Goal: Information Seeking & Learning: Learn about a topic

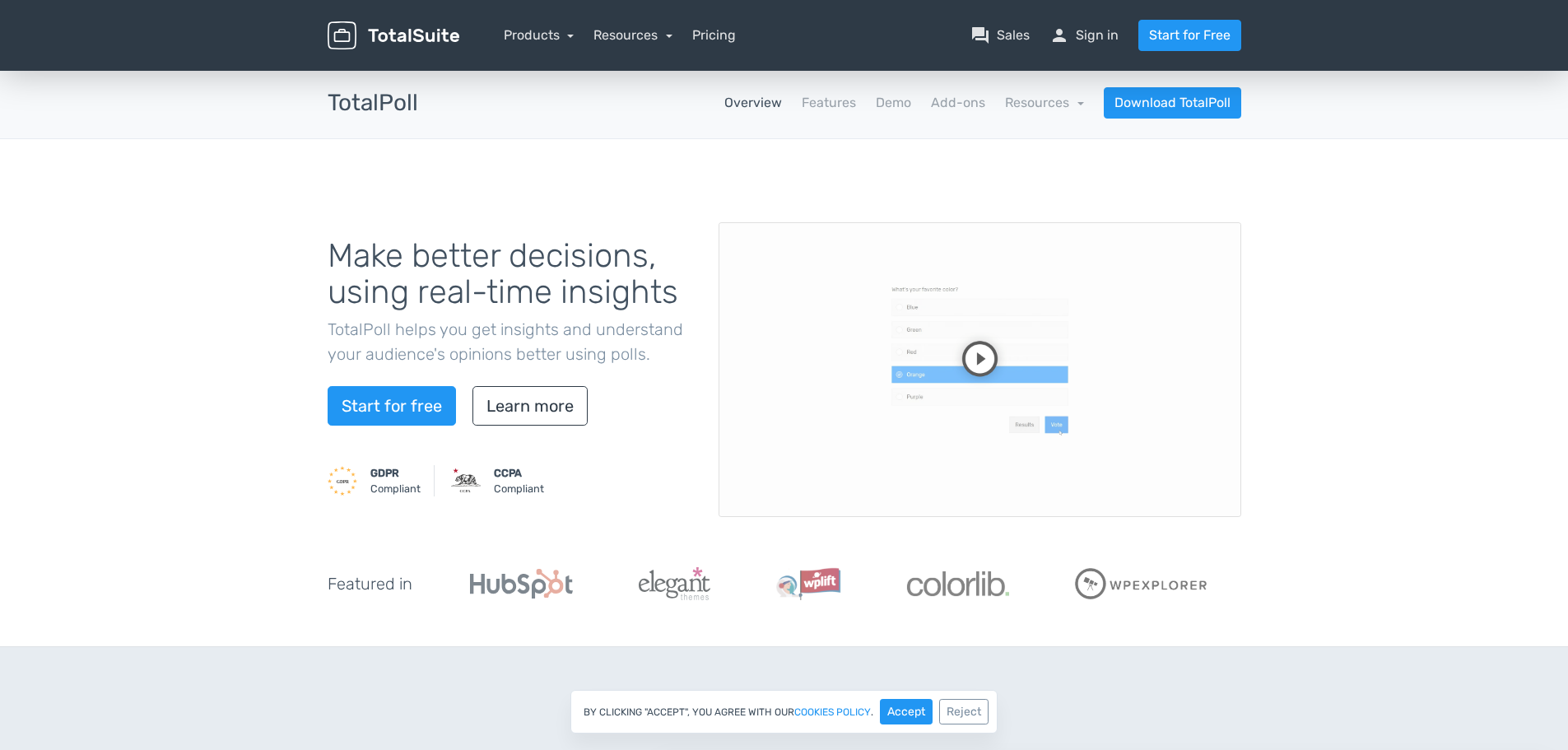
click at [1121, 367] on video at bounding box center [980, 369] width 522 height 295
click at [1081, 356] on video at bounding box center [980, 369] width 522 height 295
click at [523, 402] on link "Learn more" at bounding box center [530, 405] width 115 height 40
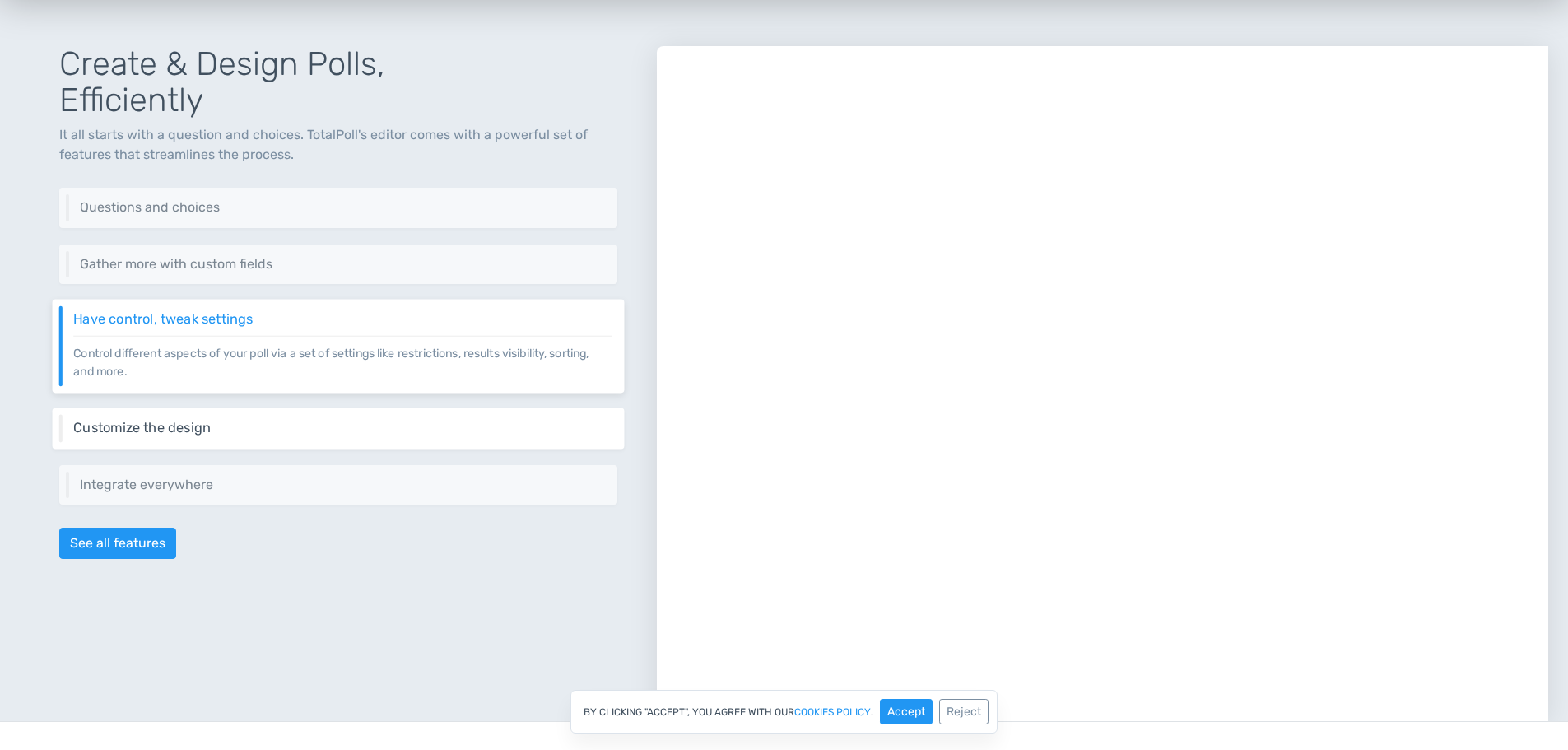
scroll to position [720, 0]
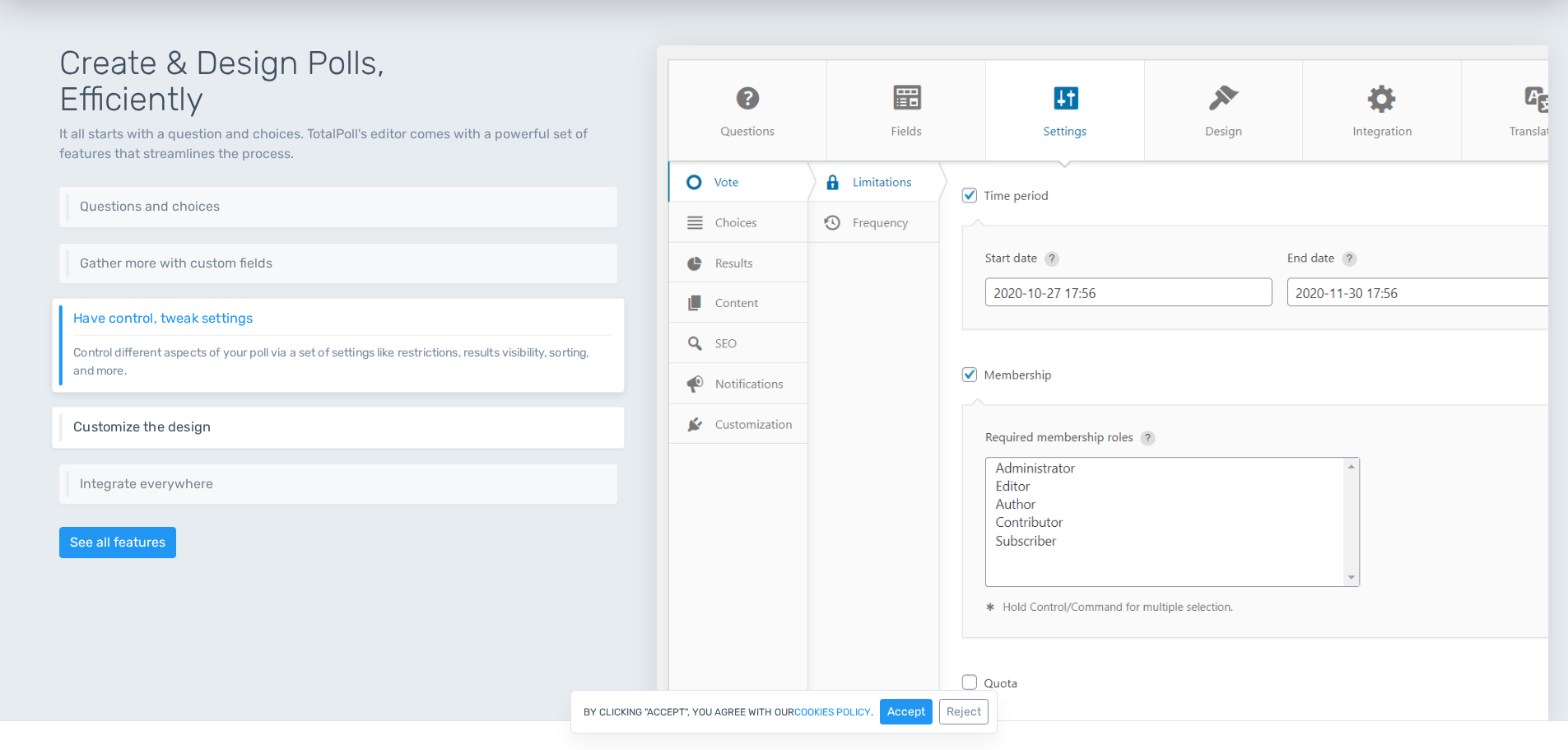
click at [304, 427] on h6 "Customize the design" at bounding box center [343, 427] width 538 height 14
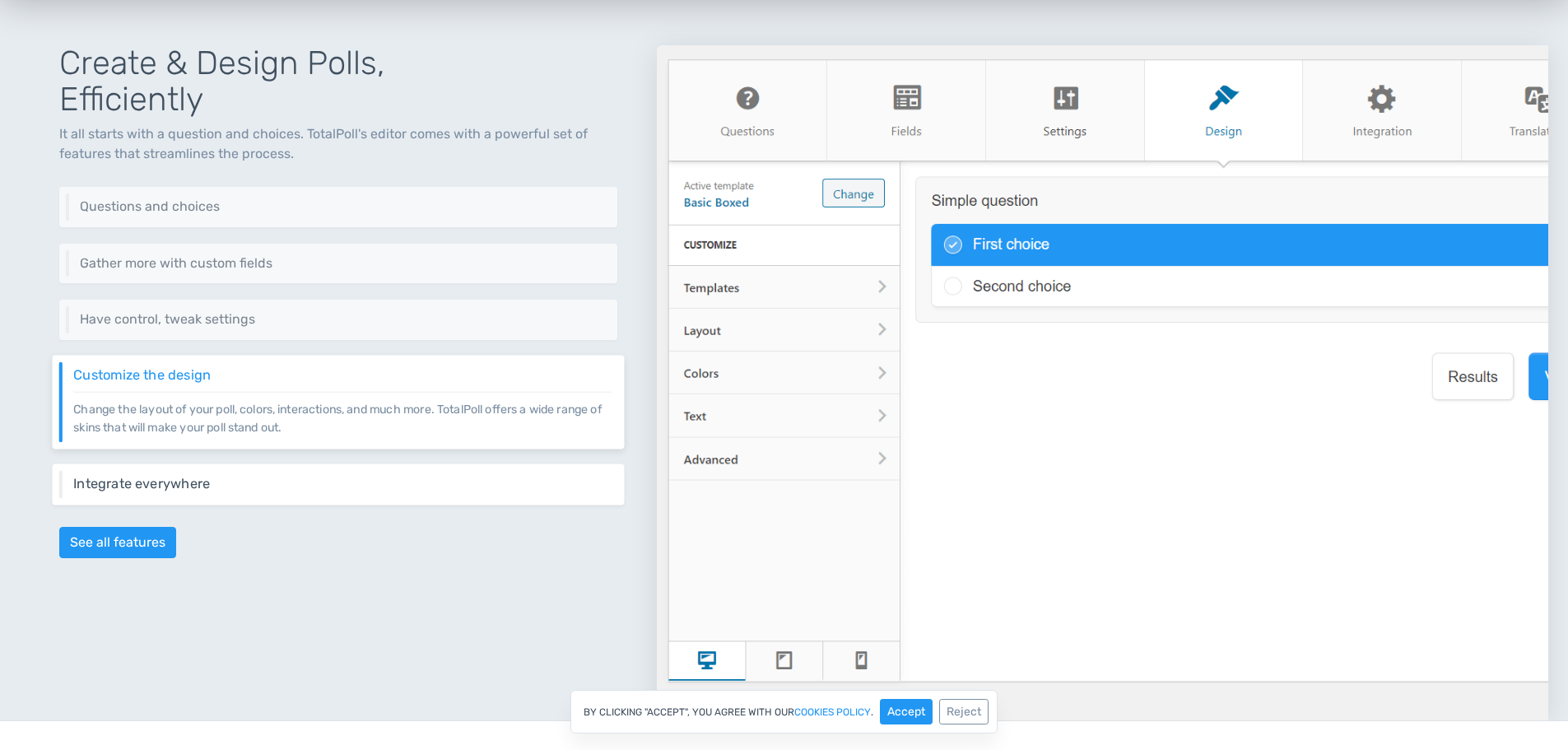
click at [312, 463] on div "Integrate everywhere Integrate your poll virtually everywhere on your website o…" at bounding box center [339, 483] width 572 height 41
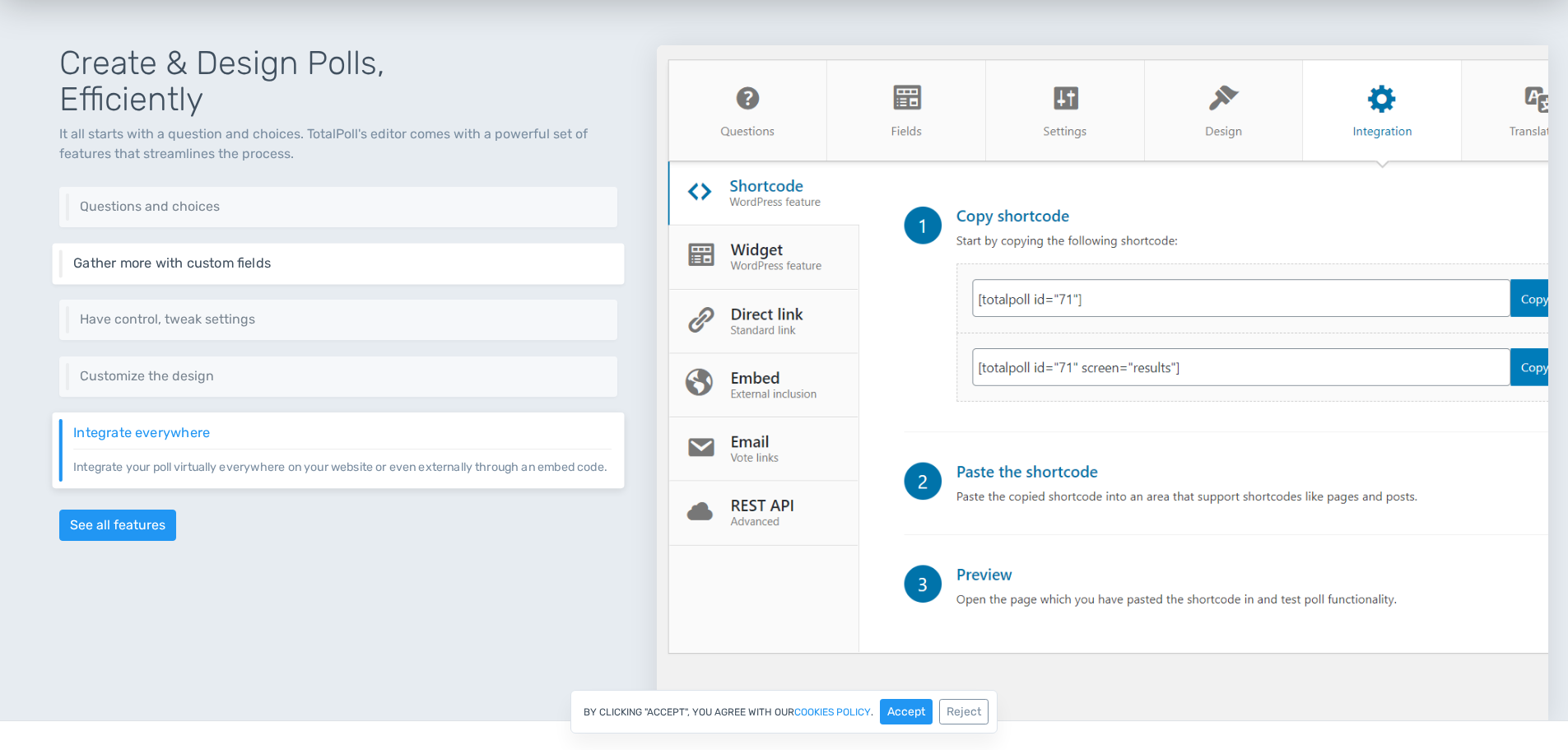
click at [356, 244] on div "Gather more with custom fields Add custom fields to gather more information abo…" at bounding box center [339, 263] width 572 height 41
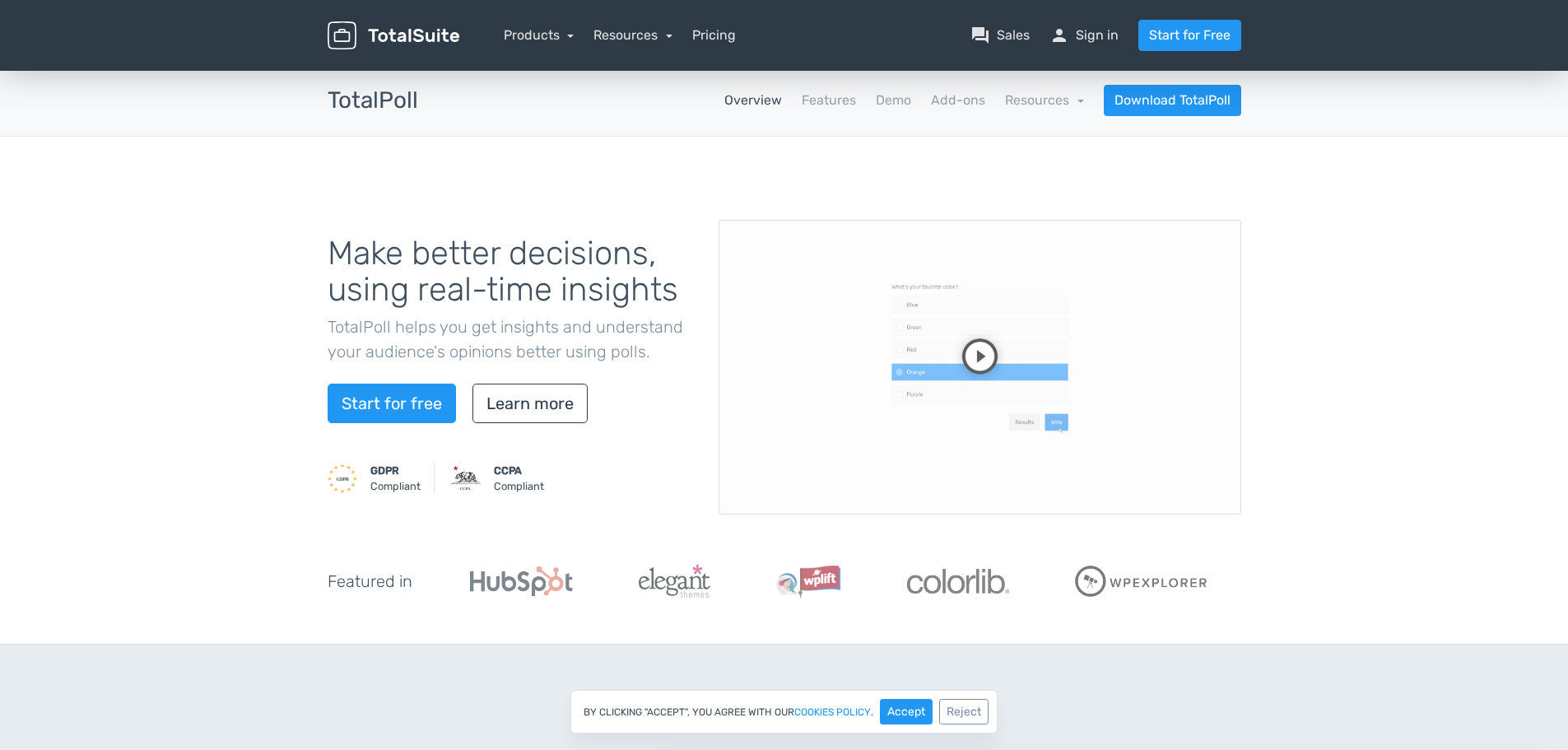
scroll to position [0, 0]
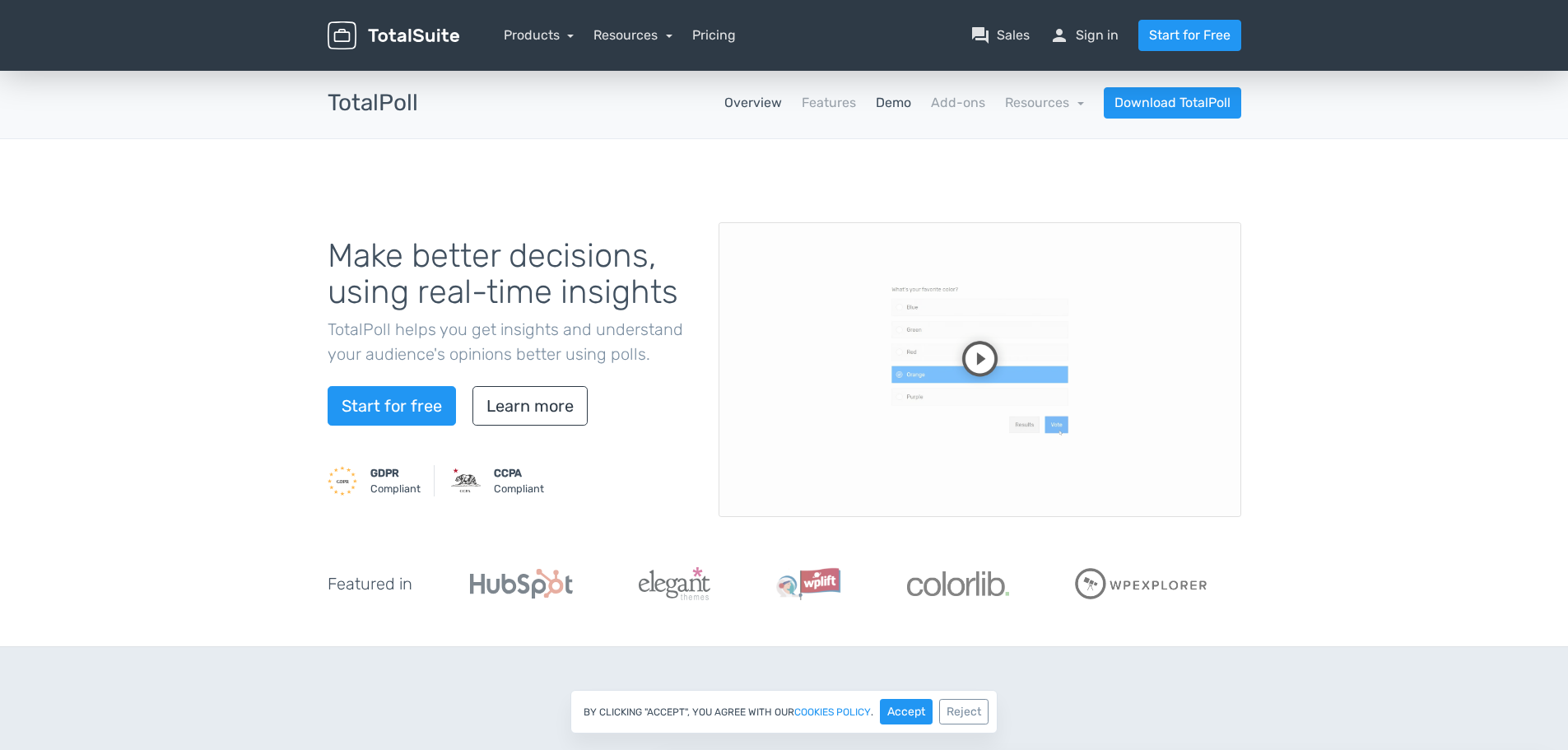
click at [911, 102] on link "Demo" at bounding box center [893, 102] width 36 height 19
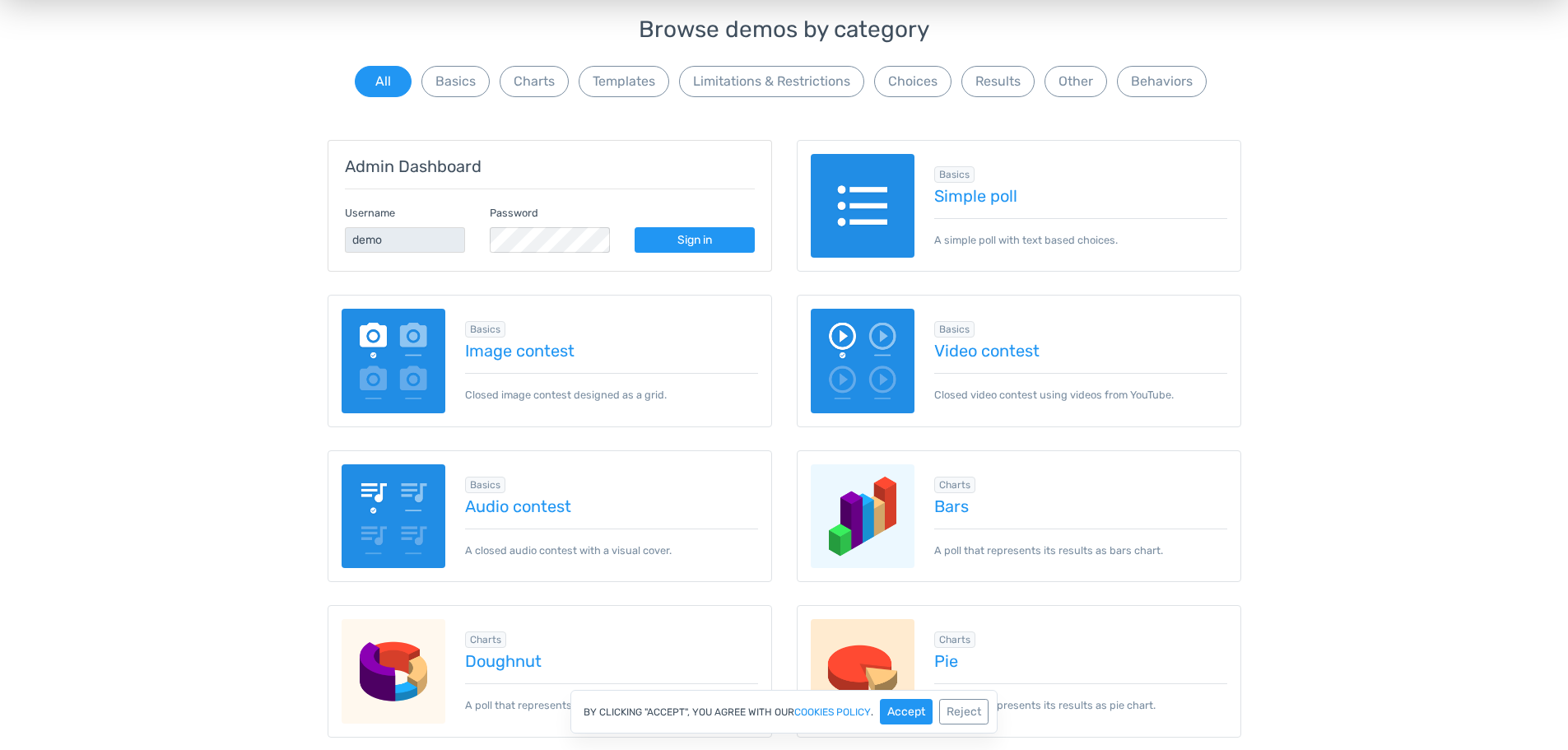
scroll to position [163, 0]
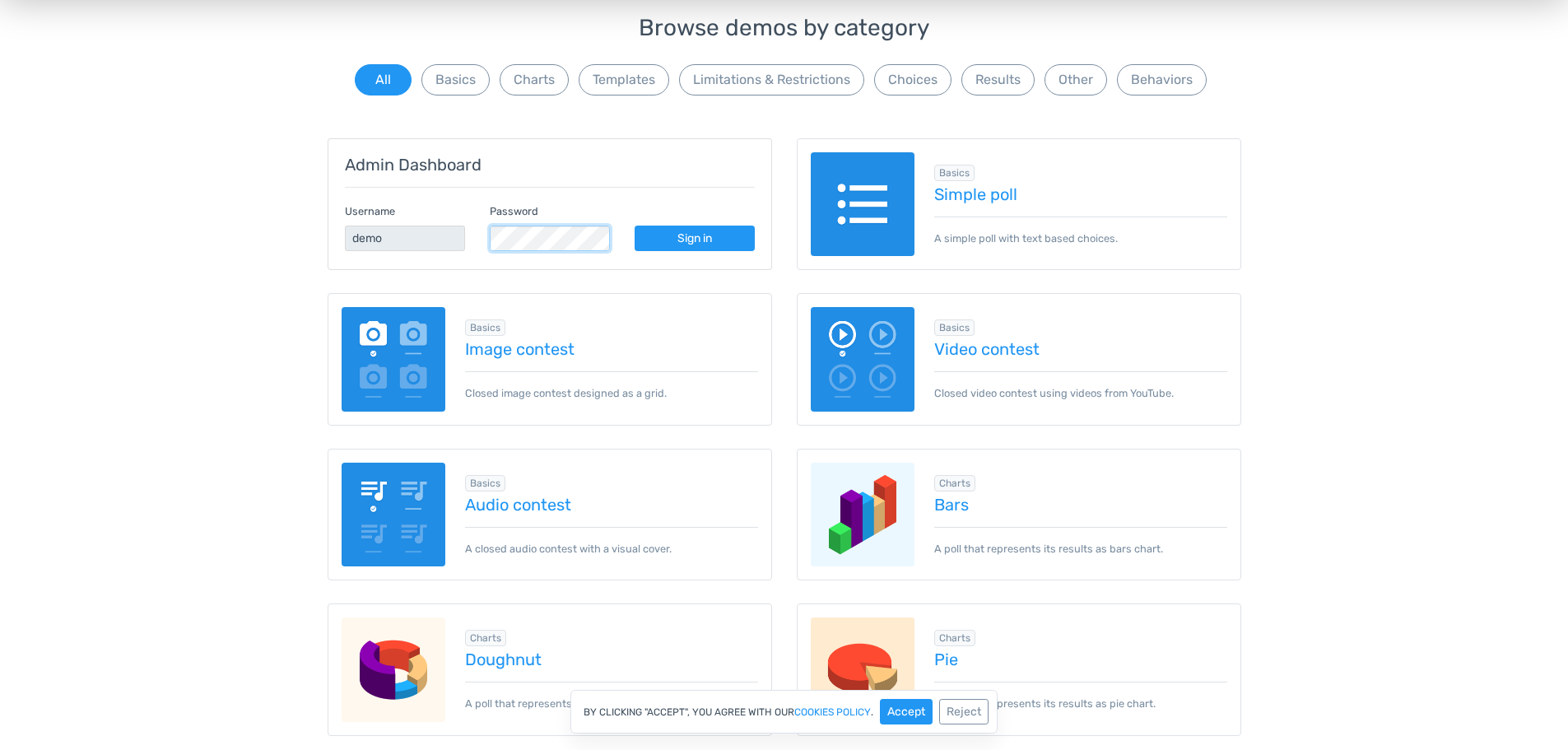
click at [423, 237] on div "Username demo Password Sign in" at bounding box center [549, 225] width 434 height 50
click at [719, 229] on link "Sign in" at bounding box center [694, 238] width 120 height 25
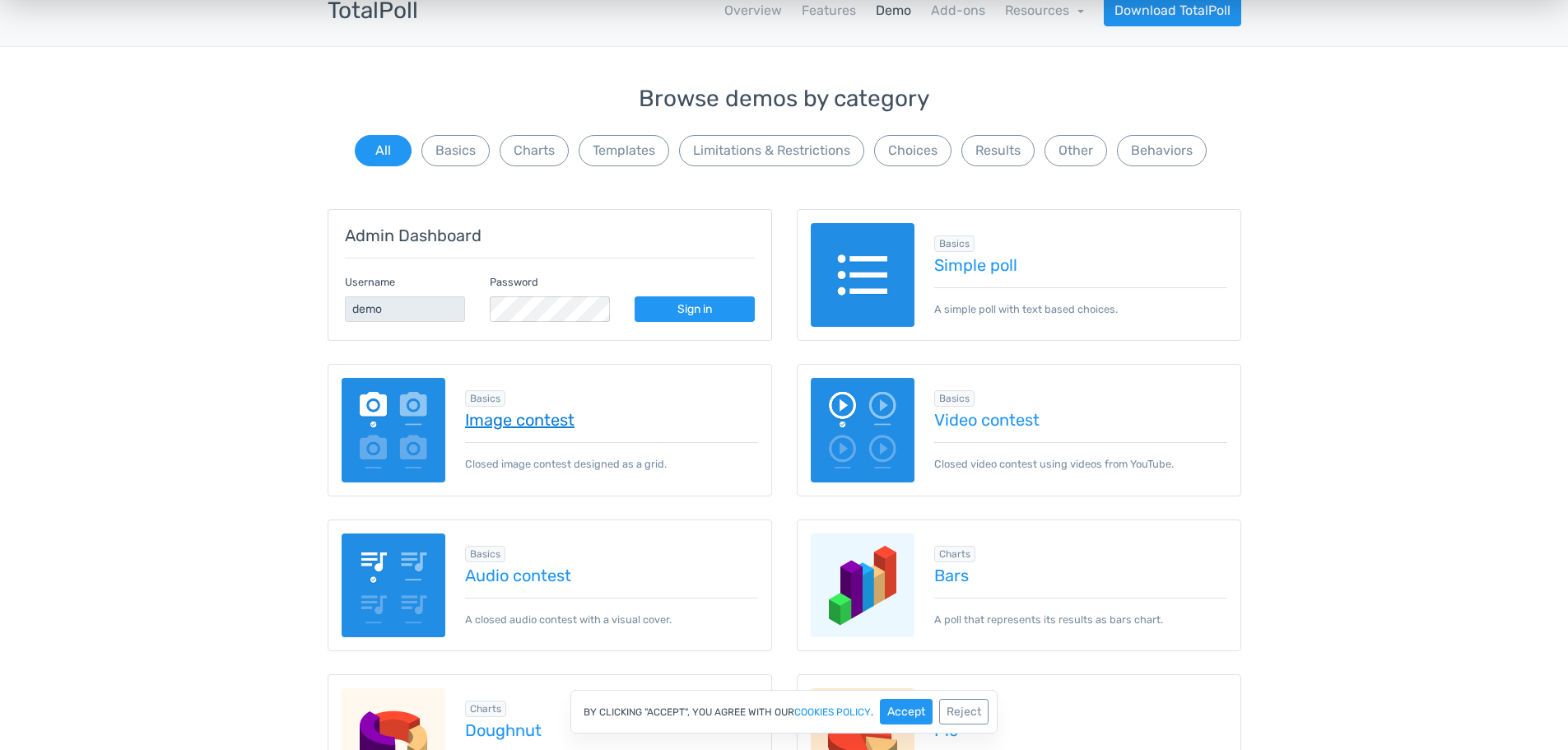
scroll to position [0, 0]
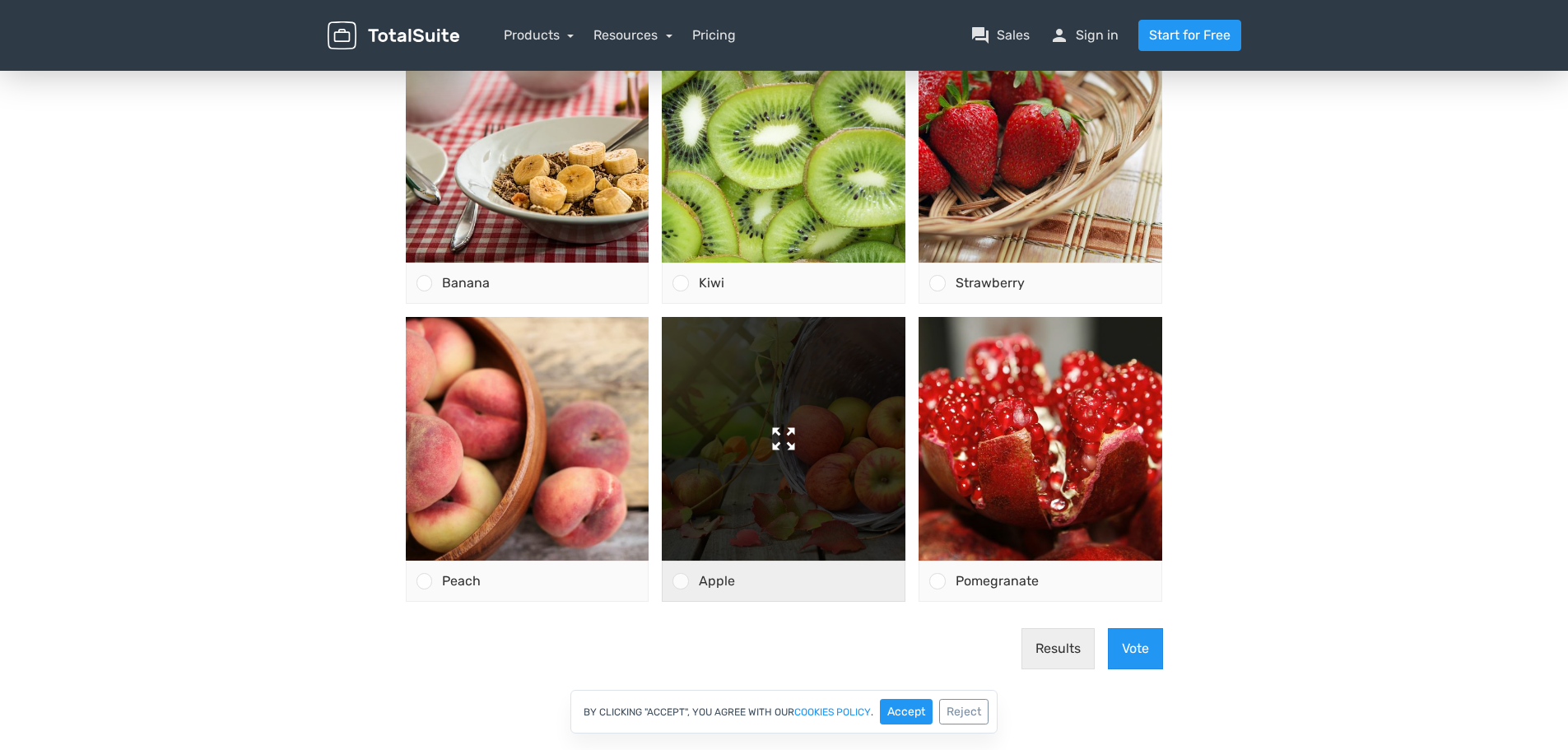
scroll to position [246, 0]
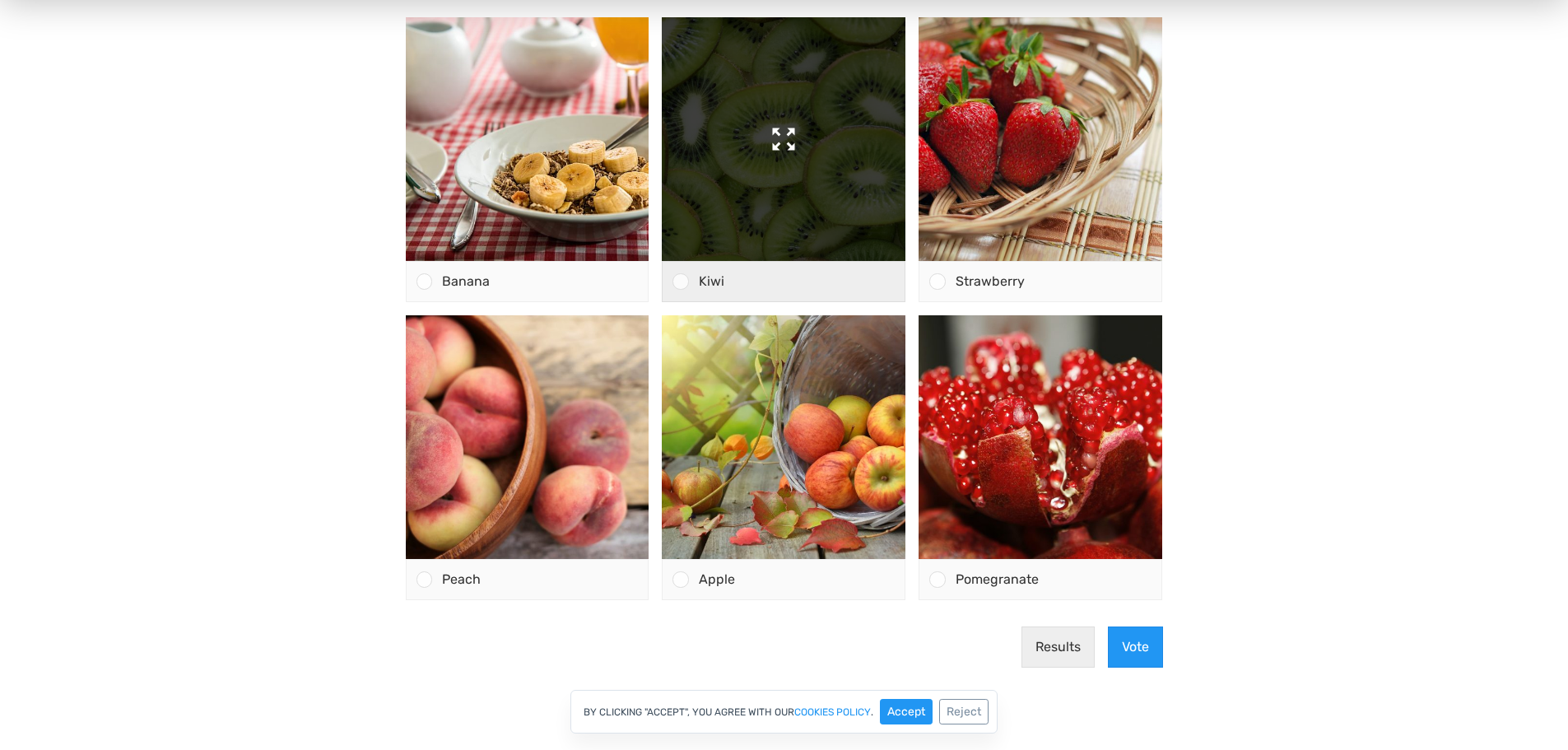
click at [769, 98] on img at bounding box center [784, 139] width 244 height 244
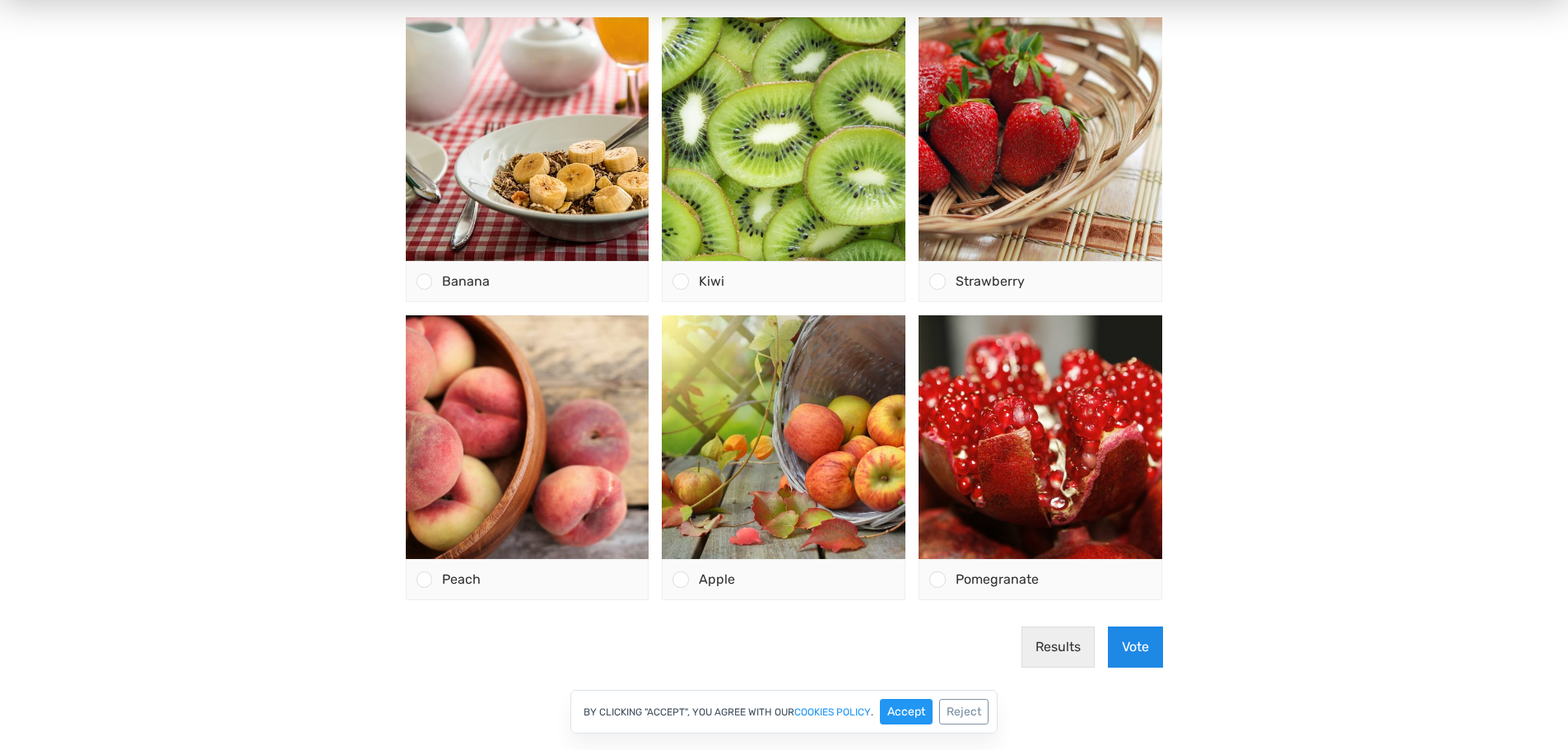
click at [1139, 648] on button "Vote" at bounding box center [1135, 647] width 55 height 41
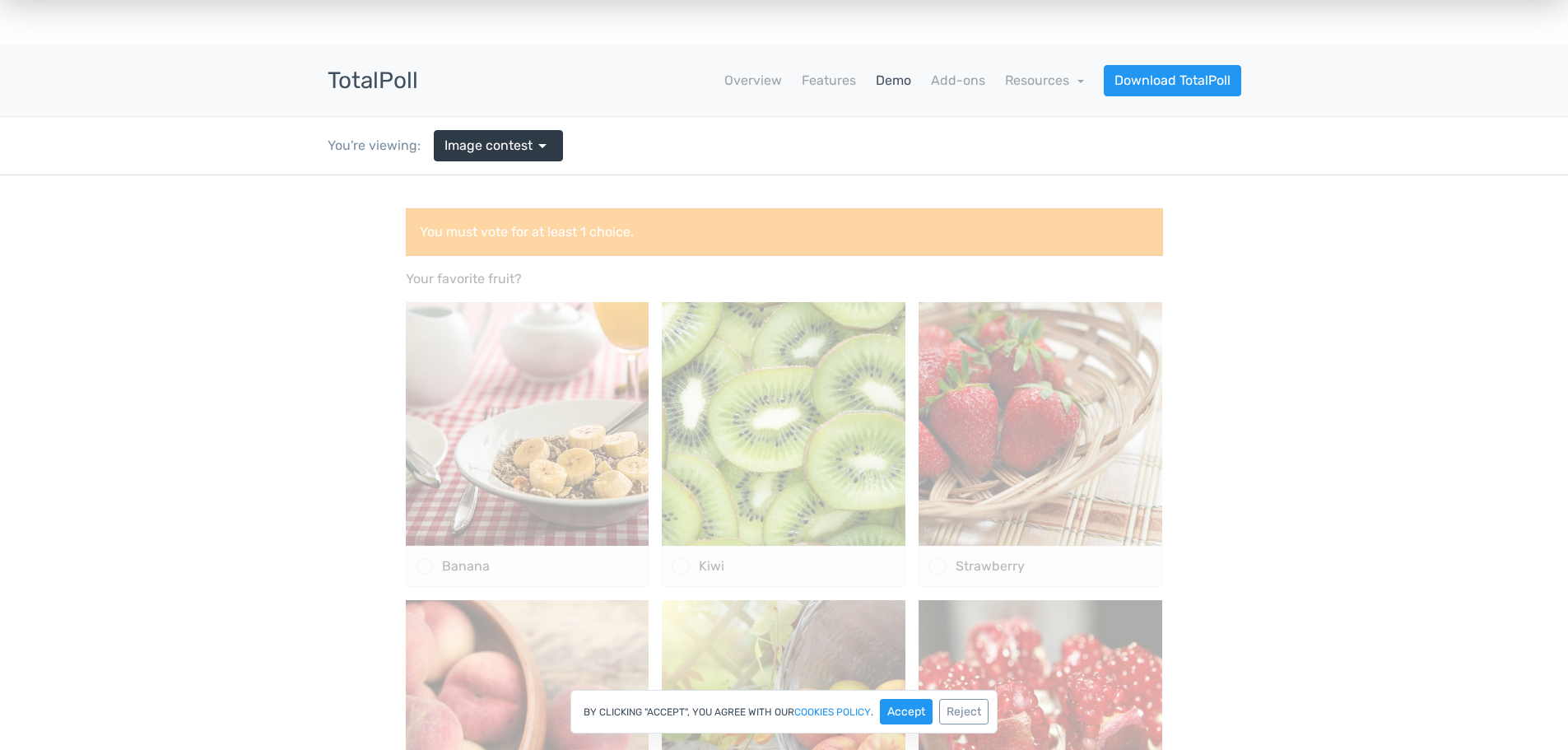
scroll to position [0, 0]
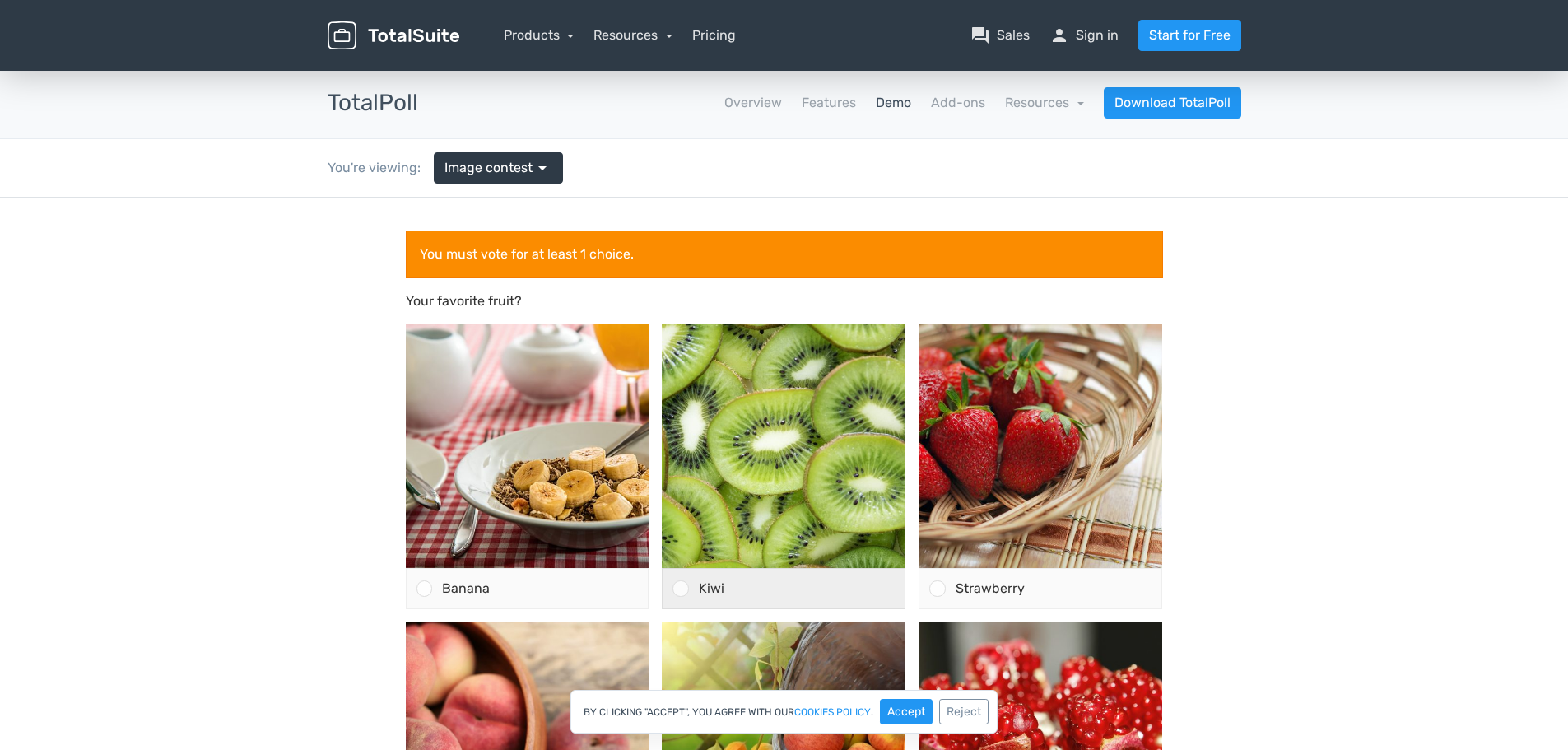
click at [750, 584] on div "Kiwi" at bounding box center [798, 588] width 217 height 40
click at [681, 588] on input "Kiwi" at bounding box center [681, 588] width 0 height 0
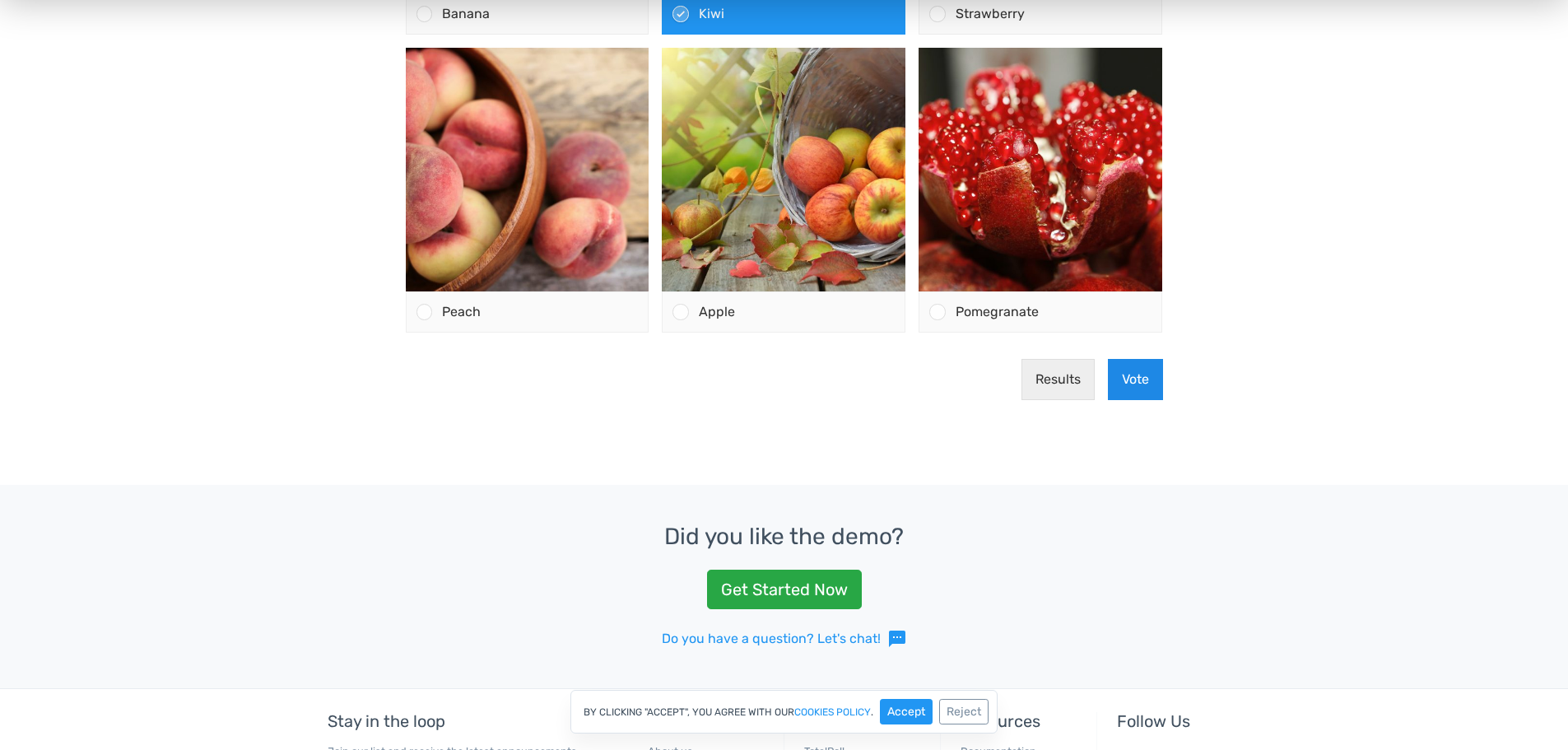
scroll to position [575, 0]
click at [1140, 381] on button "Vote" at bounding box center [1135, 378] width 55 height 41
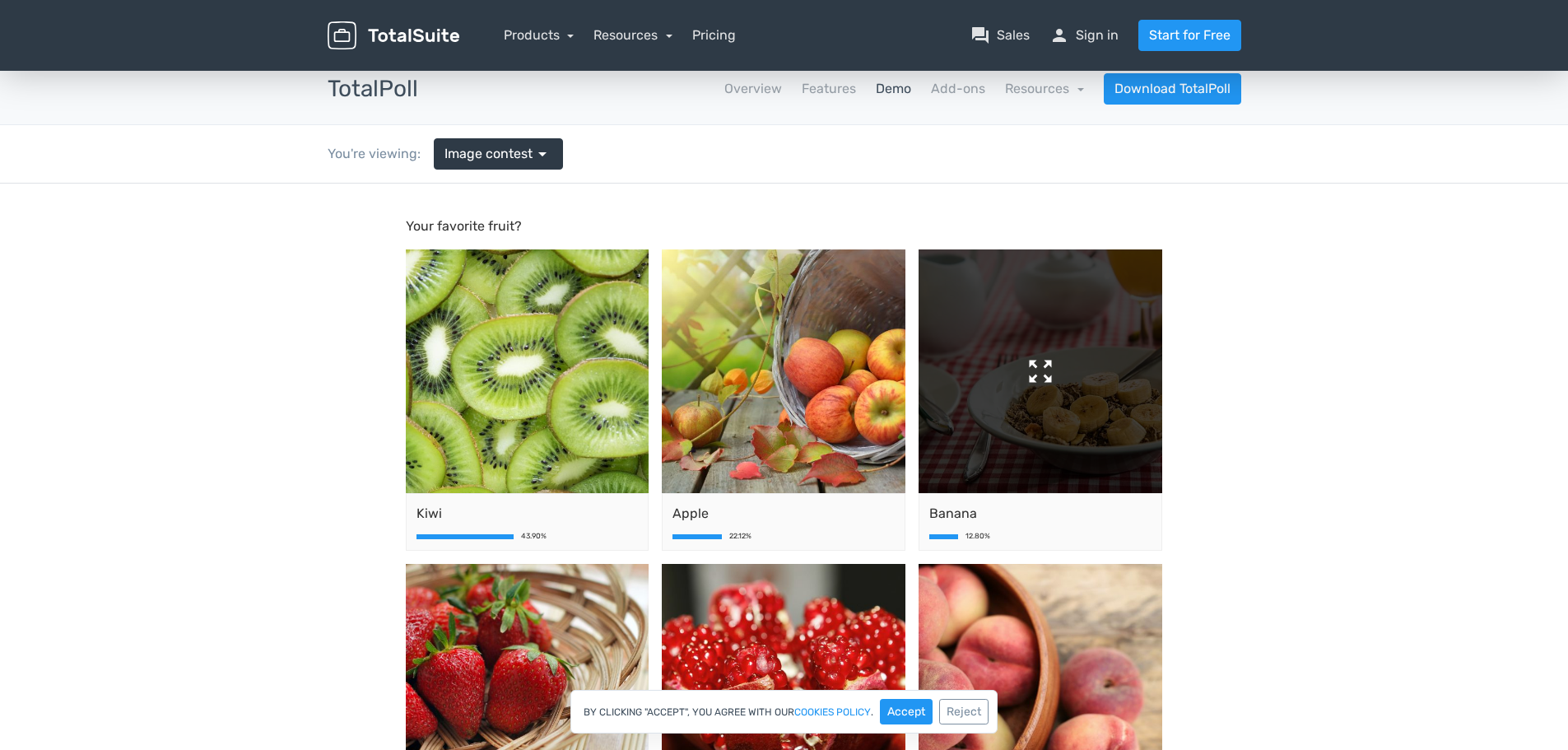
scroll to position [0, 0]
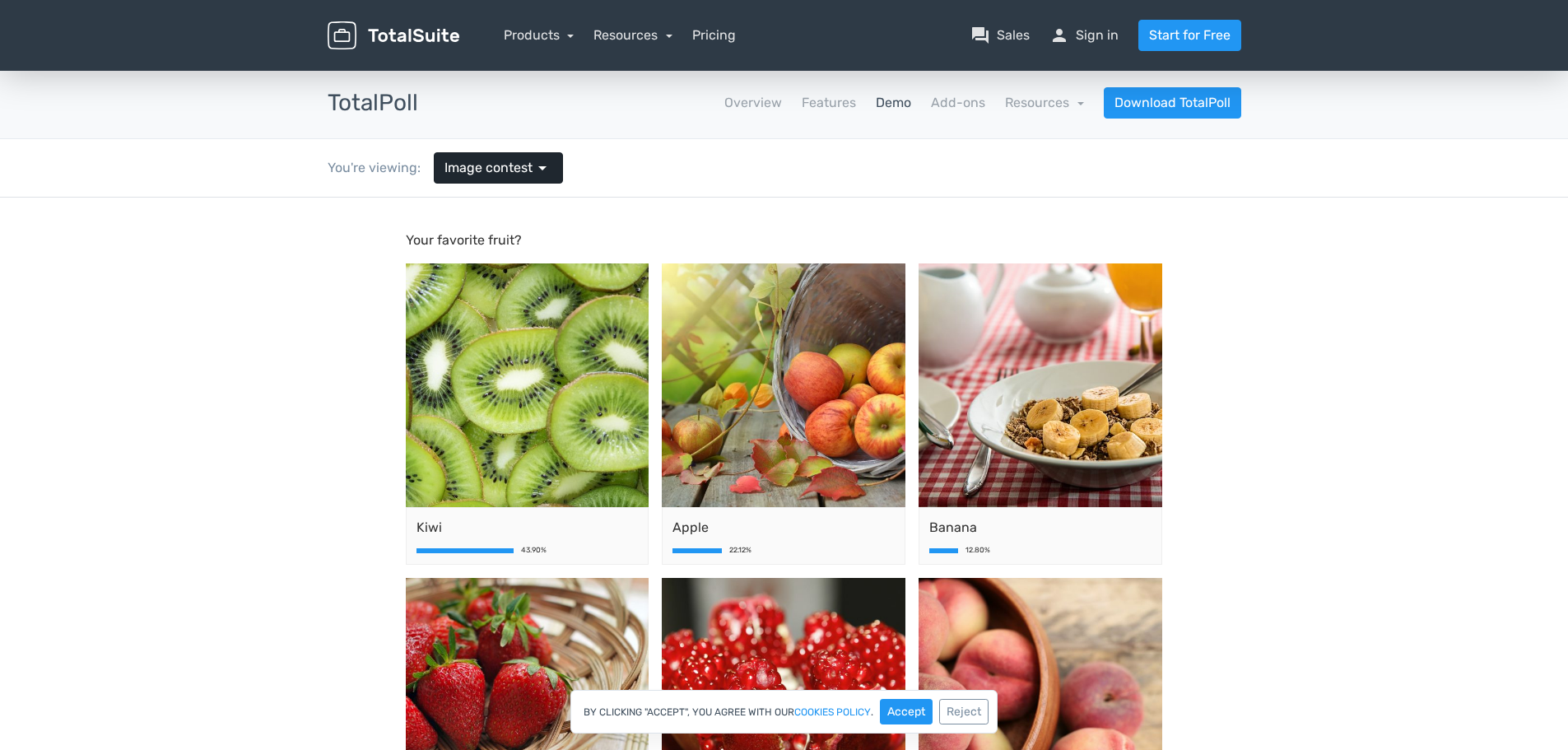
drag, startPoint x: 489, startPoint y: 153, endPoint x: 494, endPoint y: 164, distance: 12.1
click at [492, 159] on div "You're viewing: Image contest arrow_drop_down" at bounding box center [444, 168] width 260 height 58
click at [495, 166] on span "Image contest" at bounding box center [489, 168] width 88 height 19
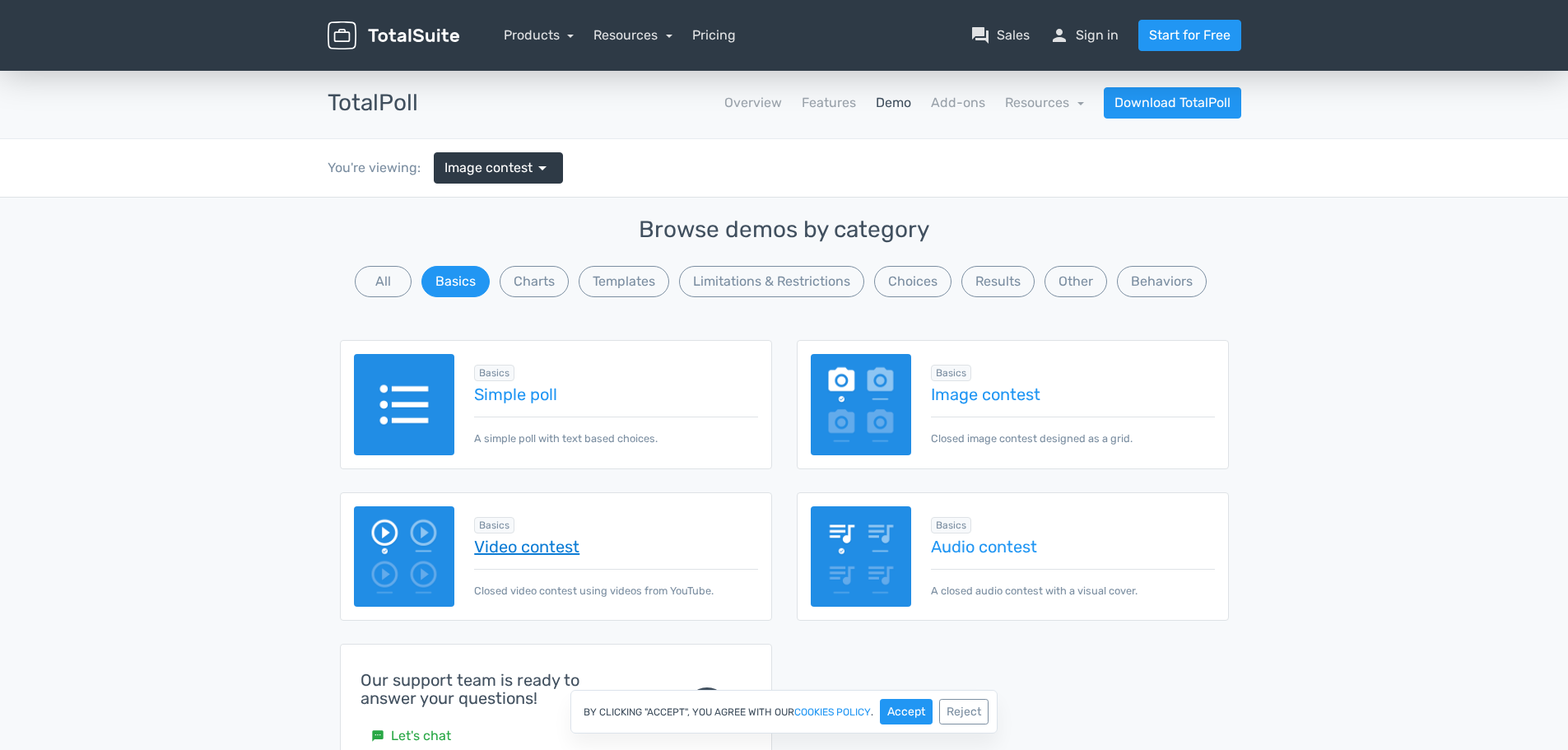
click at [577, 539] on link "Video contest" at bounding box center [616, 546] width 283 height 18
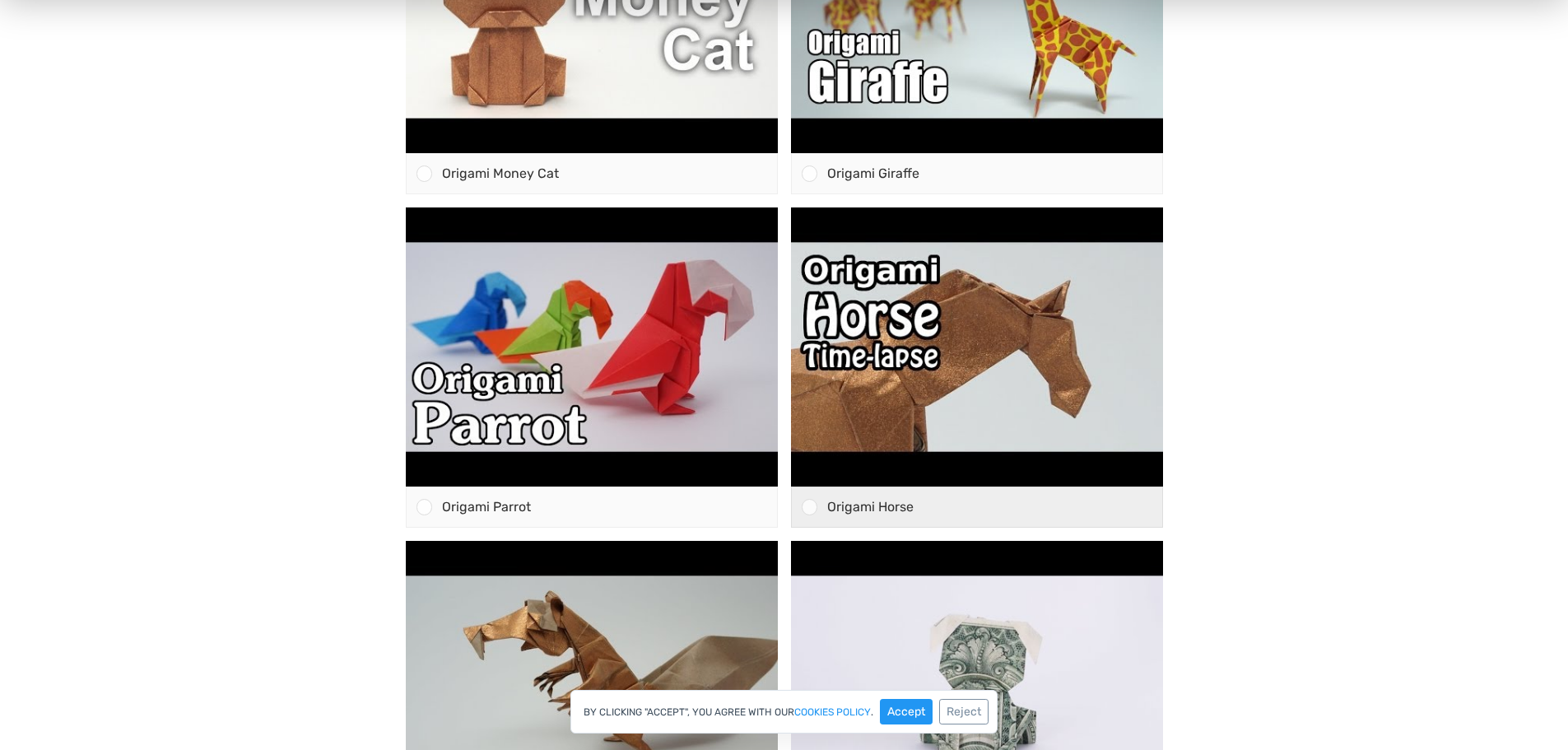
click at [801, 509] on div at bounding box center [804, 506] width 25 height 40
click at [809, 507] on input "Origami Horse" at bounding box center [809, 507] width 0 height 0
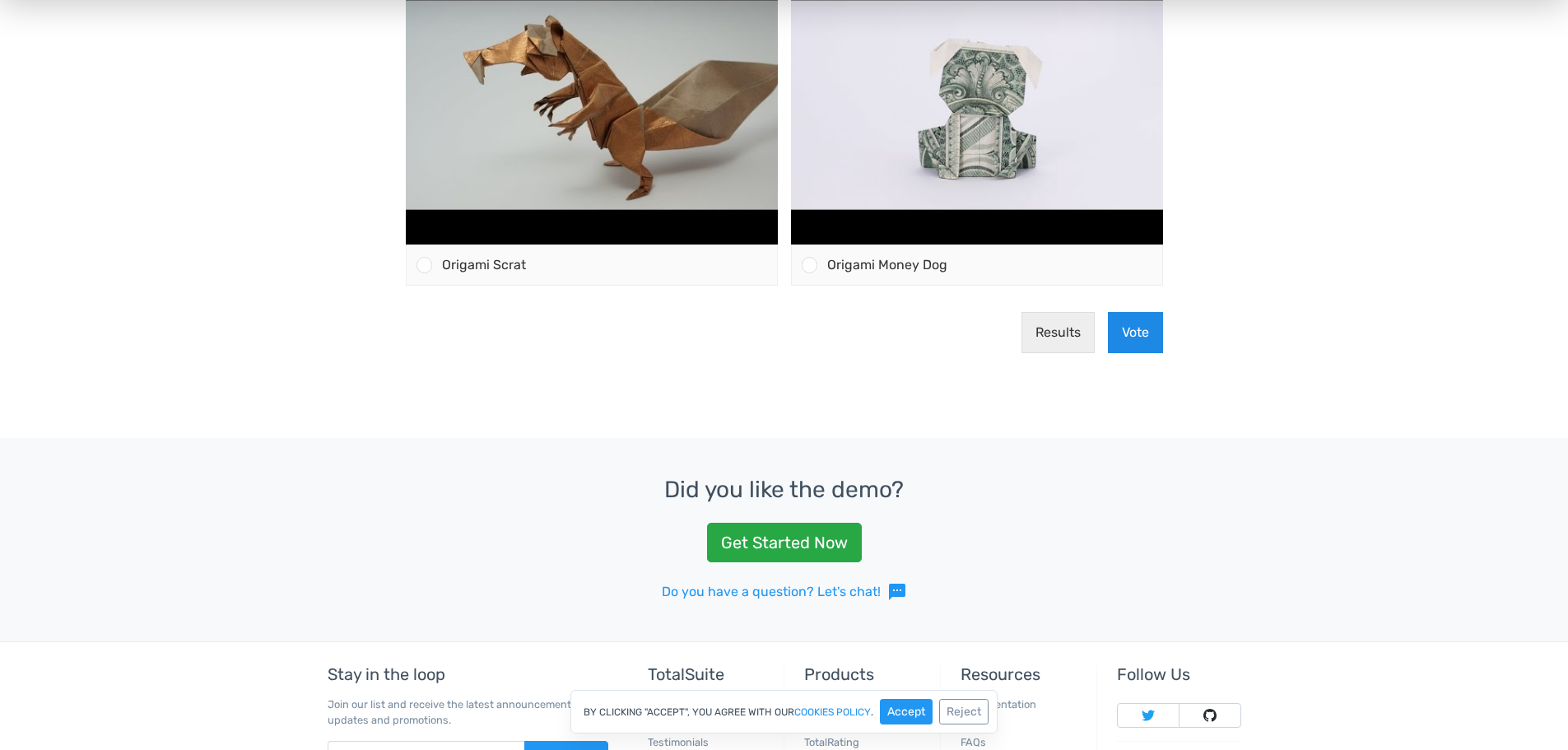
scroll to position [965, 0]
click at [1132, 331] on button "Vote" at bounding box center [1135, 331] width 55 height 41
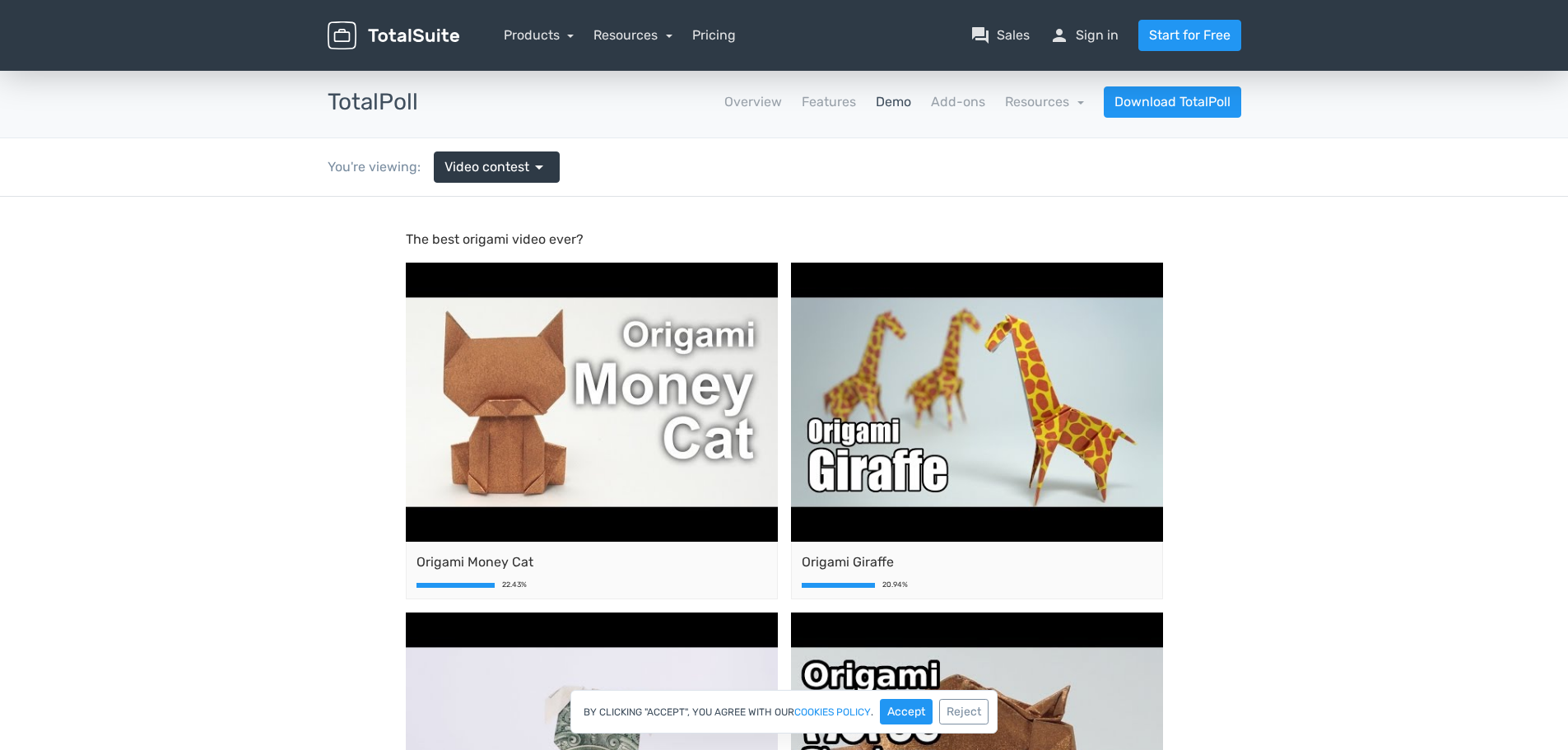
scroll to position [0, 0]
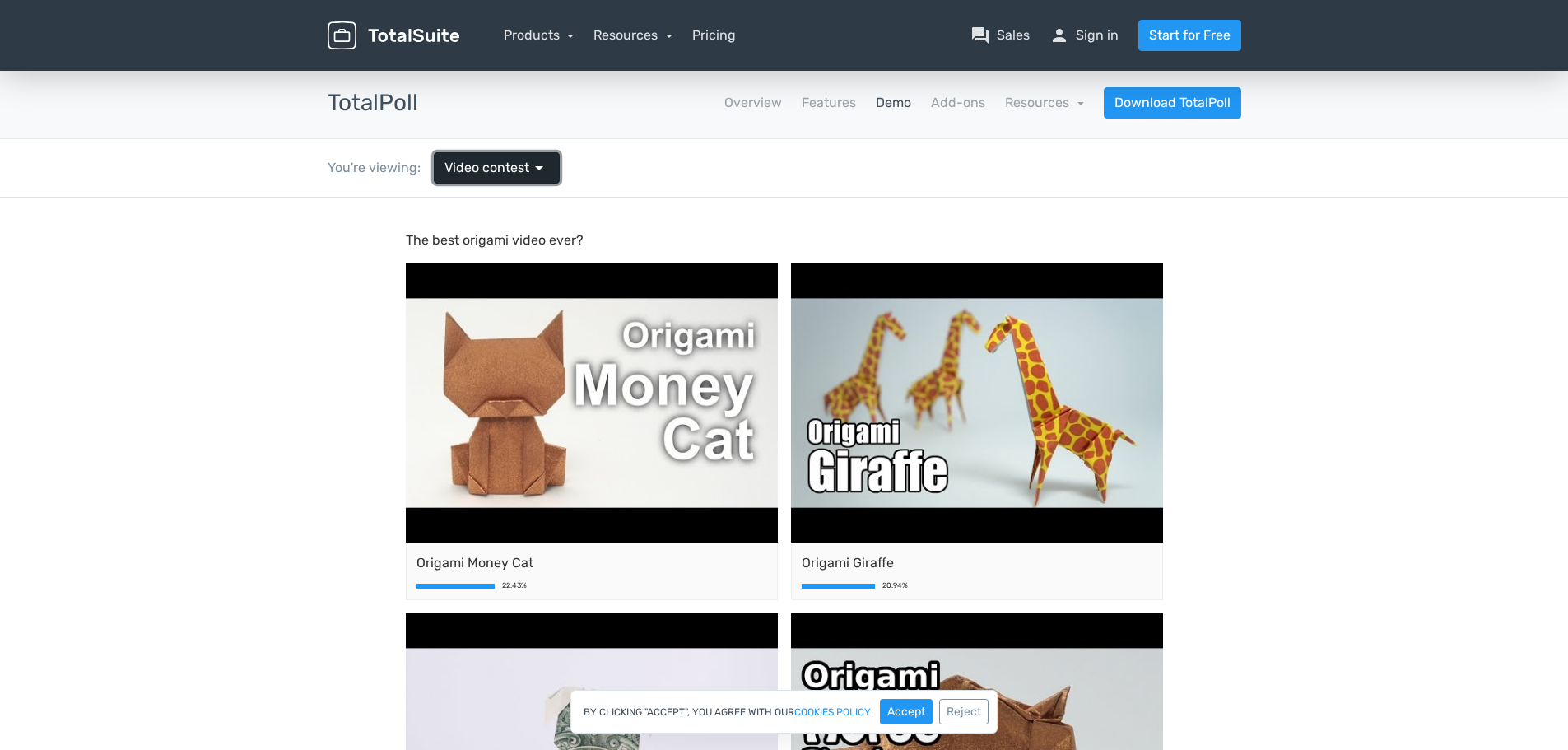
click at [504, 177] on span "Video contest" at bounding box center [487, 168] width 85 height 19
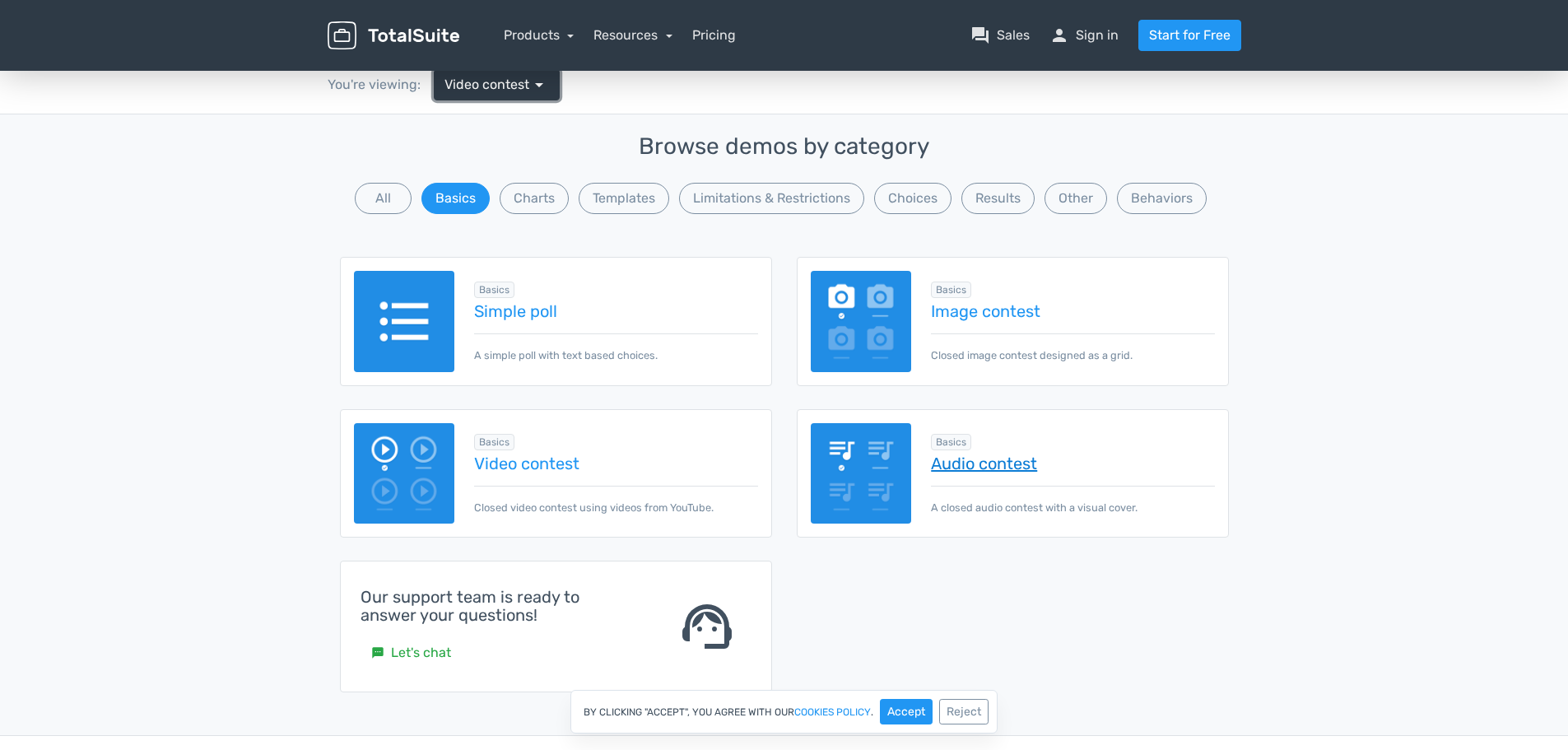
scroll to position [82, 0]
click at [555, 203] on button "Charts" at bounding box center [534, 199] width 69 height 31
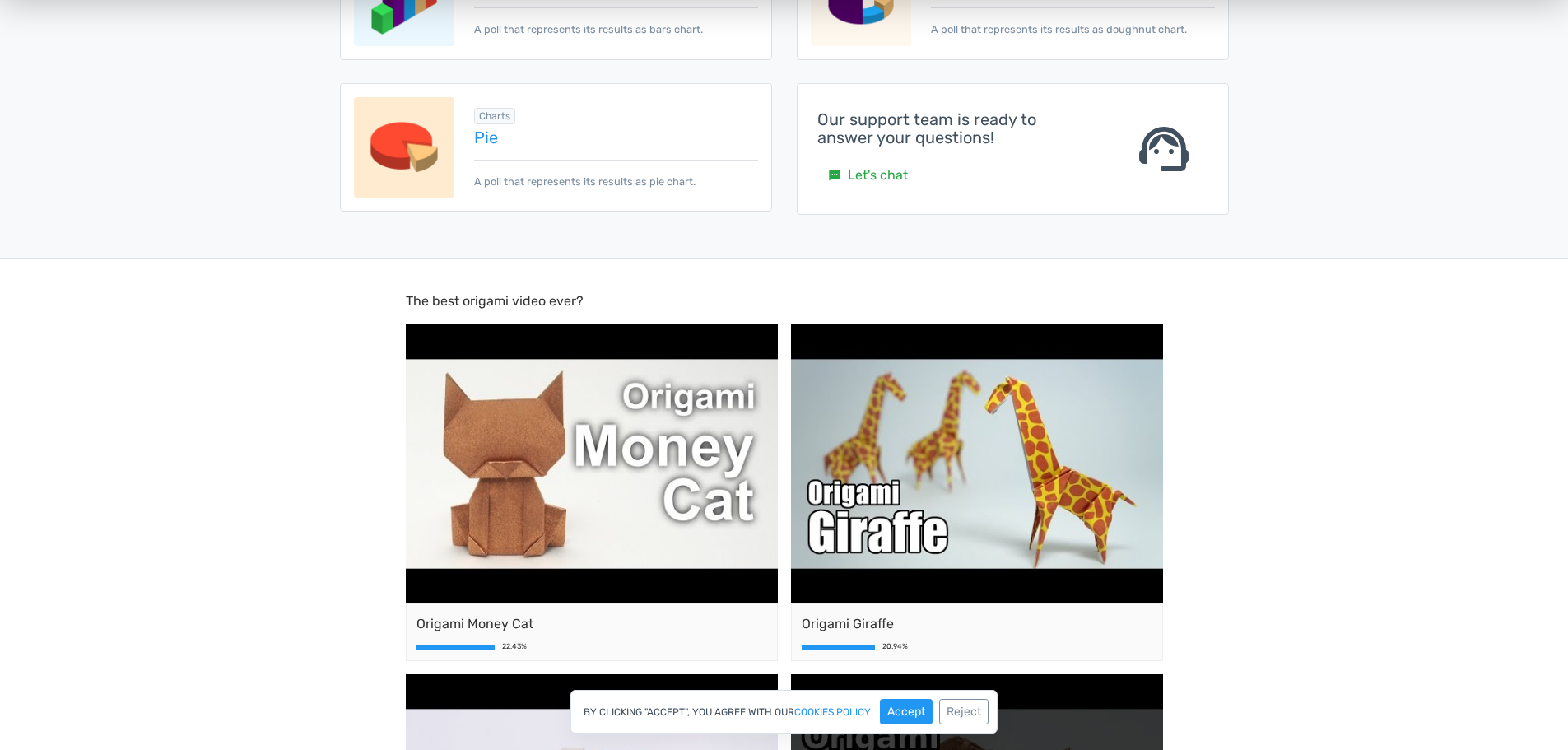
scroll to position [411, 0]
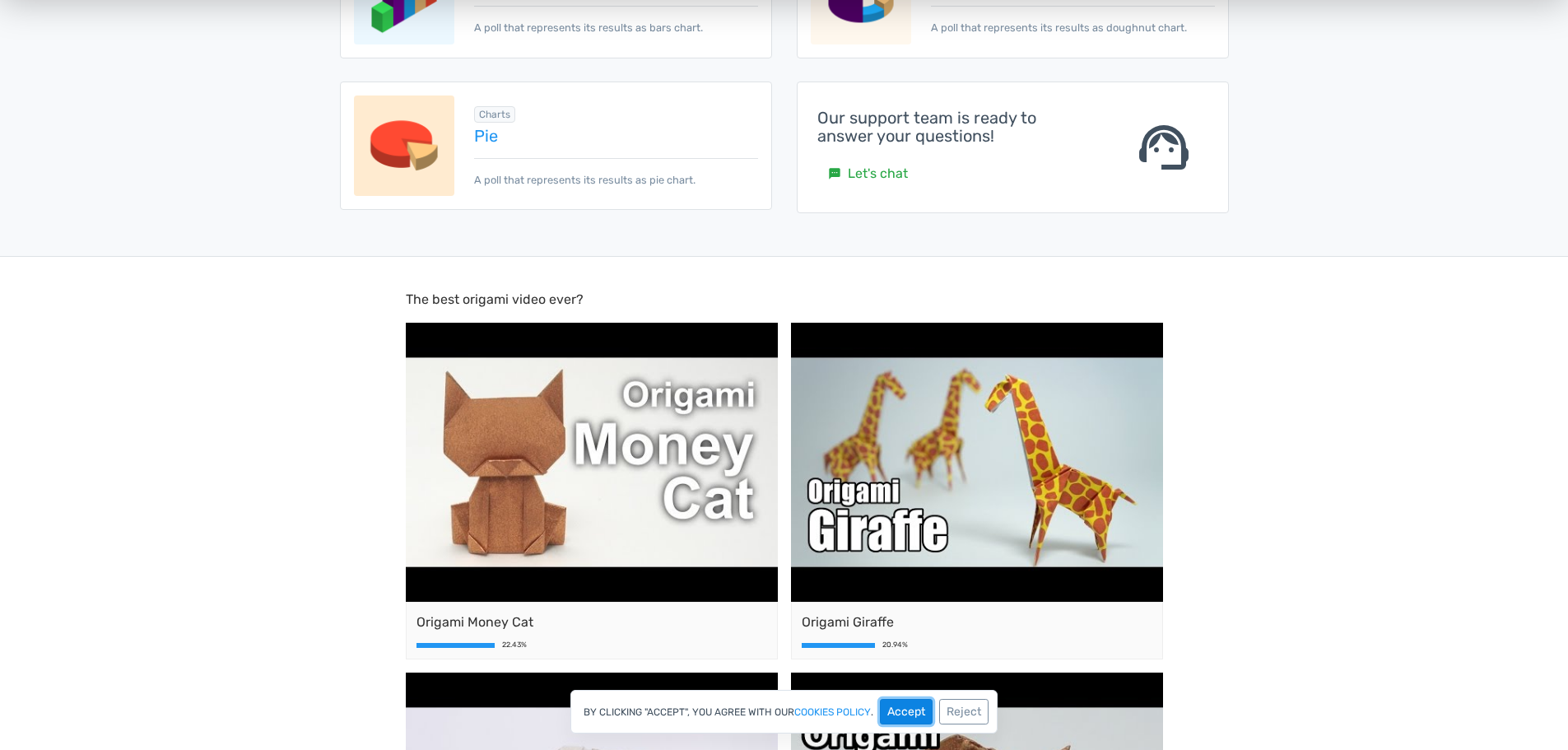
click at [910, 715] on button "Accept" at bounding box center [906, 711] width 52 height 25
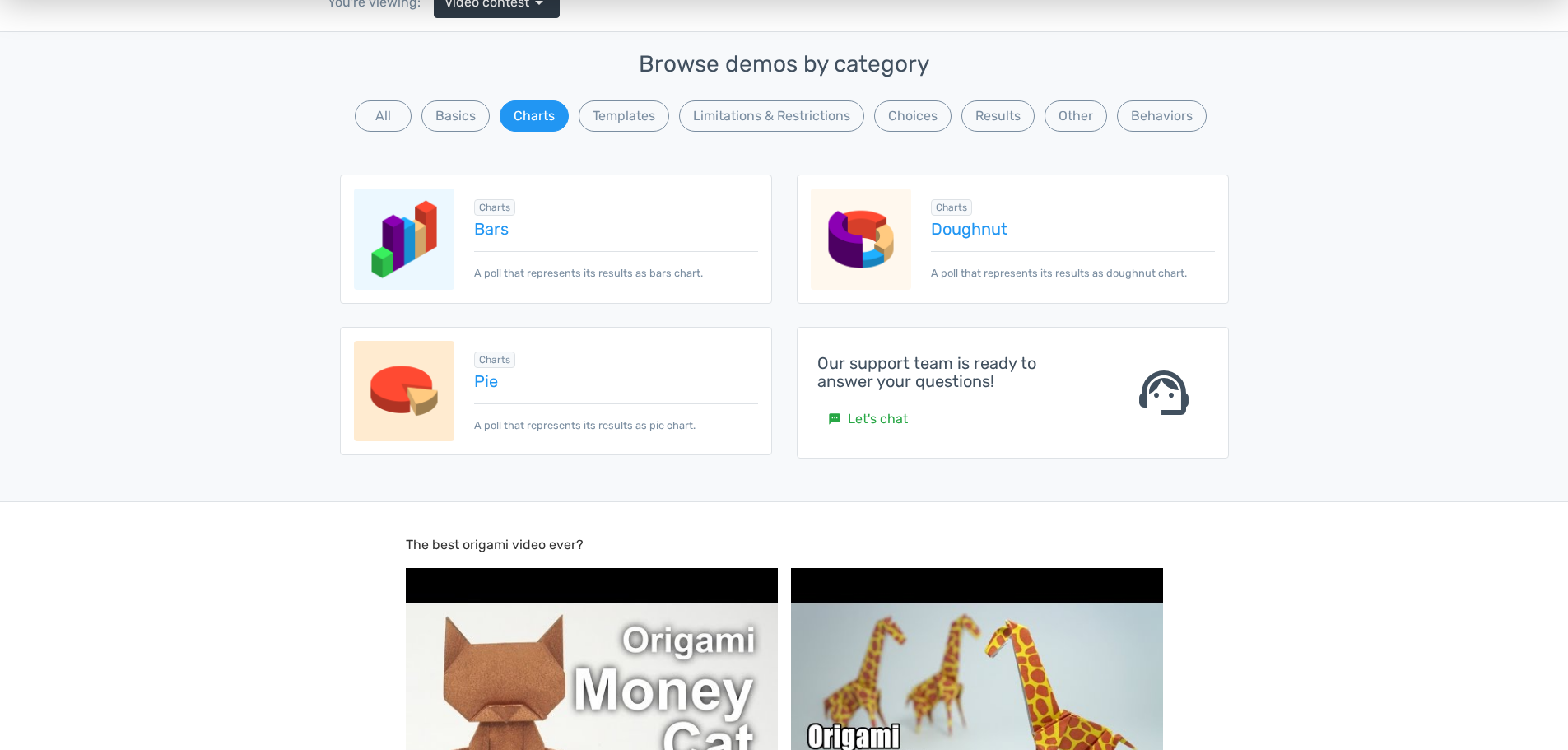
scroll to position [164, 0]
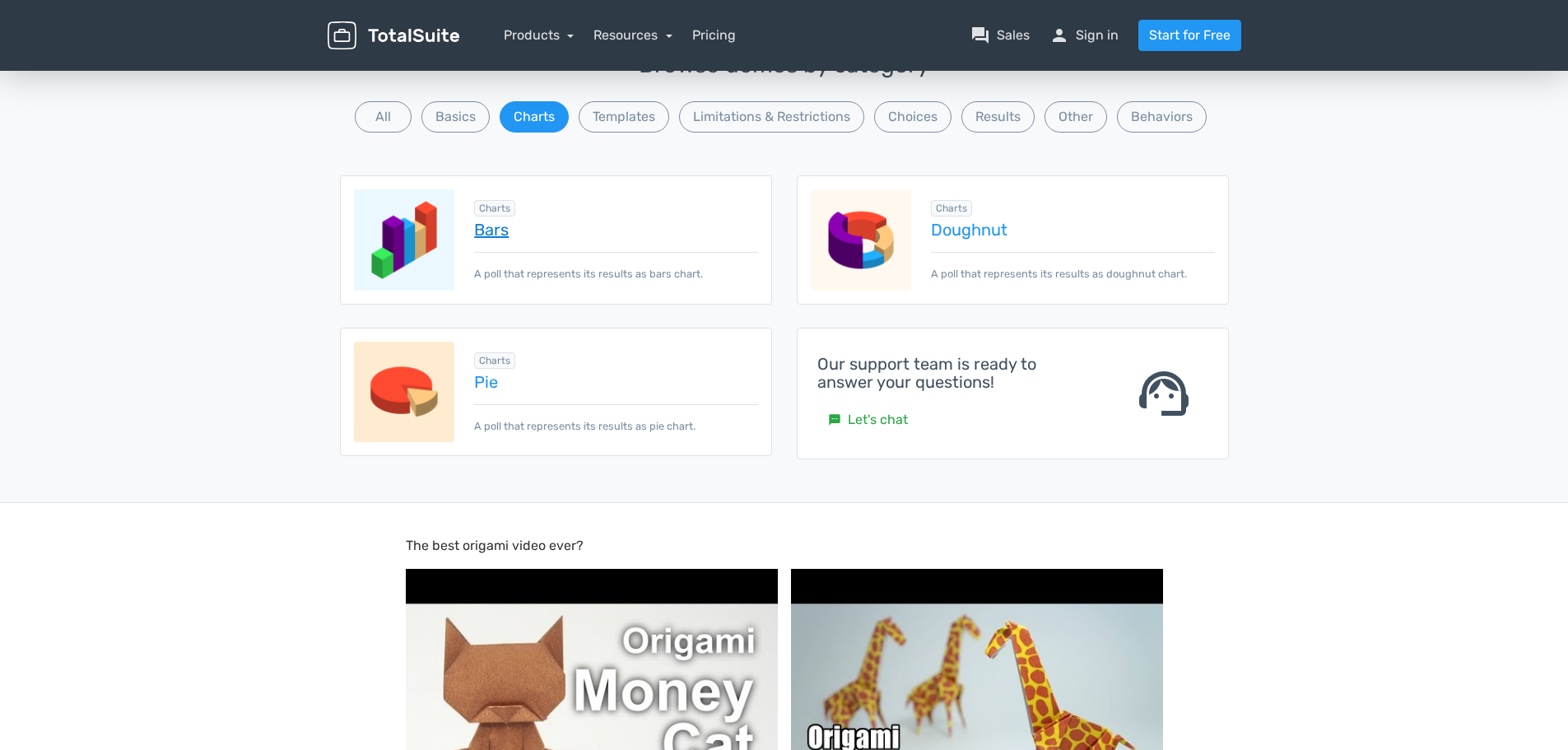
click at [508, 234] on link "Bars" at bounding box center [616, 229] width 283 height 18
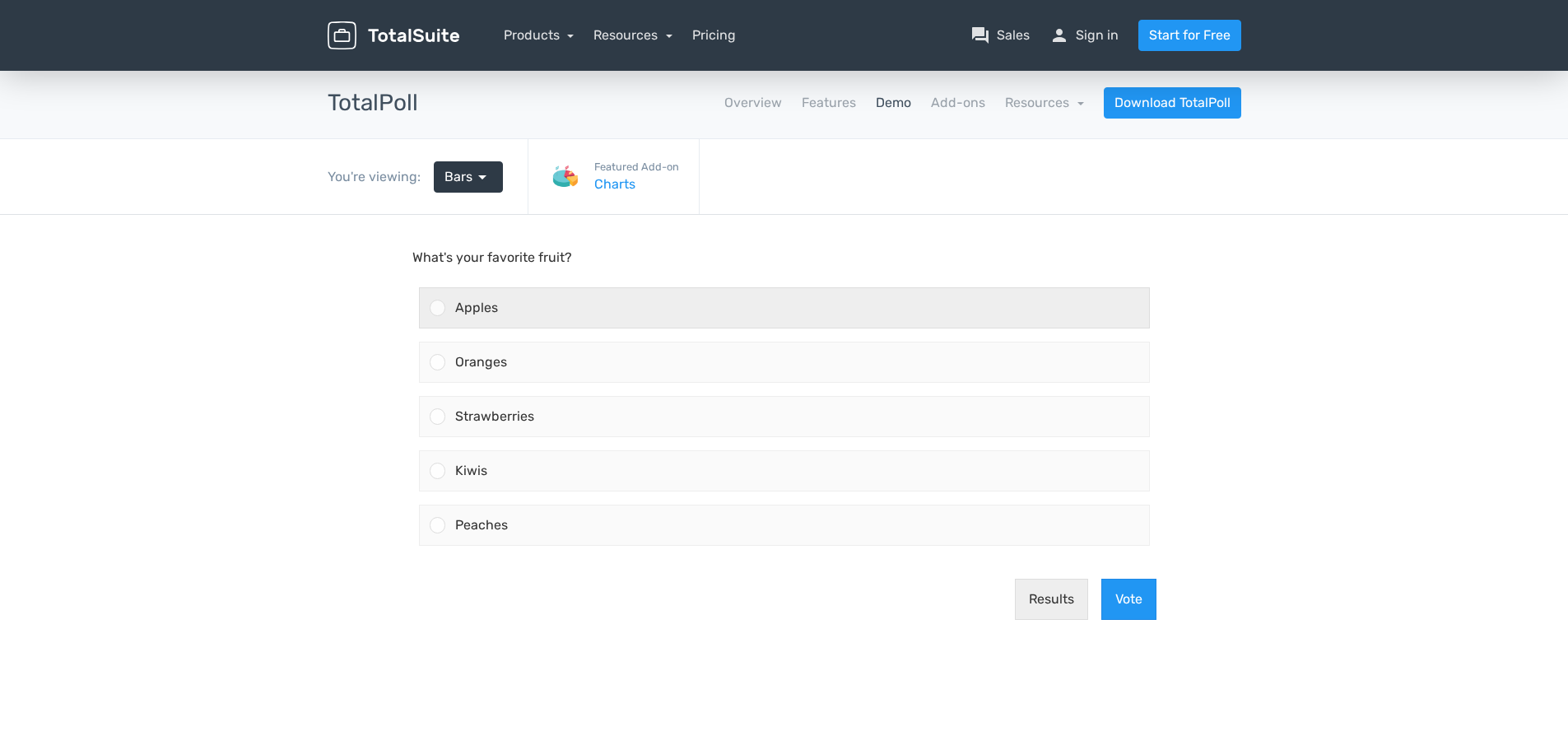
click at [665, 304] on div "Apples" at bounding box center [797, 307] width 704 height 40
click at [437, 308] on input "Apples" at bounding box center [437, 308] width 0 height 0
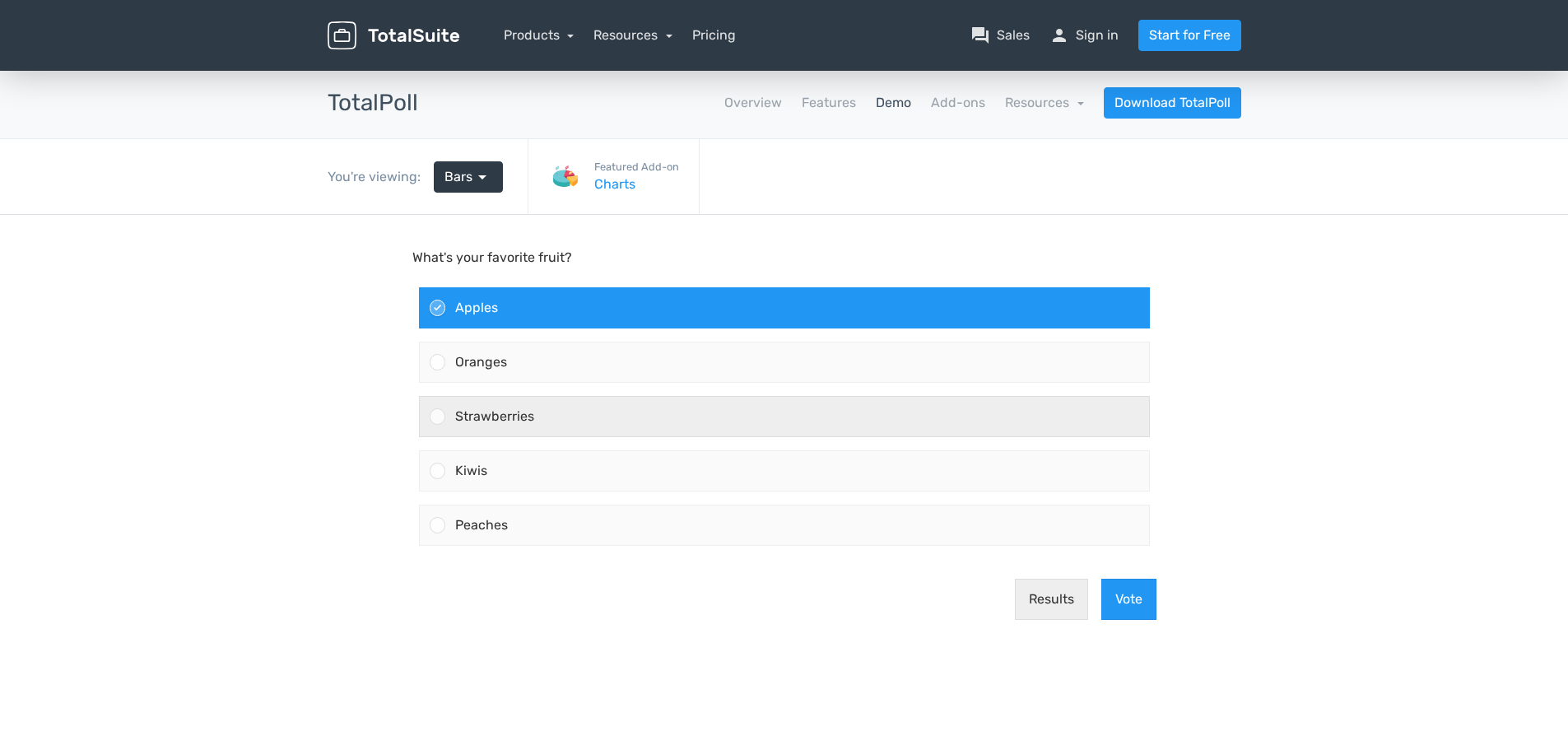
click at [863, 435] on div "Strawberries" at bounding box center [797, 416] width 704 height 40
click at [437, 416] on input "Strawberries" at bounding box center [437, 416] width 0 height 0
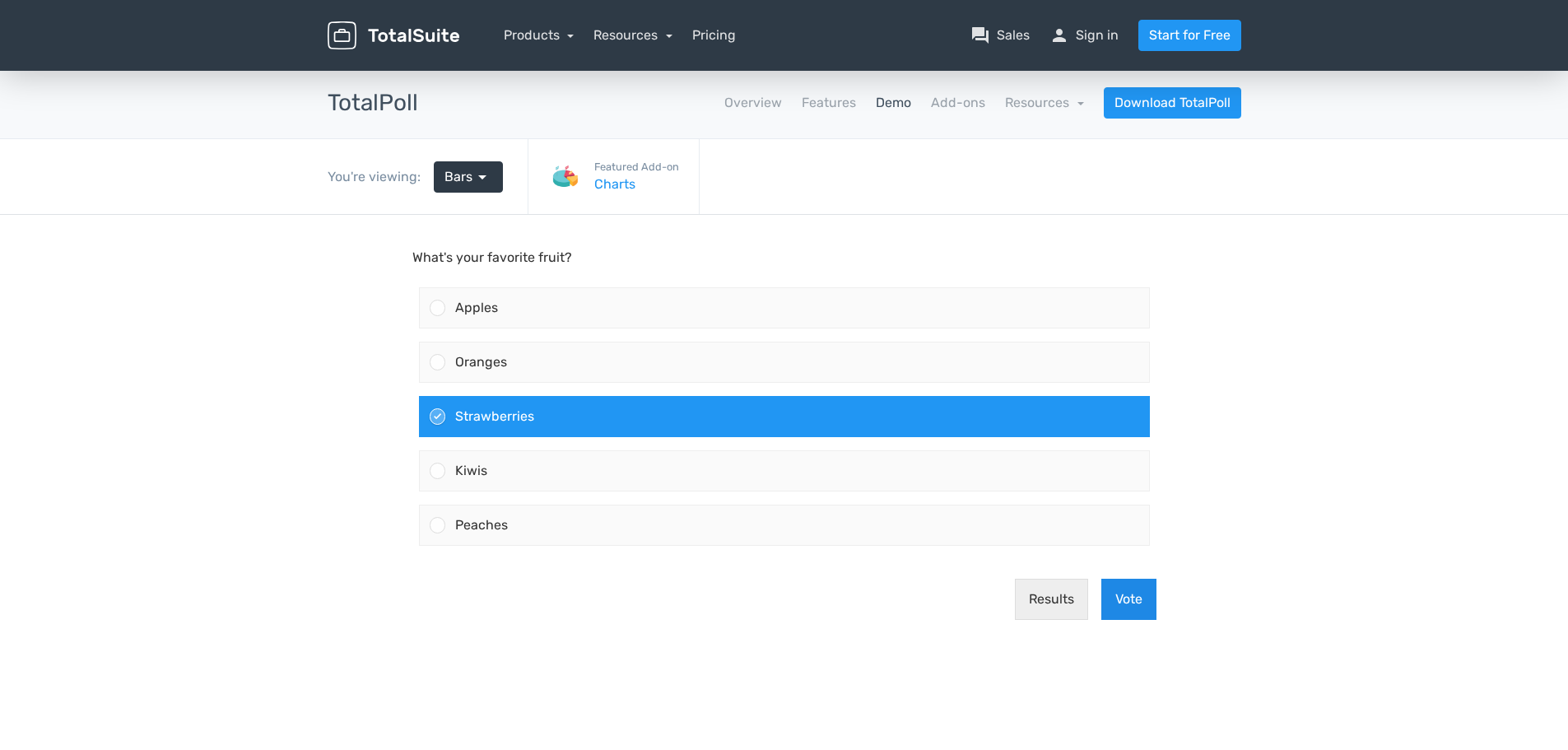
click at [1115, 599] on button "Vote" at bounding box center [1129, 598] width 55 height 41
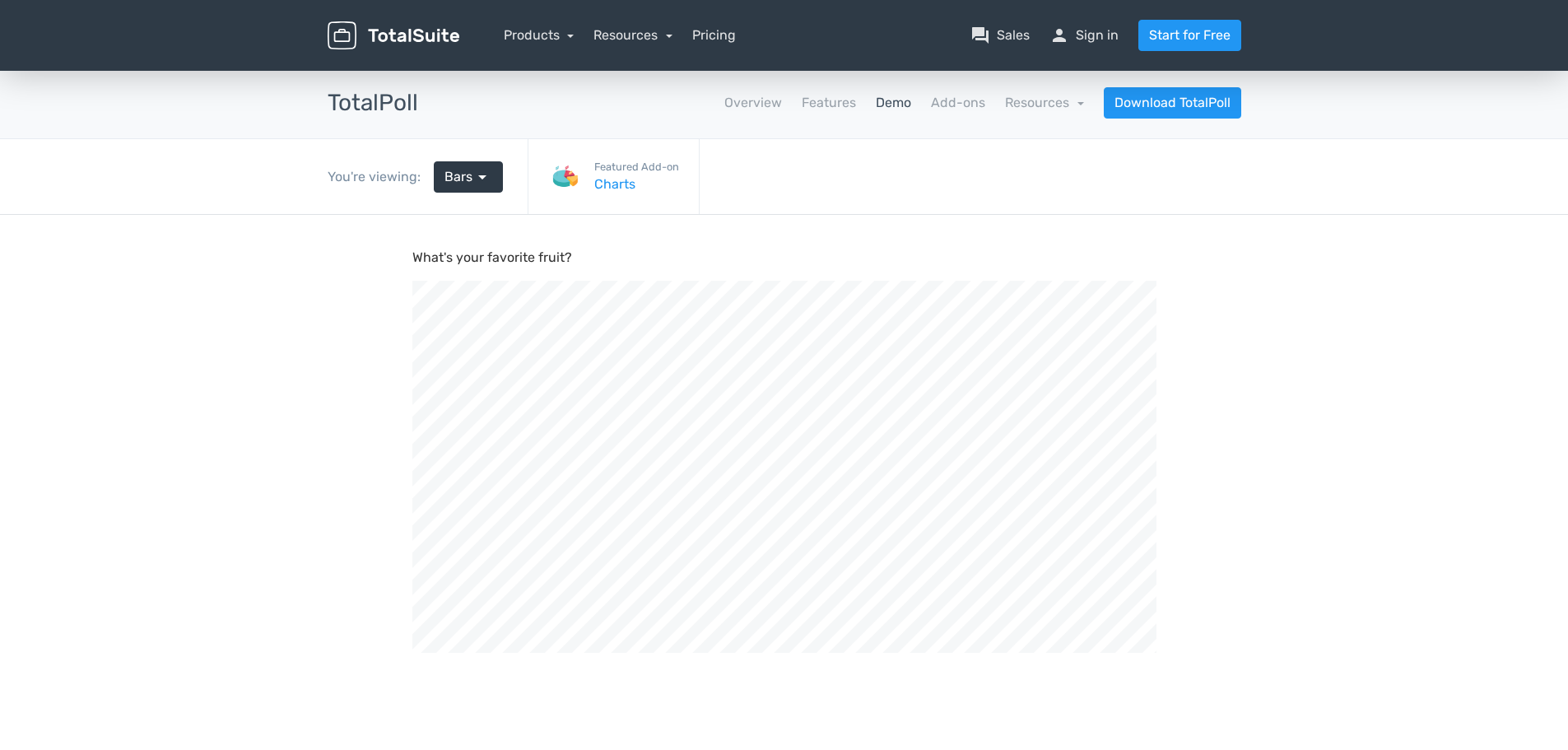
click at [898, 106] on link "Demo" at bounding box center [893, 102] width 36 height 19
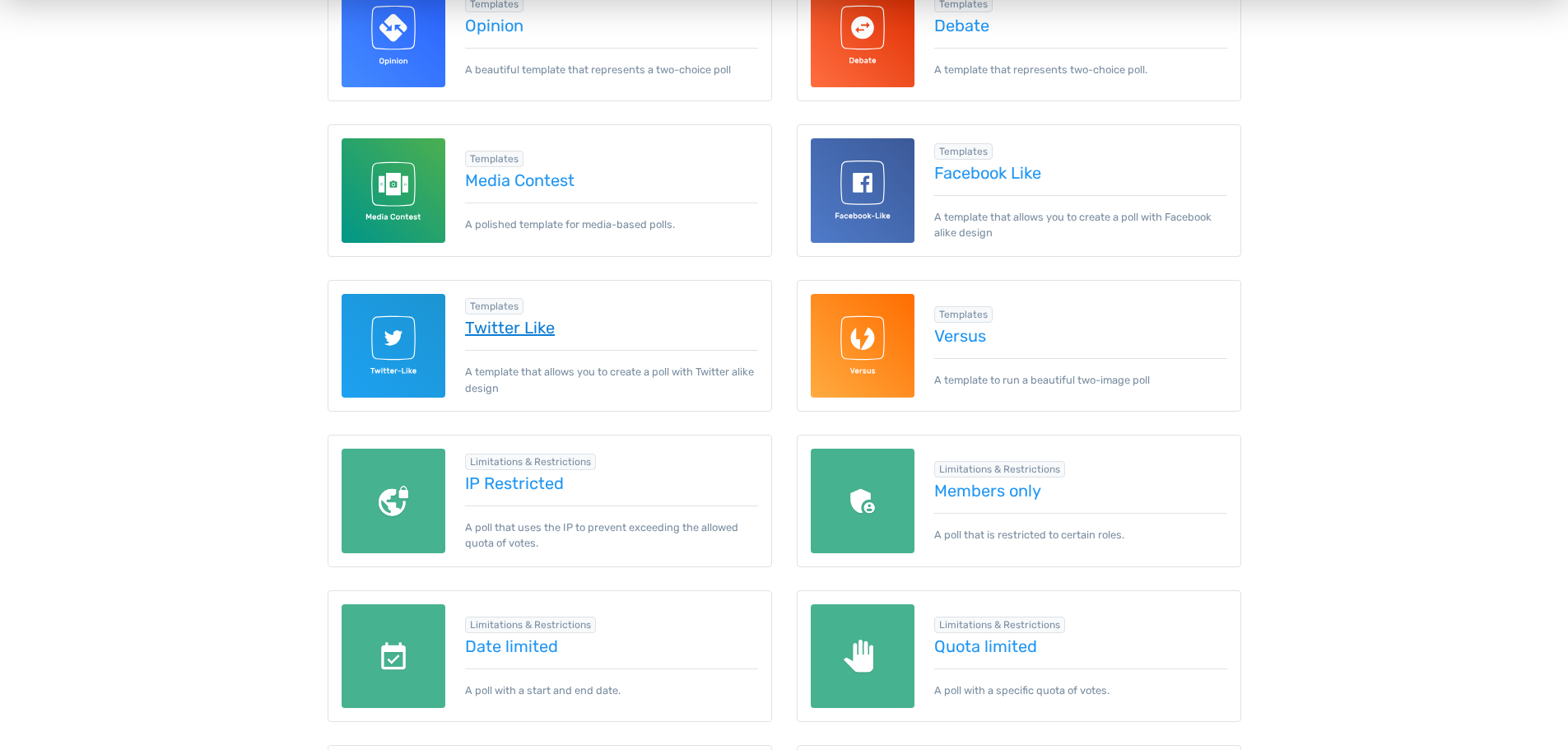
scroll to position [953, 0]
click at [492, 321] on link "Twitter Like" at bounding box center [611, 326] width 293 height 18
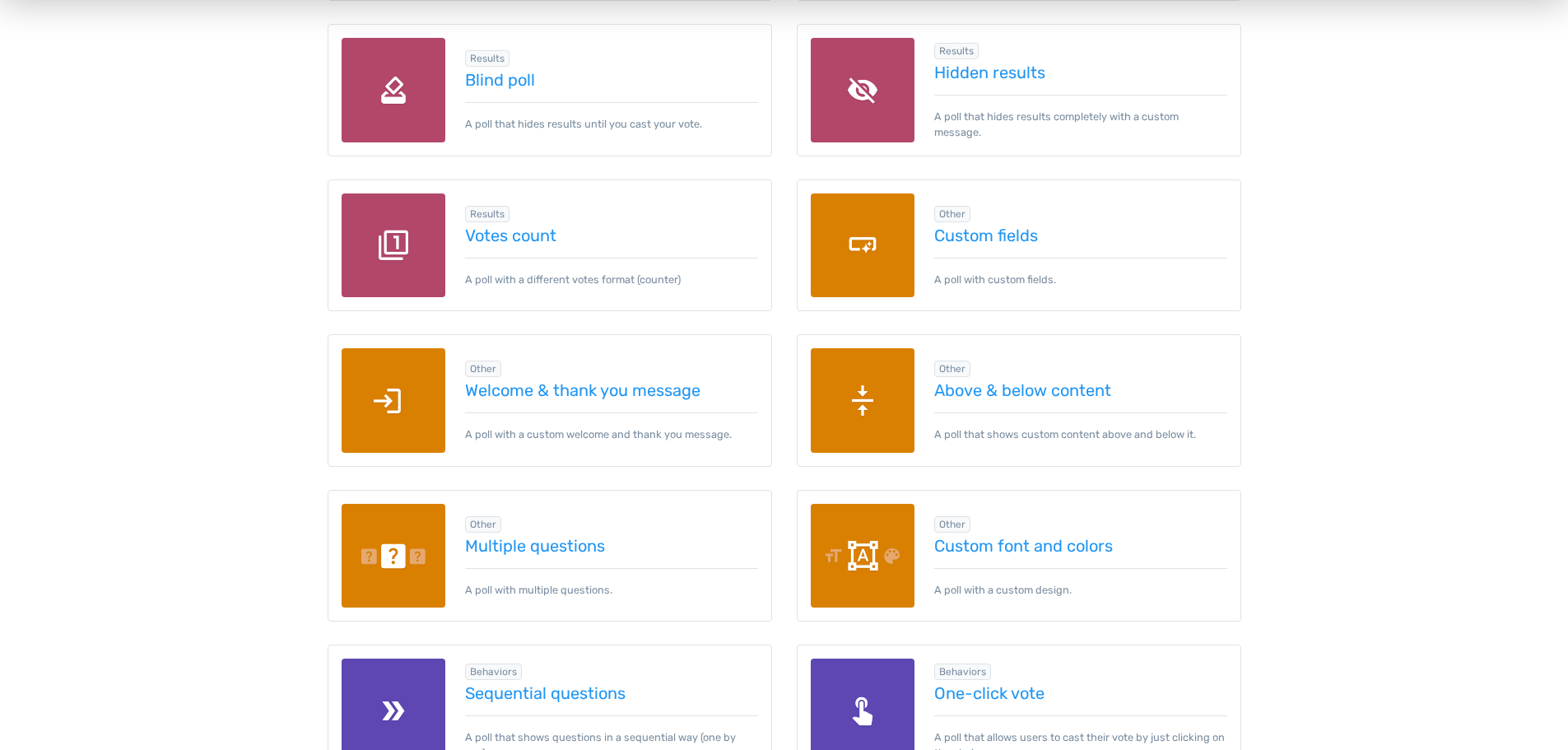
scroll to position [1984, 0]
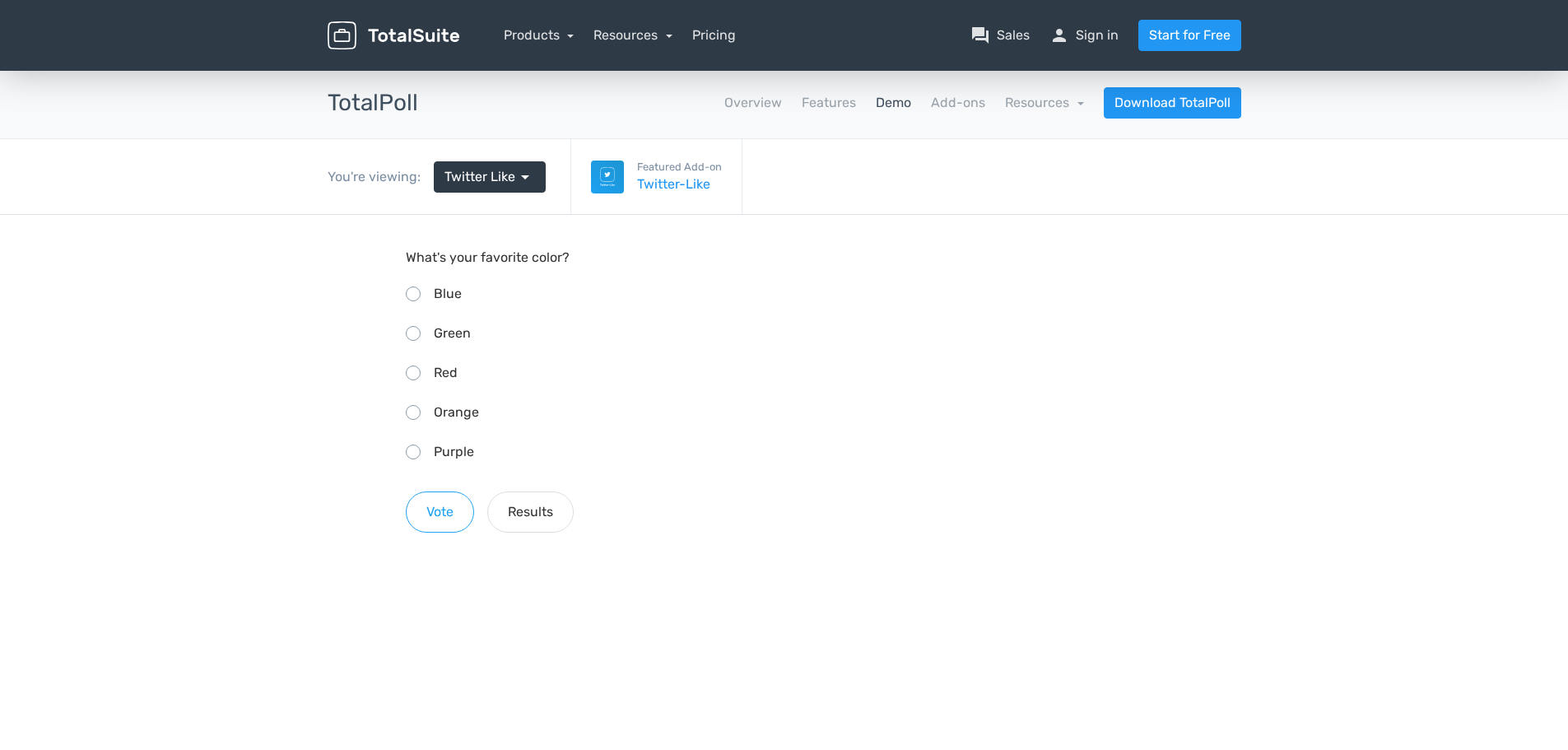
click at [461, 301] on div "Blue" at bounding box center [784, 293] width 757 height 26
click at [417, 297] on input "Blue" at bounding box center [411, 291] width 11 height 11
radio input "true"
click at [436, 515] on button "Vote" at bounding box center [439, 511] width 69 height 41
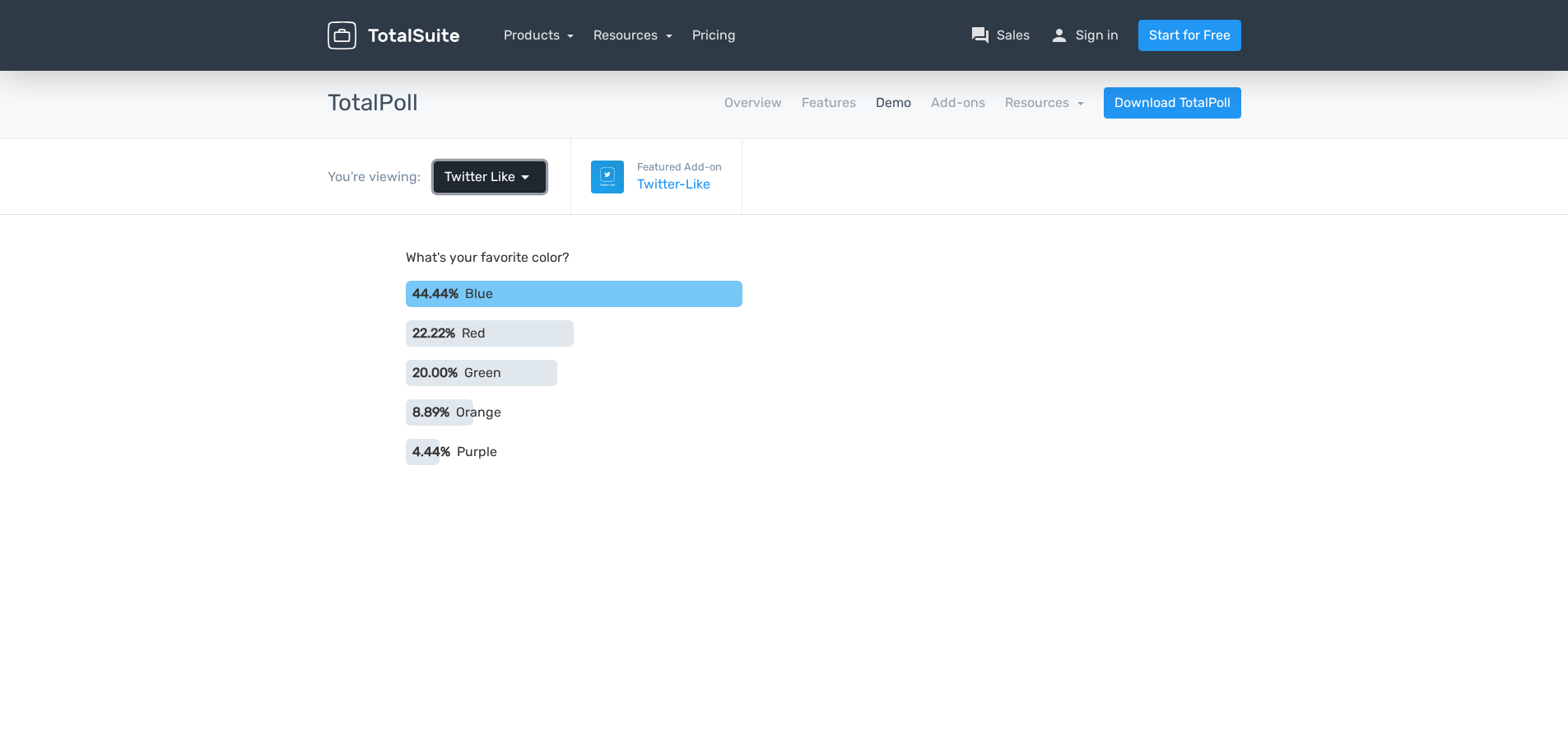
click at [527, 180] on span "arrow_drop_down" at bounding box center [524, 176] width 19 height 19
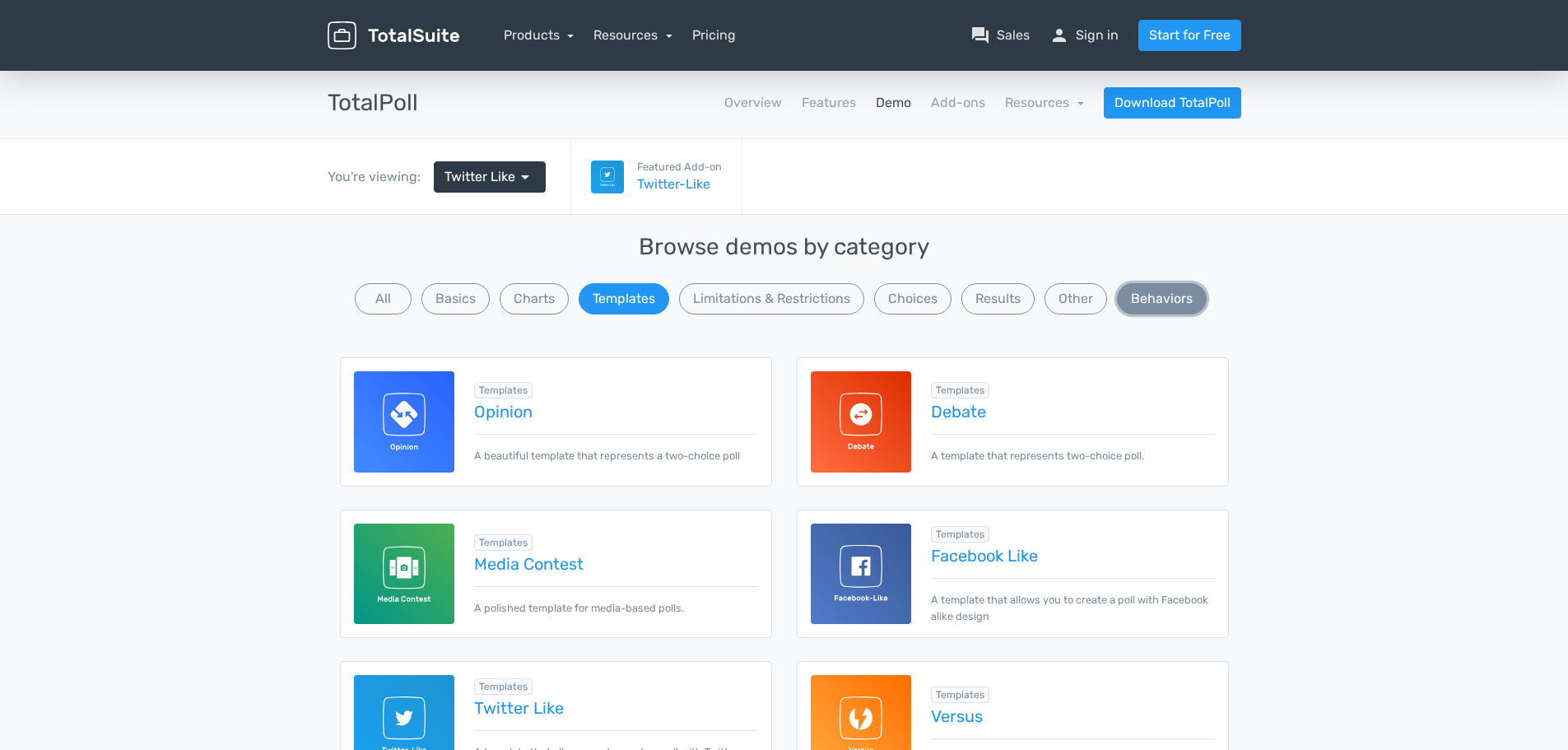
click at [1167, 287] on button "Behaviors" at bounding box center [1162, 298] width 90 height 31
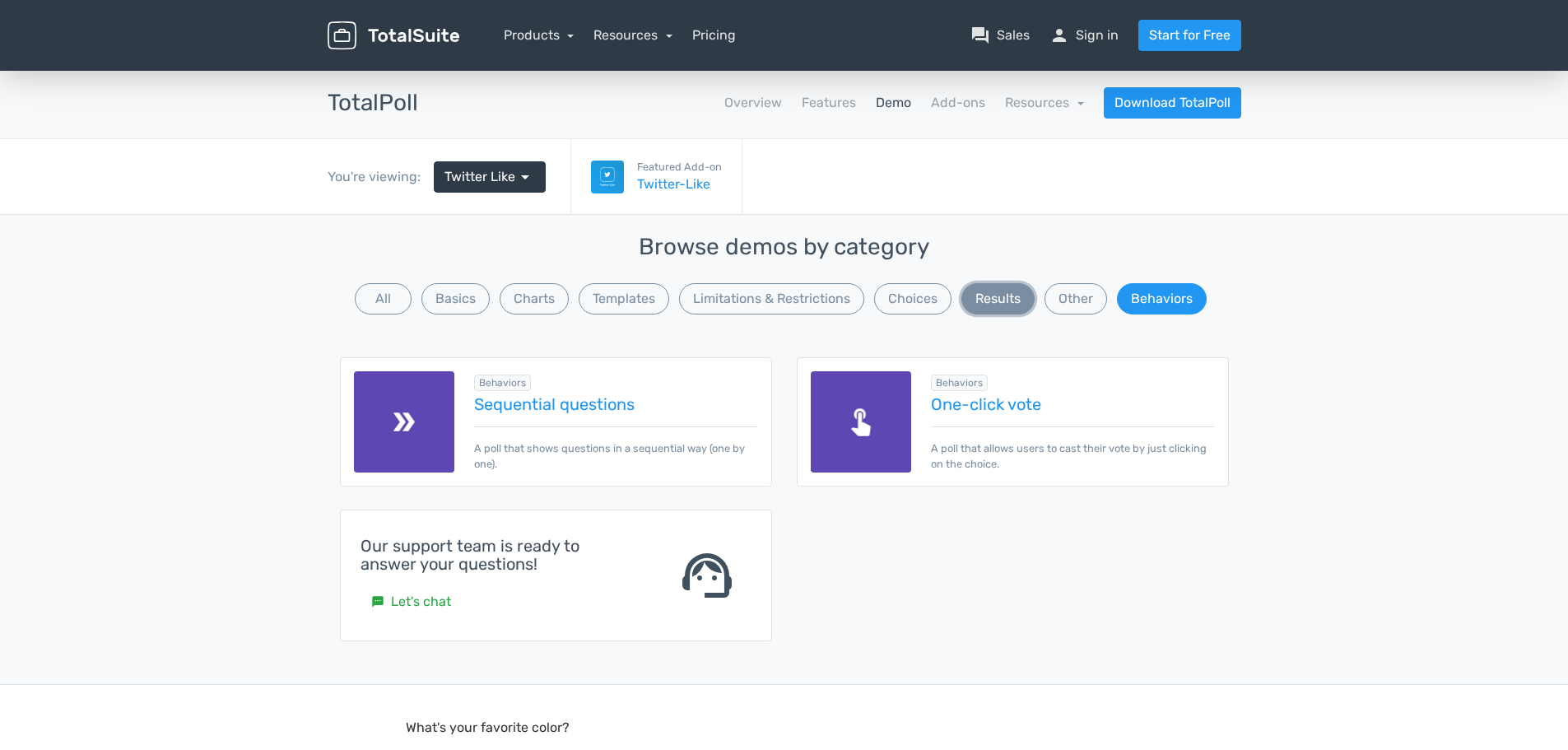
click at [995, 288] on button "Results" at bounding box center [997, 298] width 74 height 31
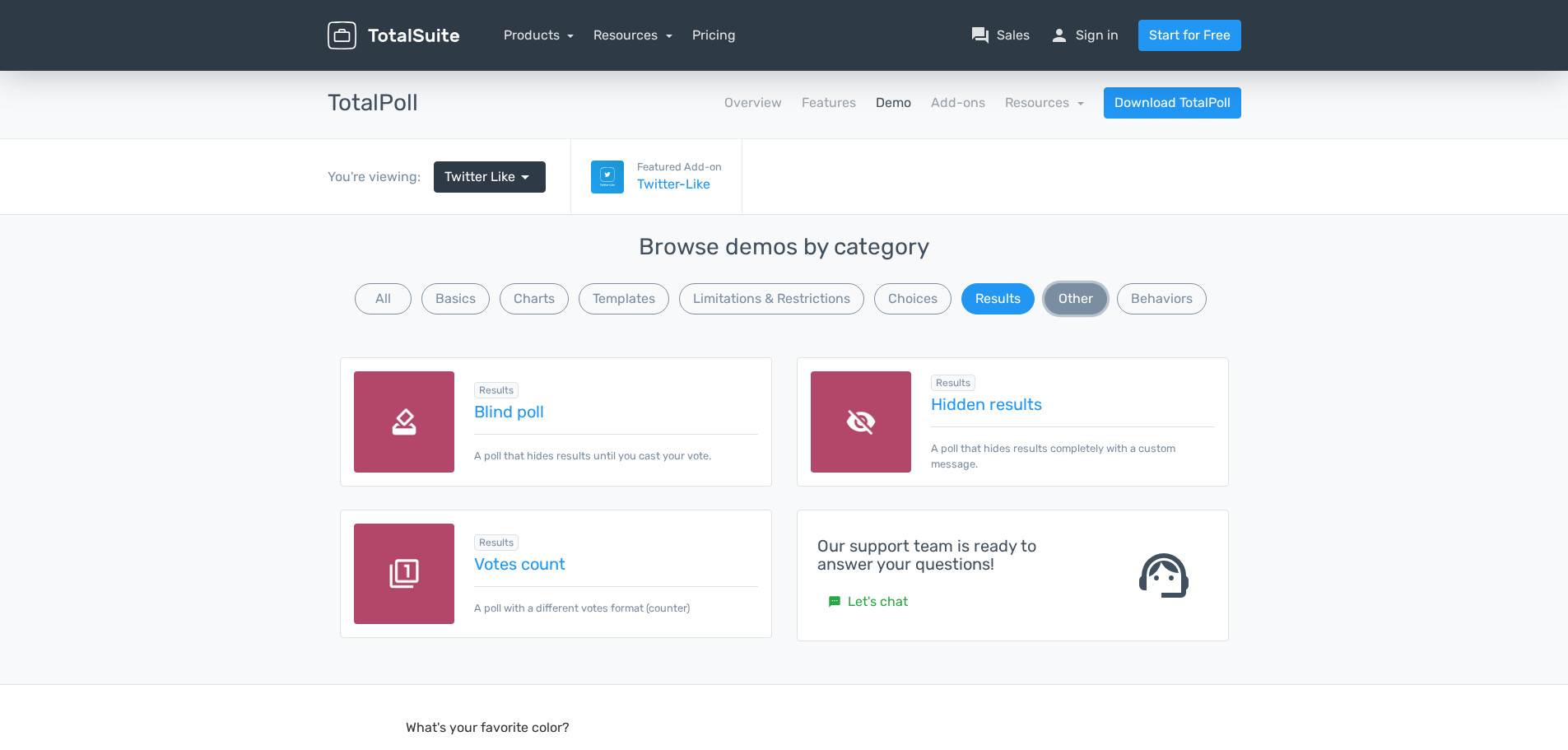
click at [1077, 287] on button "Other" at bounding box center [1075, 298] width 63 height 31
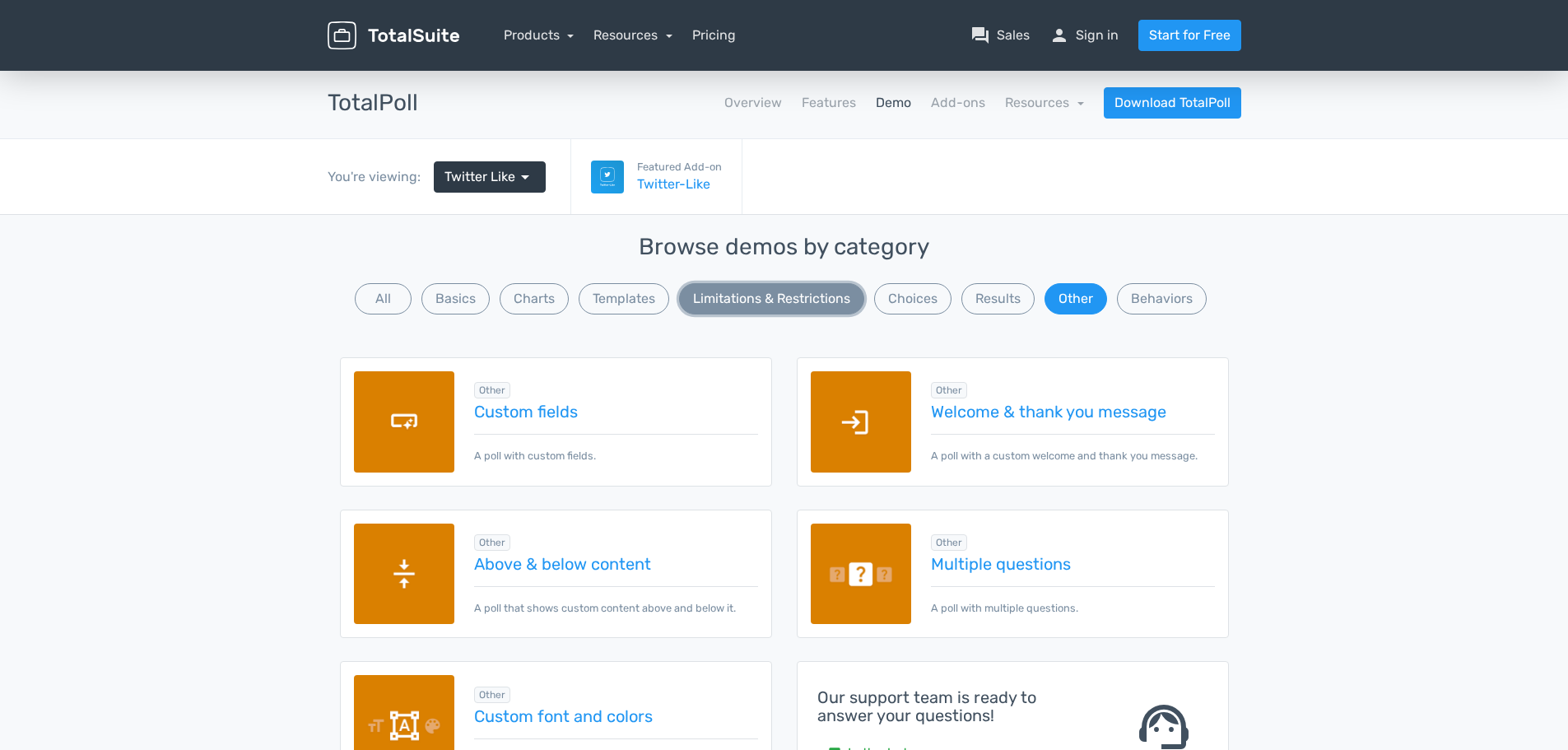
click at [847, 295] on button "Limitations & Restrictions" at bounding box center [771, 298] width 185 height 31
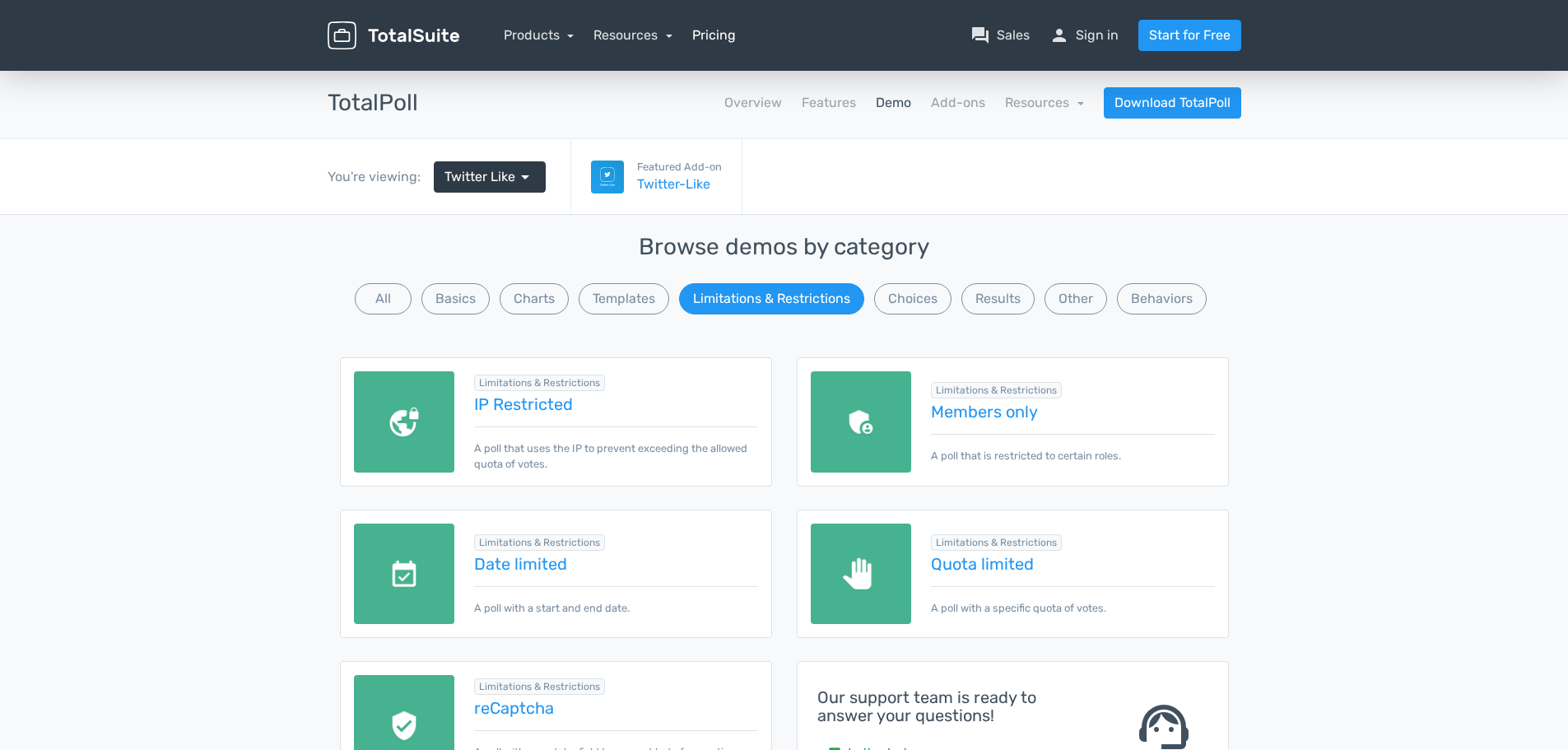
click at [709, 31] on link "Pricing" at bounding box center [714, 35] width 44 height 19
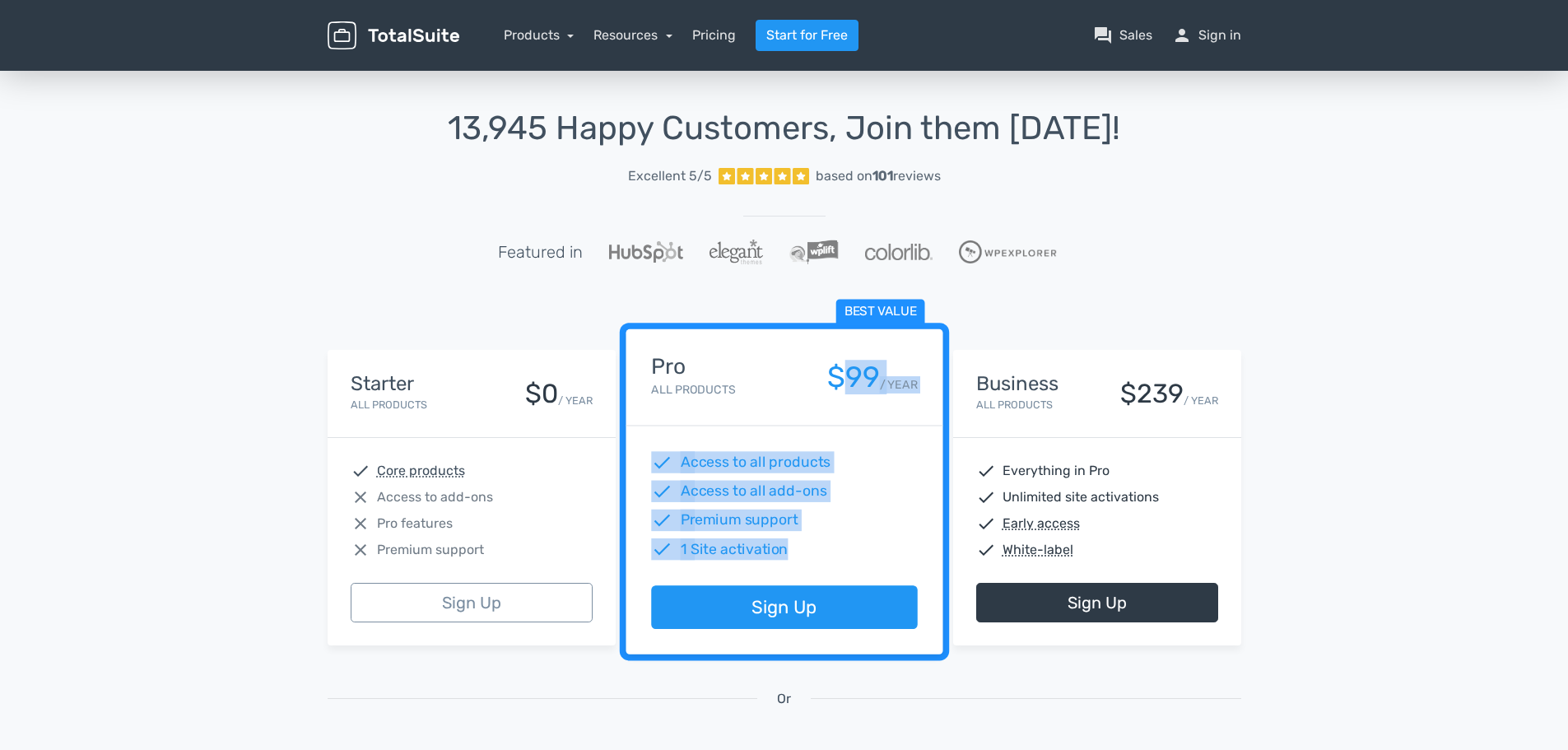
drag, startPoint x: 849, startPoint y: 559, endPoint x: 844, endPoint y: 405, distance: 154.1
click at [844, 405] on div "Best value Pro All Products $99 / YEAR check Access to all products check Acces…" at bounding box center [784, 492] width 317 height 325
click at [875, 481] on div "check Access to all add-ons" at bounding box center [784, 491] width 266 height 21
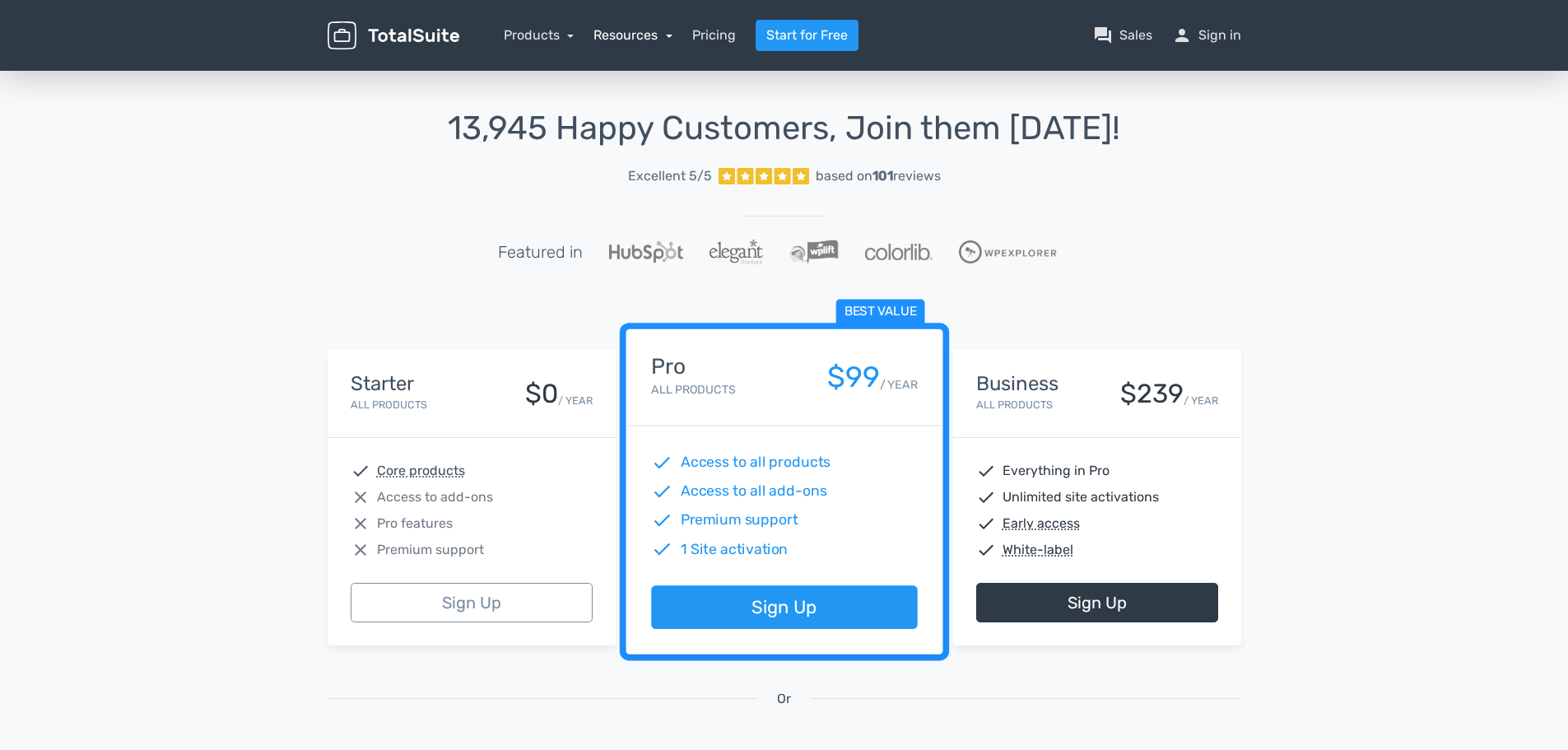
click at [639, 36] on link "Resources" at bounding box center [632, 35] width 79 height 15
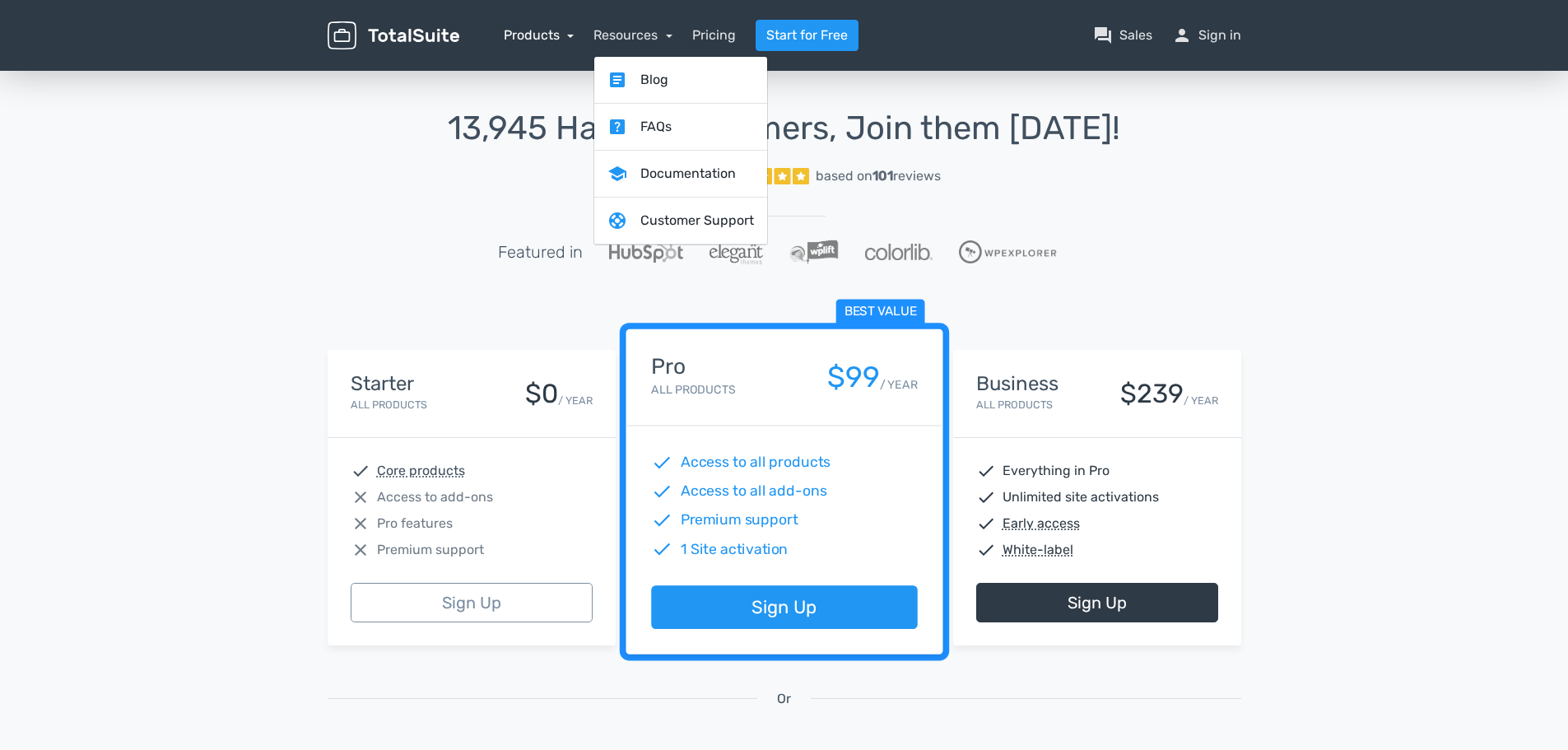
click at [533, 37] on link "Products" at bounding box center [539, 35] width 71 height 15
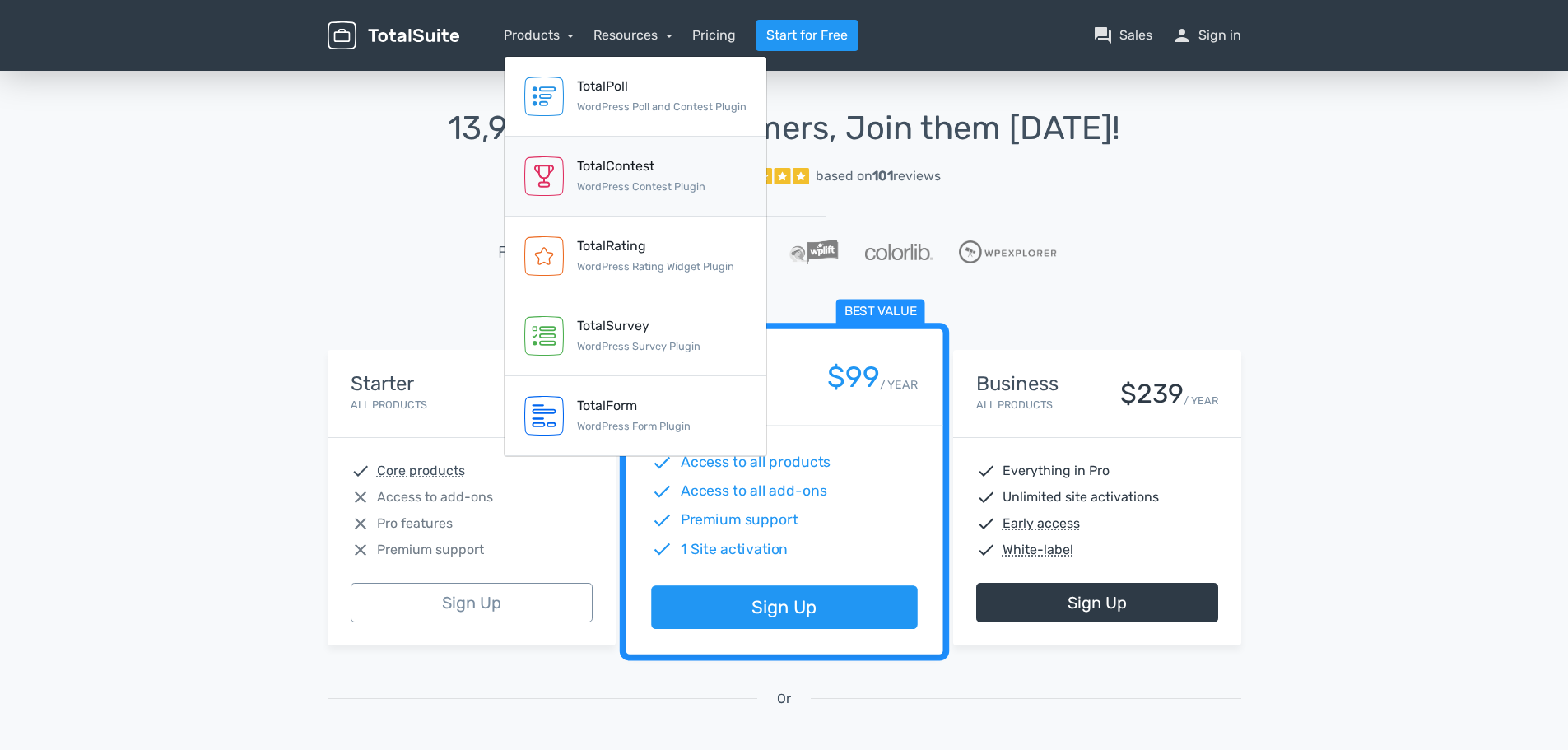
click at [662, 164] on div "TotalContest" at bounding box center [641, 166] width 129 height 19
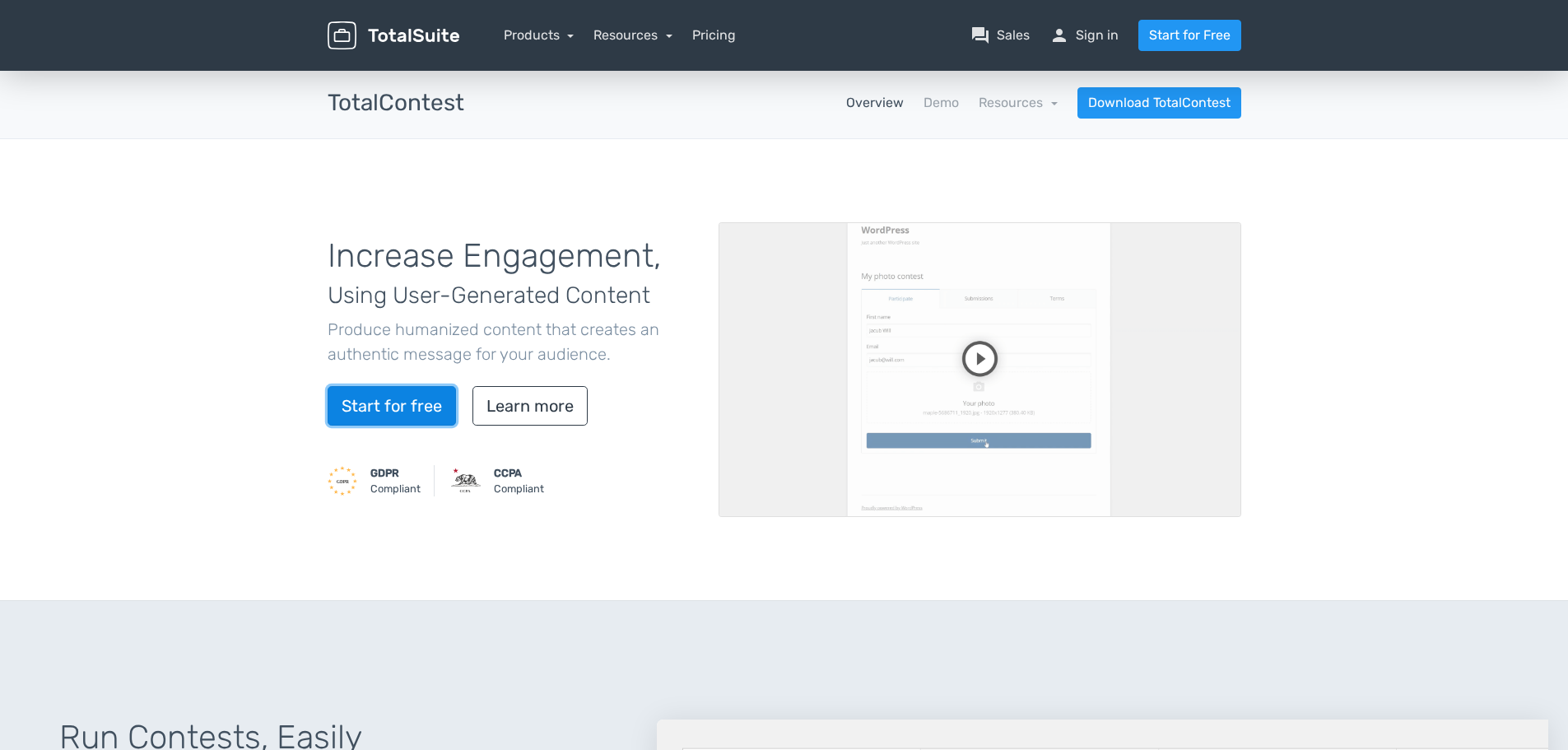
click at [403, 405] on link "Start for free" at bounding box center [392, 405] width 129 height 40
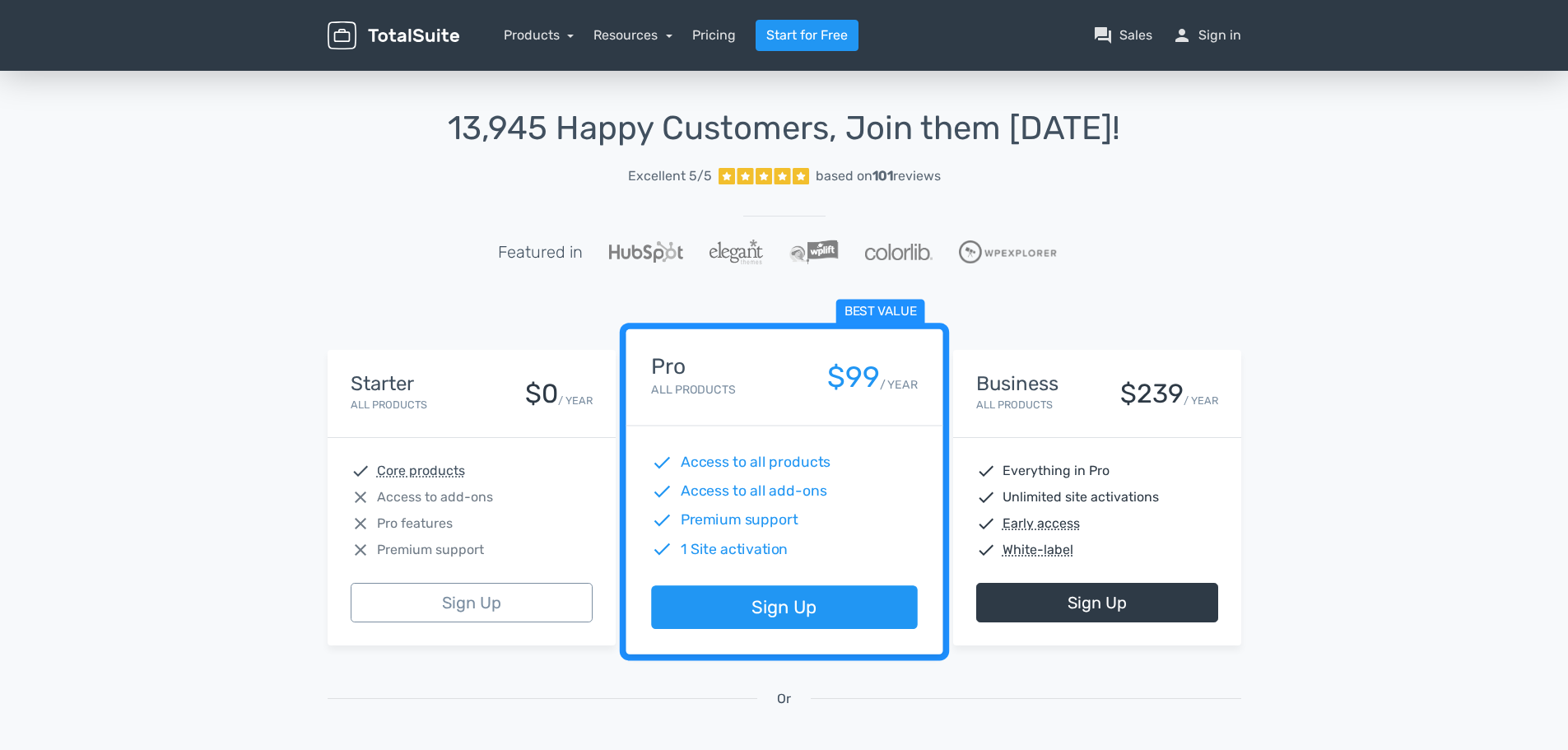
click at [438, 40] on img at bounding box center [394, 36] width 132 height 29
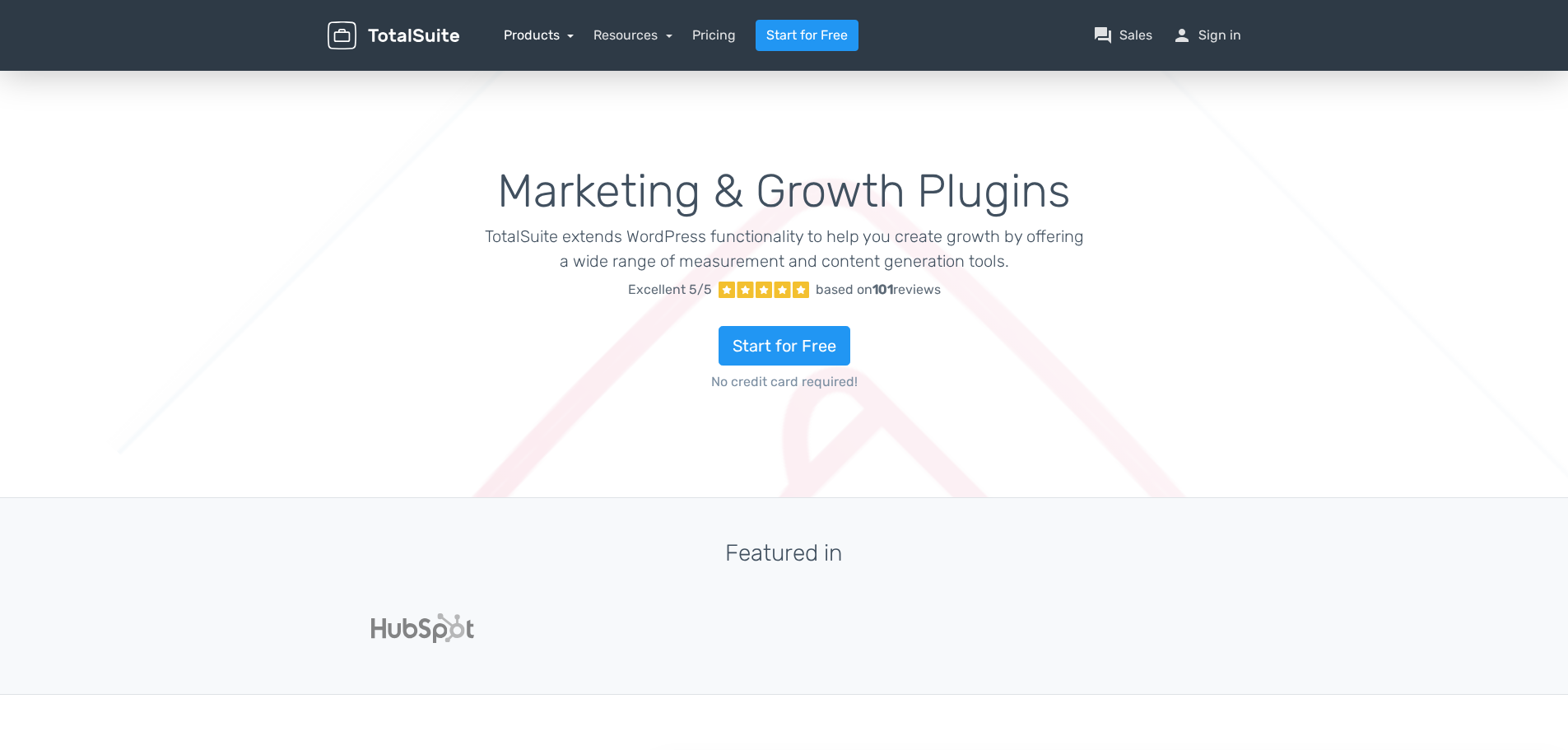
click at [557, 36] on link "Products" at bounding box center [539, 35] width 71 height 15
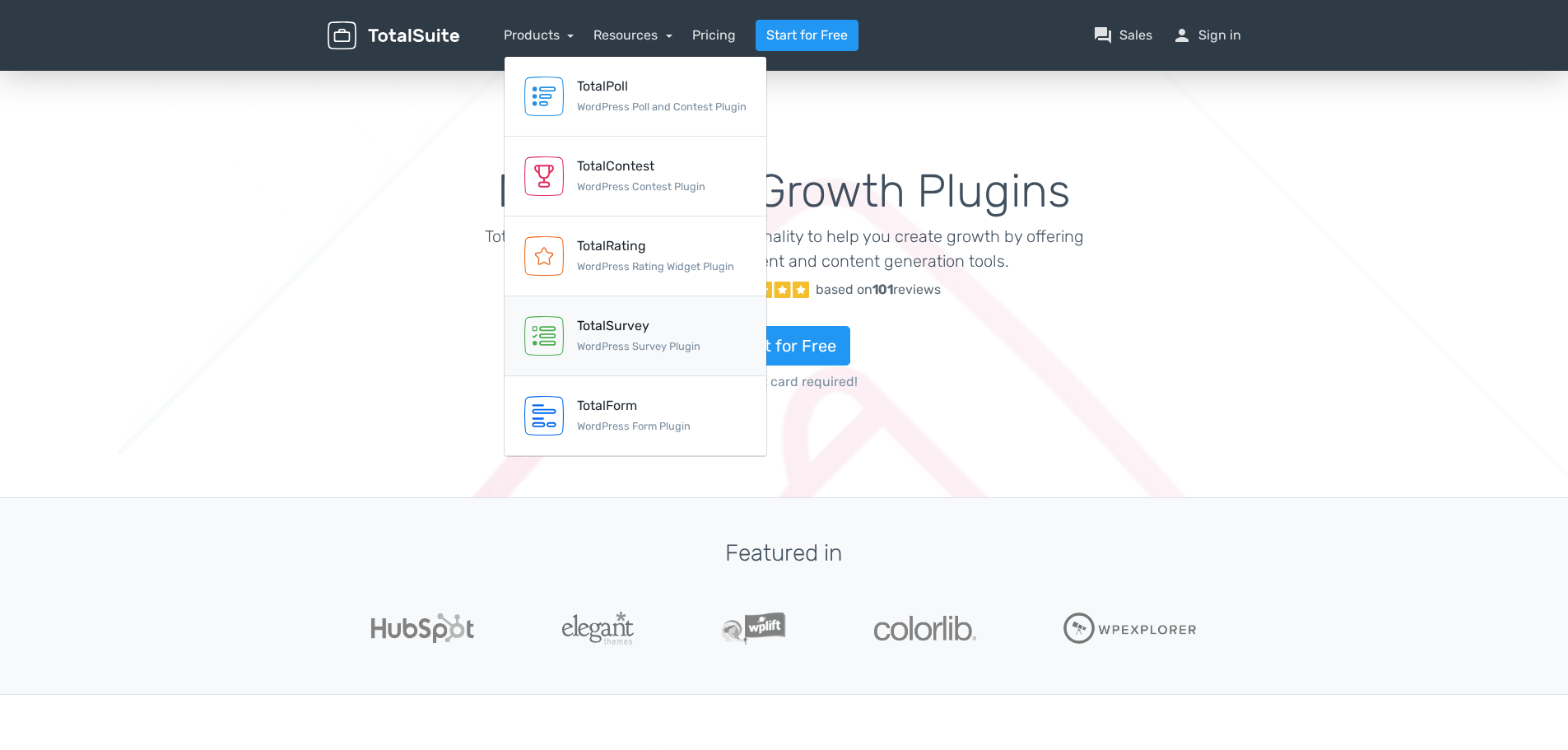
click at [640, 350] on small "WordPress Survey Plugin" at bounding box center [638, 345] width 124 height 13
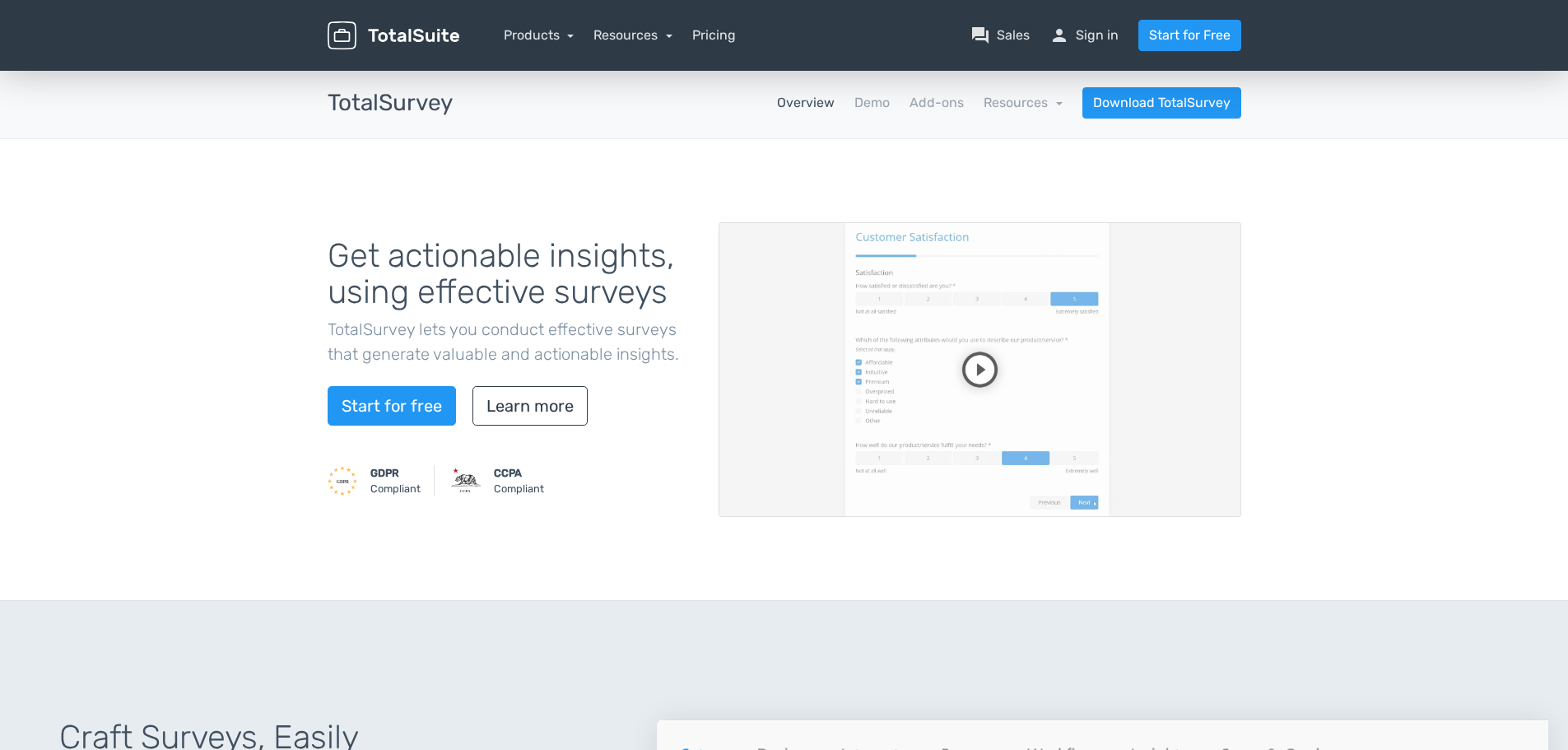
click at [905, 345] on video at bounding box center [980, 369] width 522 height 295
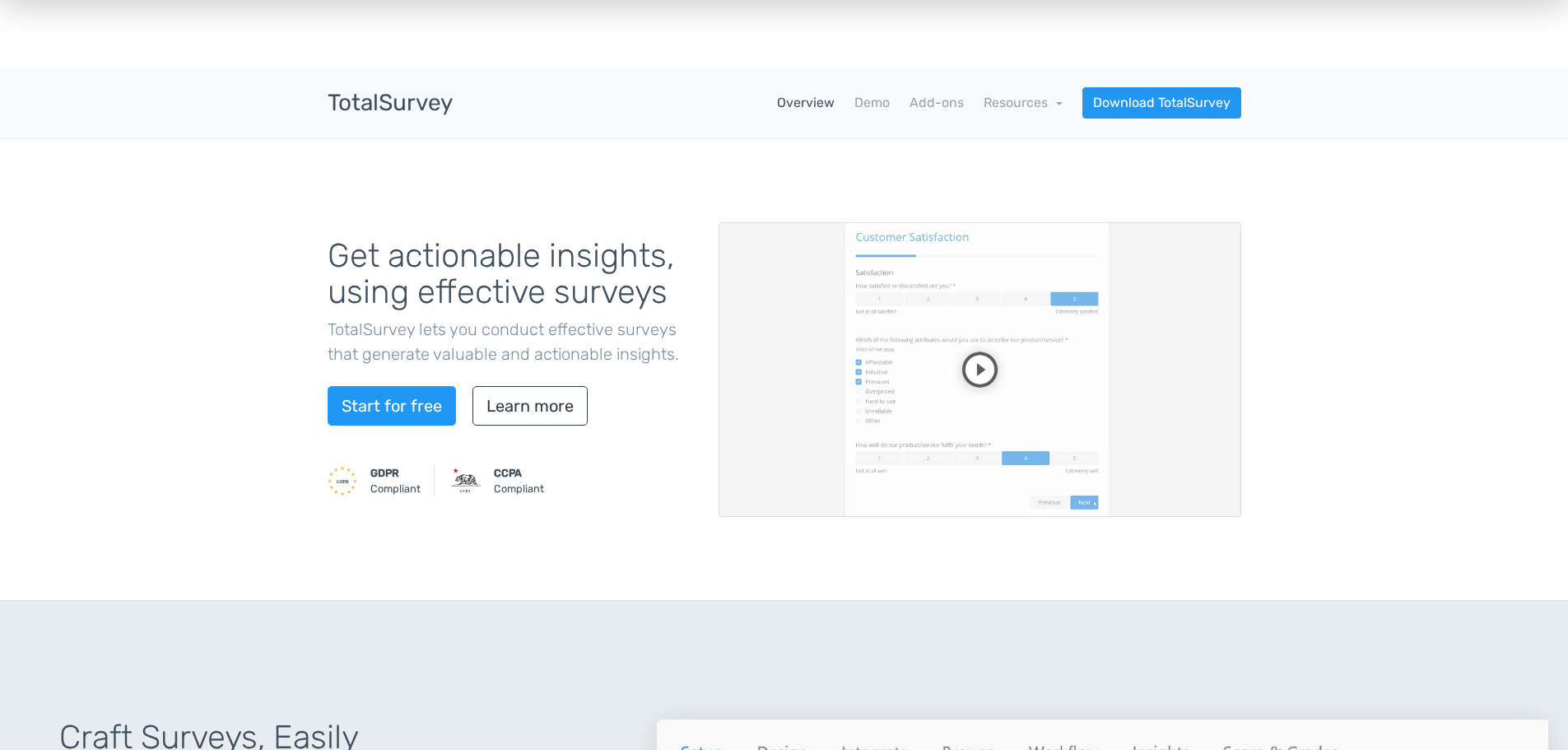
drag, startPoint x: 1147, startPoint y: 490, endPoint x: 1117, endPoint y: 153, distance: 338.3
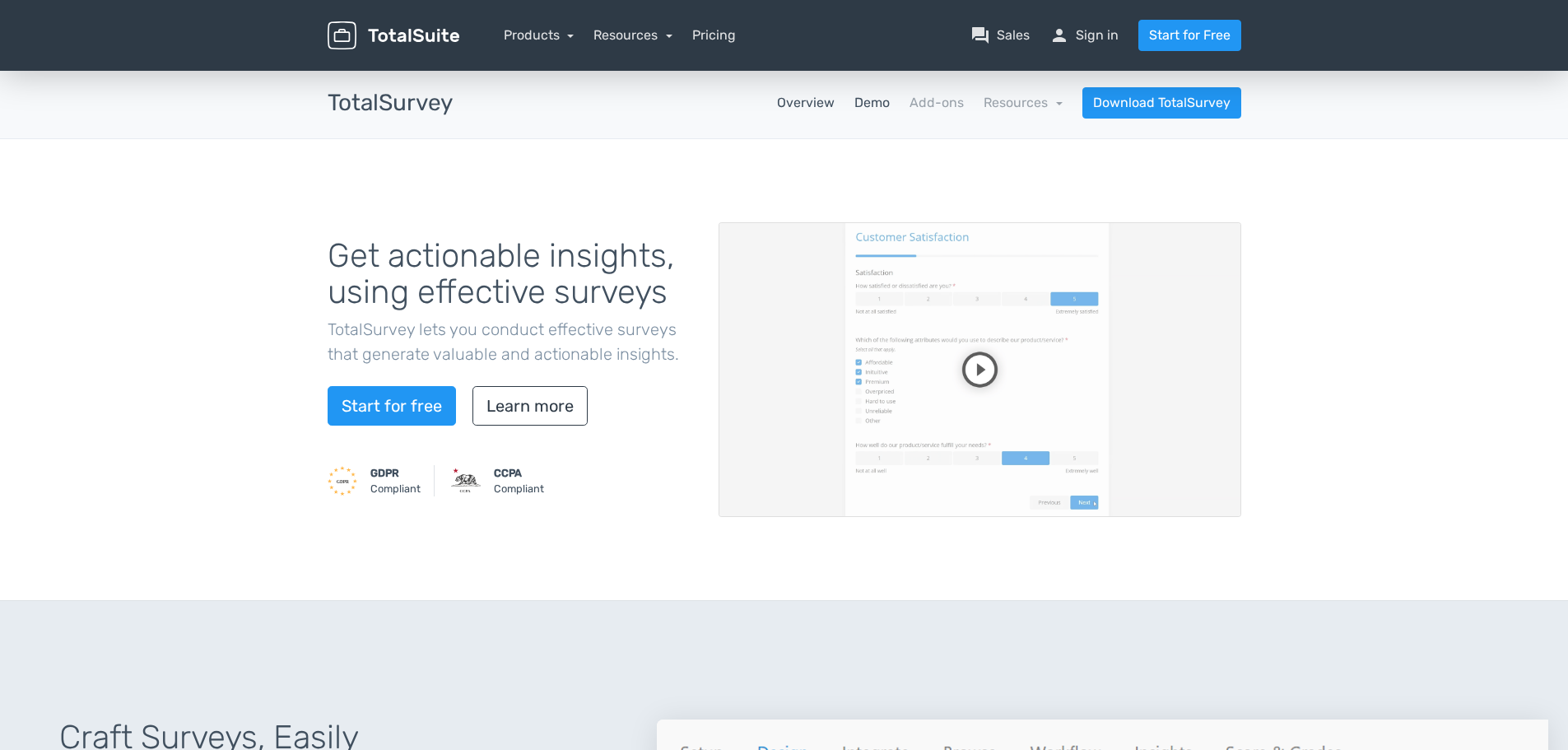
click at [874, 102] on link "Demo" at bounding box center [872, 102] width 36 height 19
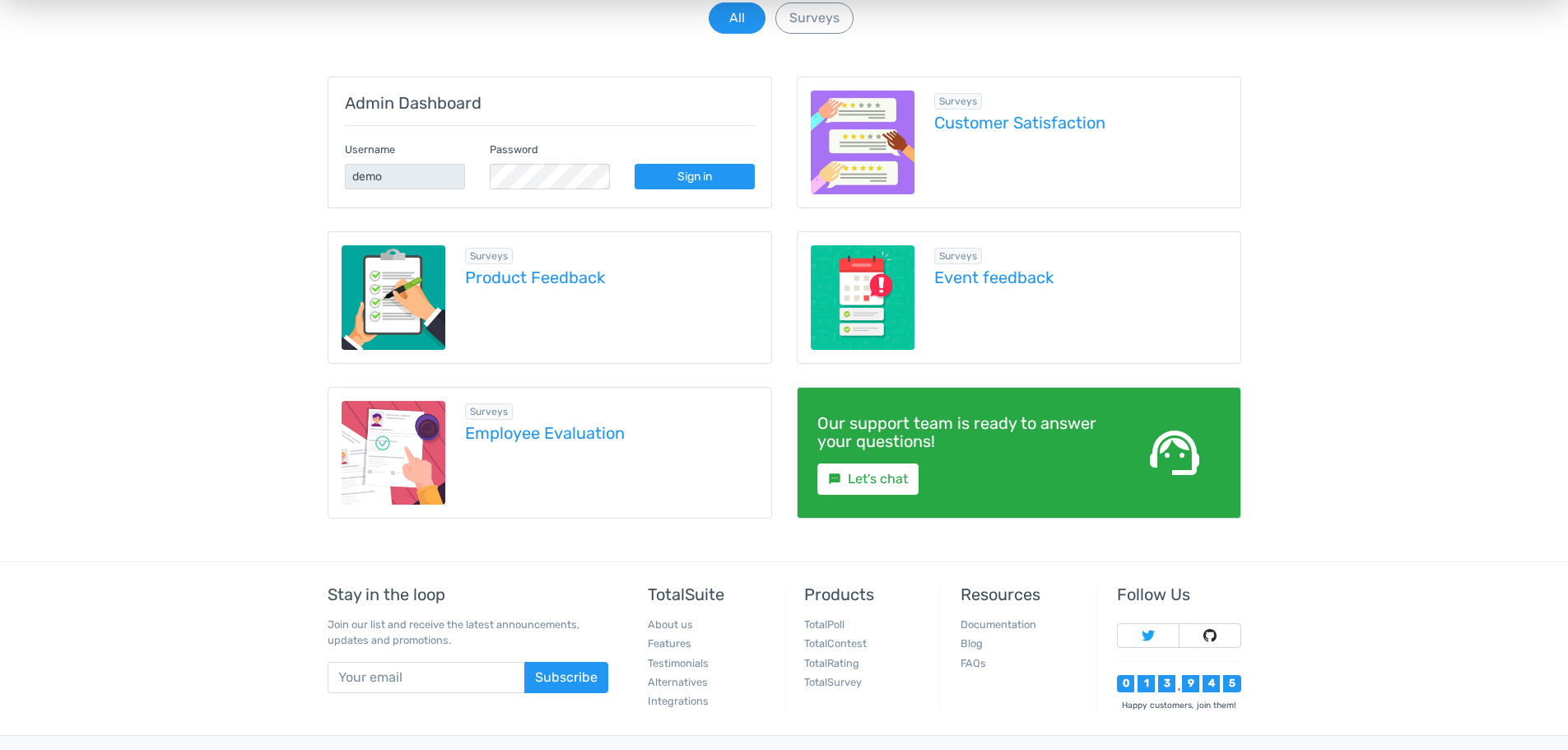
scroll to position [136, 0]
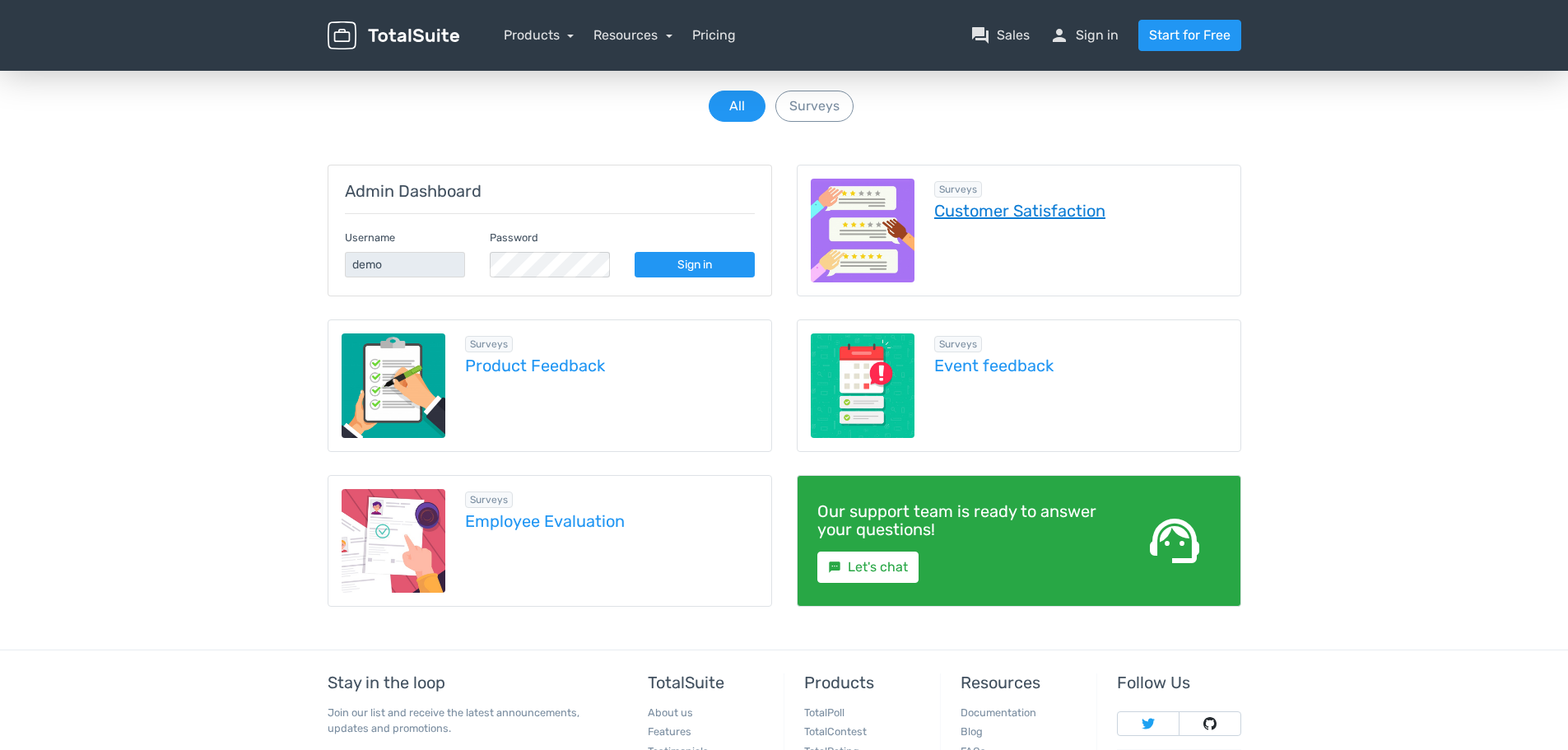
click at [1041, 212] on link "Customer Satisfaction" at bounding box center [1080, 210] width 293 height 18
click at [563, 46] on nav "Products TotalPoll WordPress Poll and Contest Plugin TotalContest WordPress Con…" at bounding box center [862, 35] width 781 height 31
click at [568, 27] on link "Products" at bounding box center [539, 35] width 71 height 15
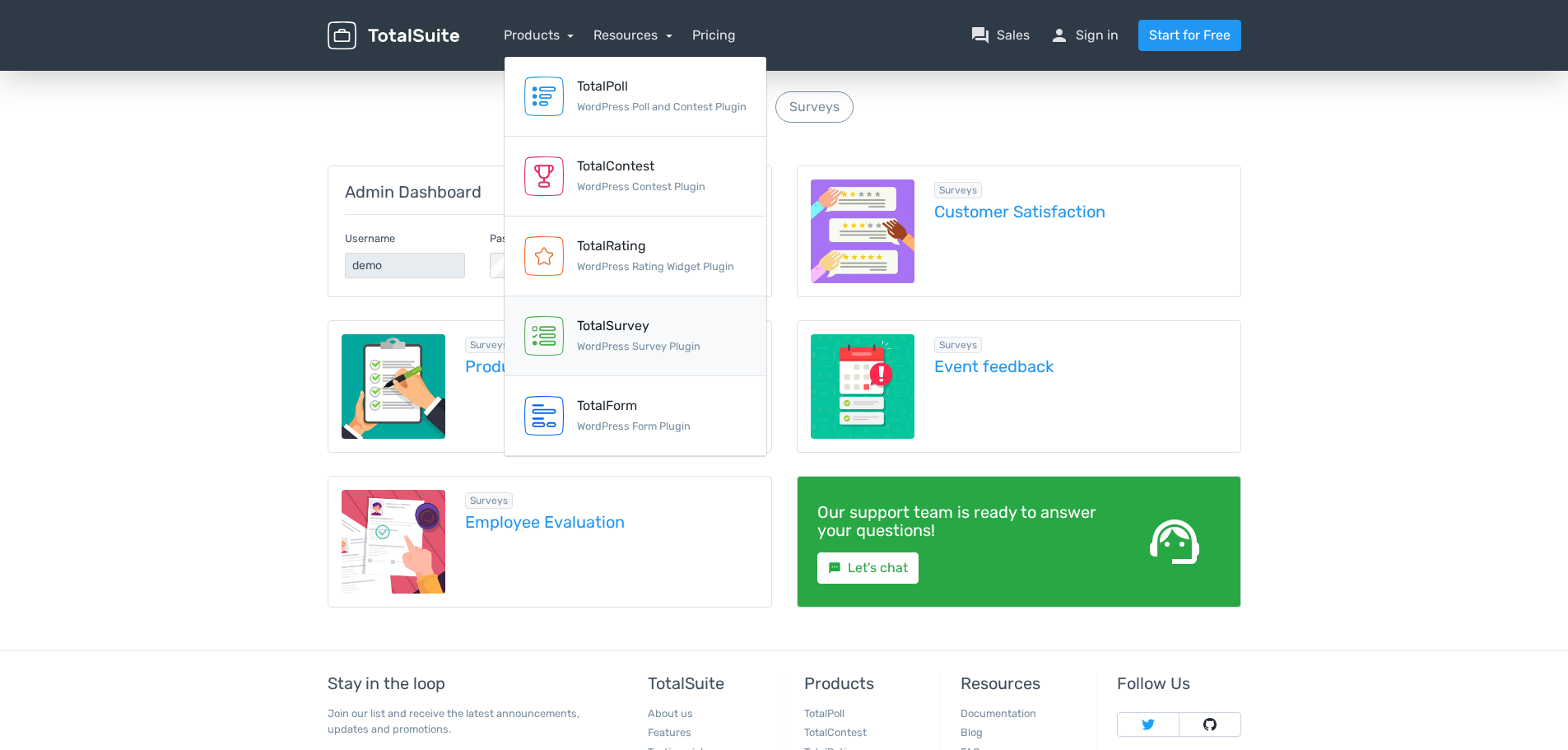
click at [695, 321] on div "TotalSurvey" at bounding box center [638, 325] width 124 height 19
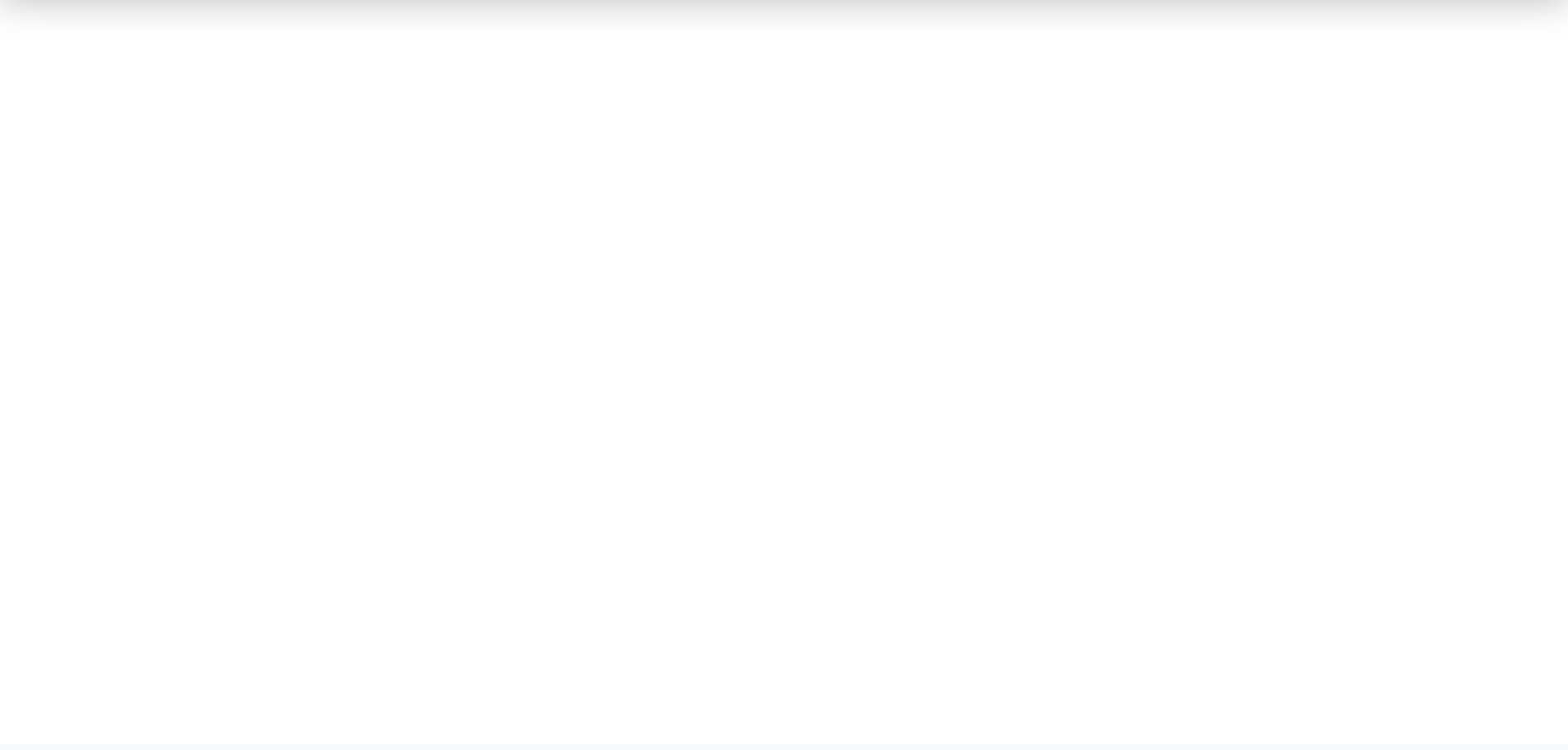
scroll to position [280, 0]
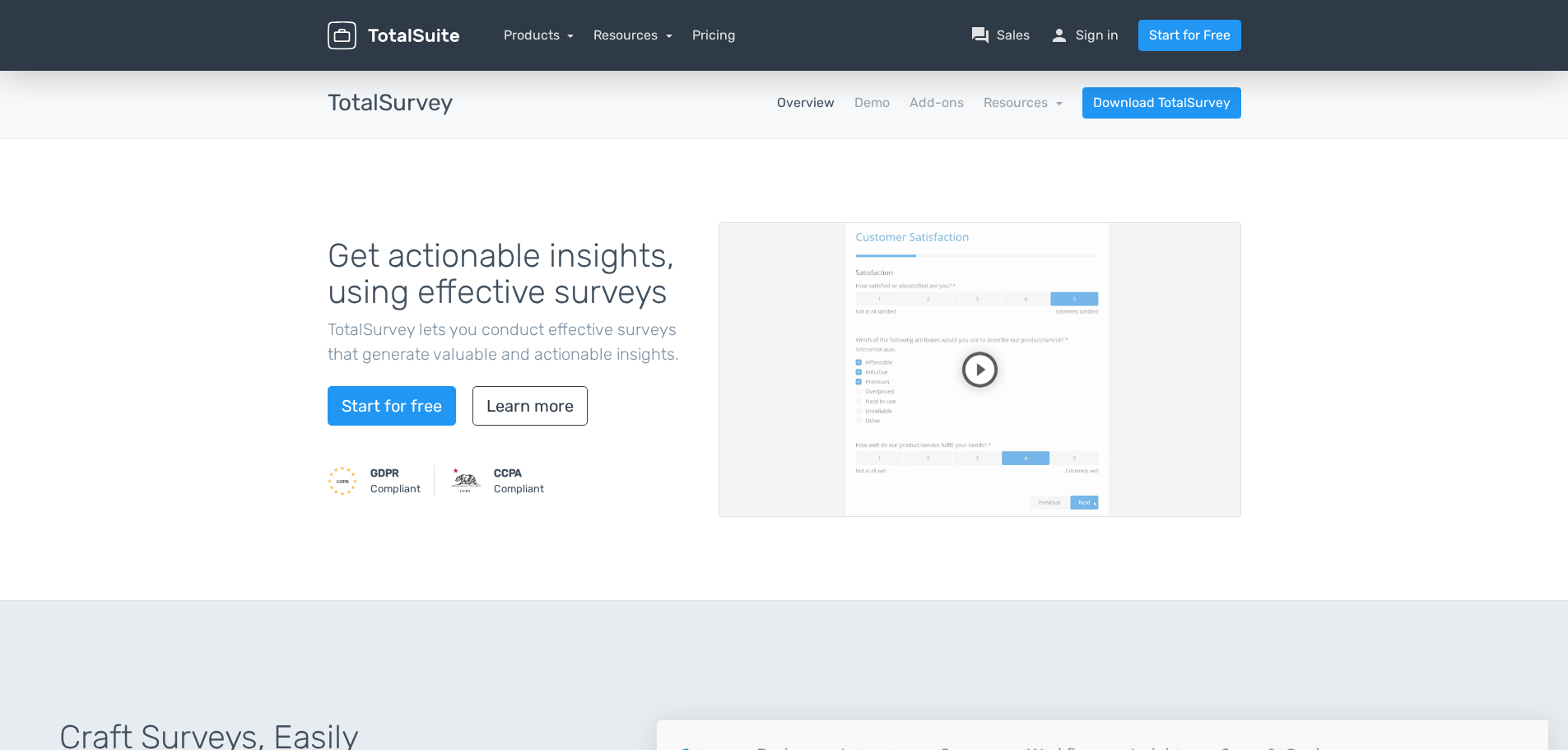
click at [853, 121] on div "TotalSurvey apps Overview Demo Add-ons Resources school Documentation article C…" at bounding box center [784, 103] width 938 height 71
click at [870, 106] on link "Demo" at bounding box center [872, 102] width 36 height 19
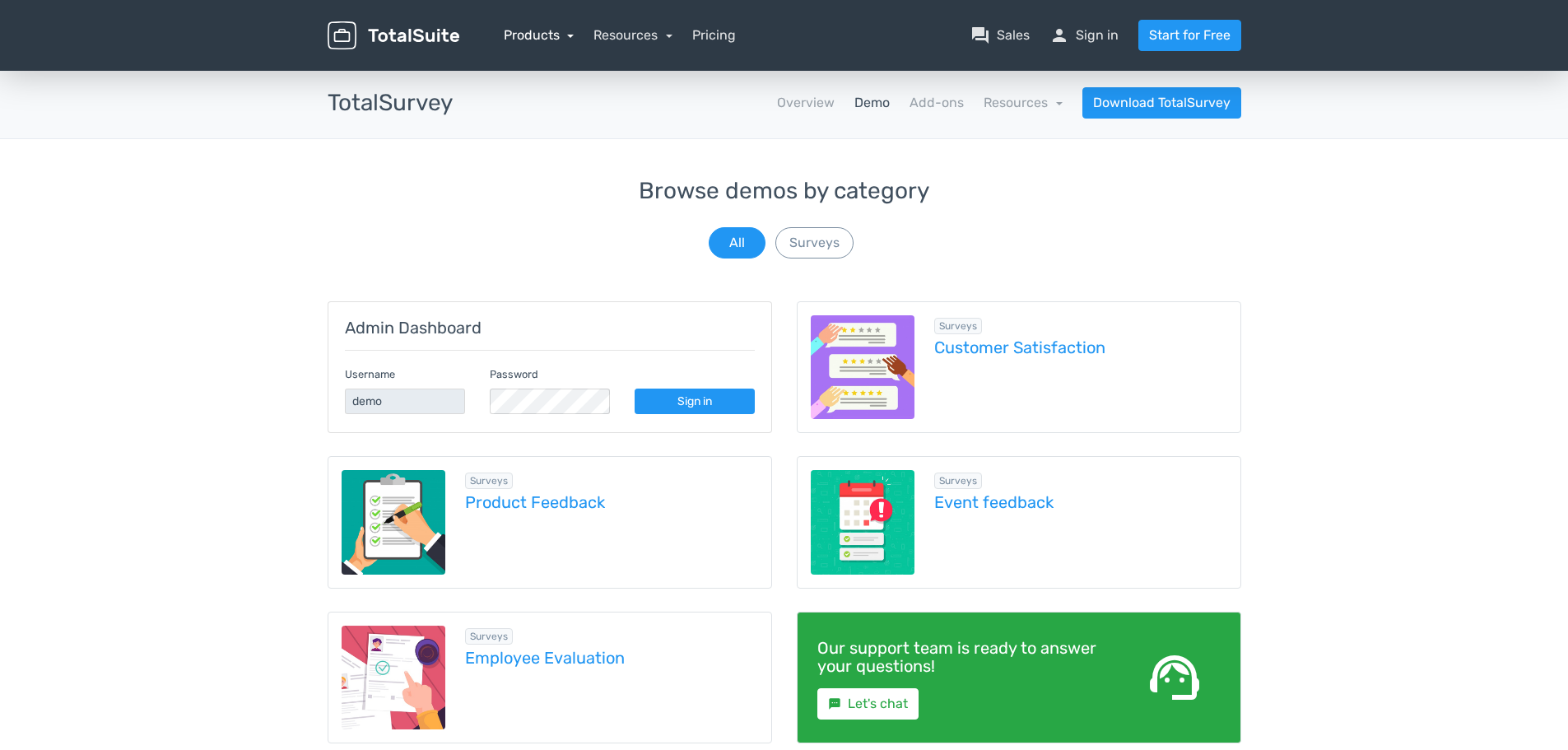
click at [570, 32] on link "Products" at bounding box center [539, 35] width 71 height 15
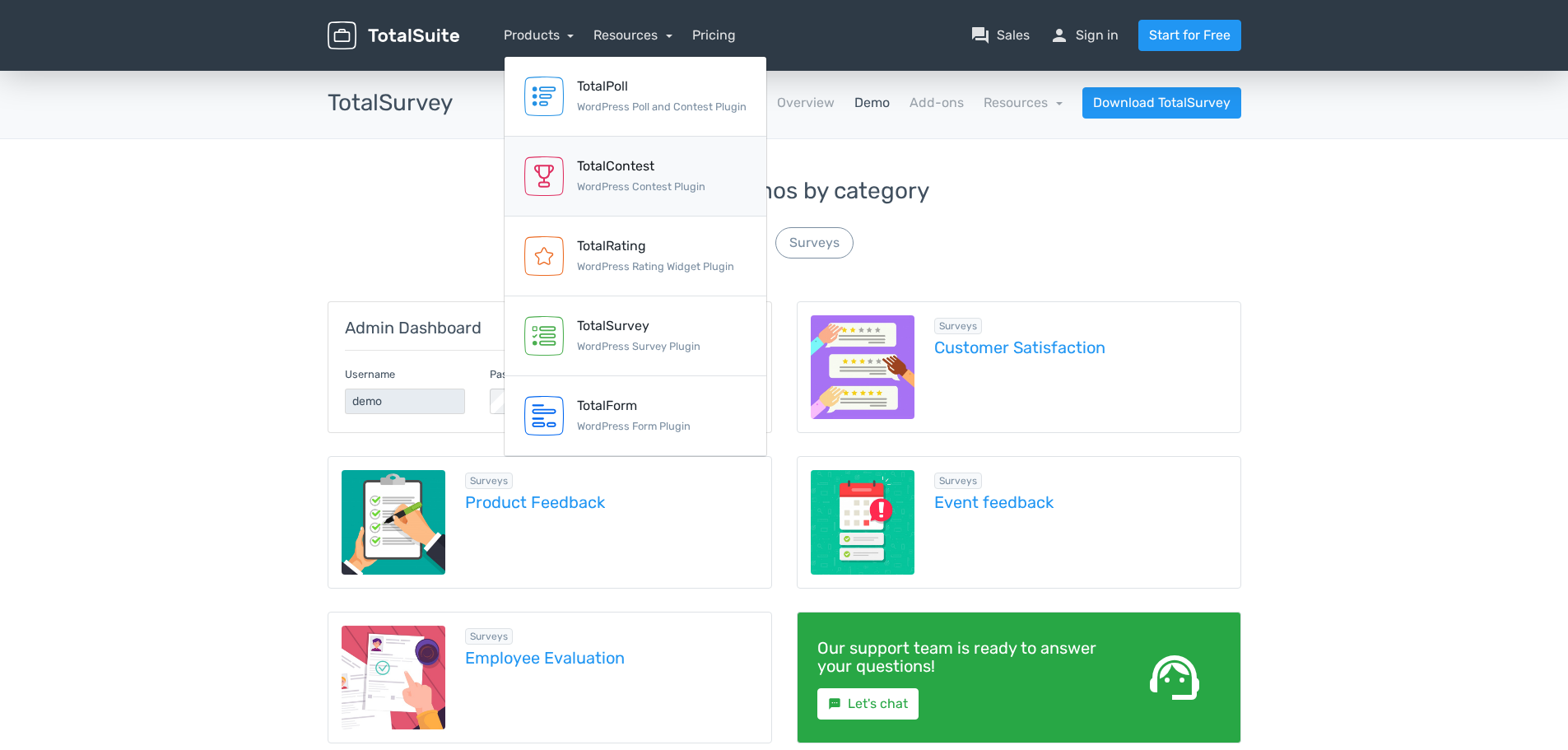
click at [638, 170] on div "TotalContest" at bounding box center [641, 166] width 129 height 19
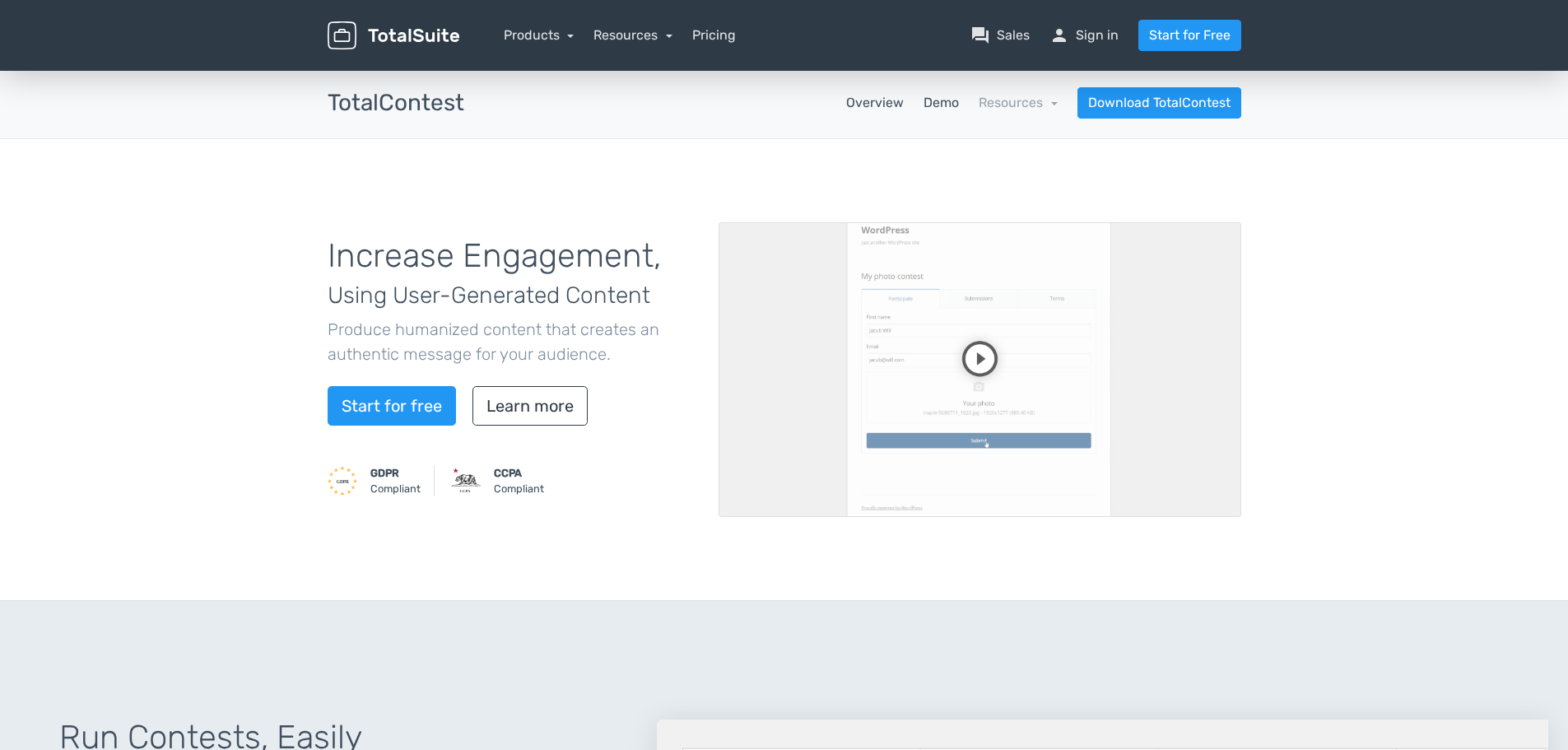
click at [947, 108] on link "Demo" at bounding box center [941, 102] width 36 height 19
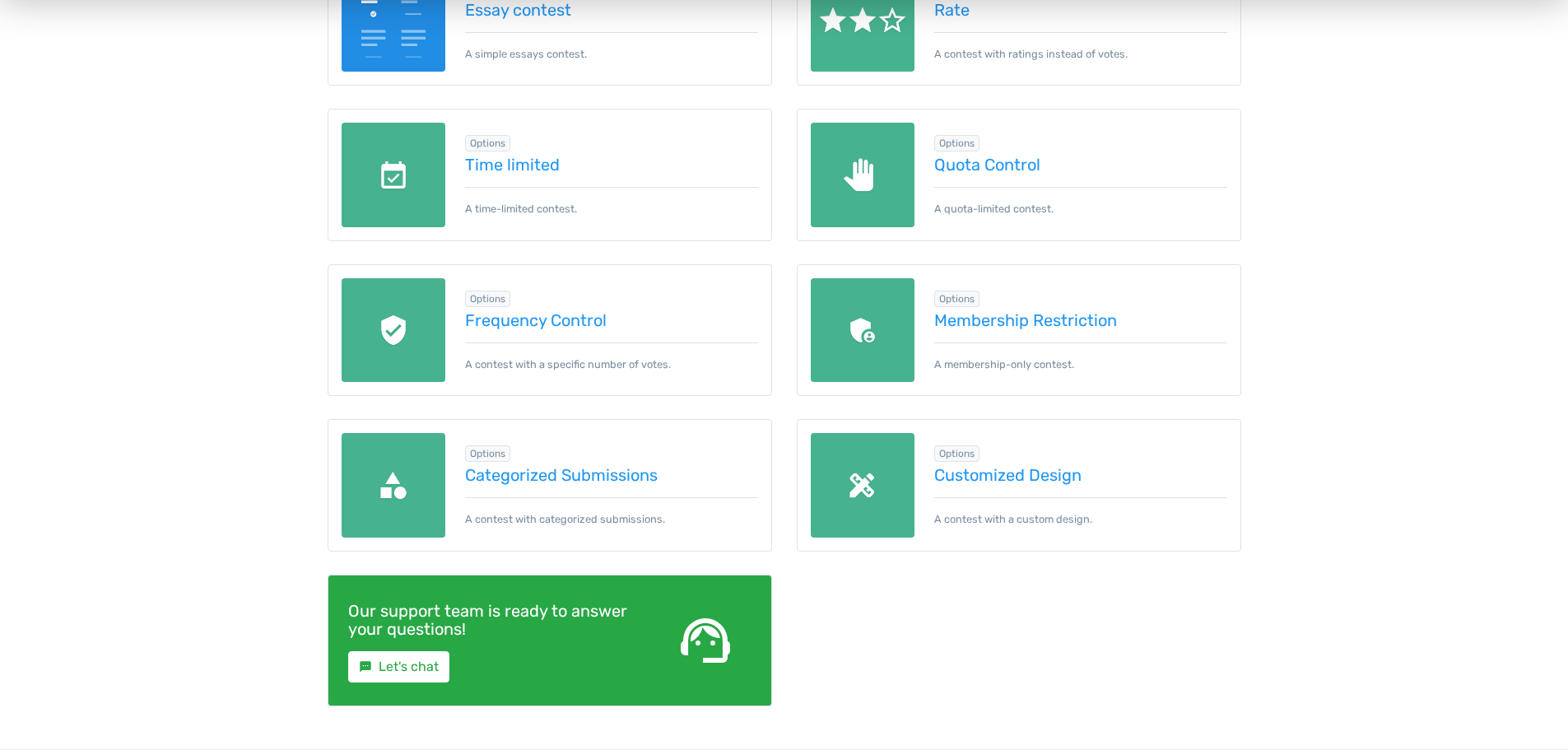
scroll to position [659, 0]
click at [538, 167] on link "Time limited" at bounding box center [611, 163] width 293 height 18
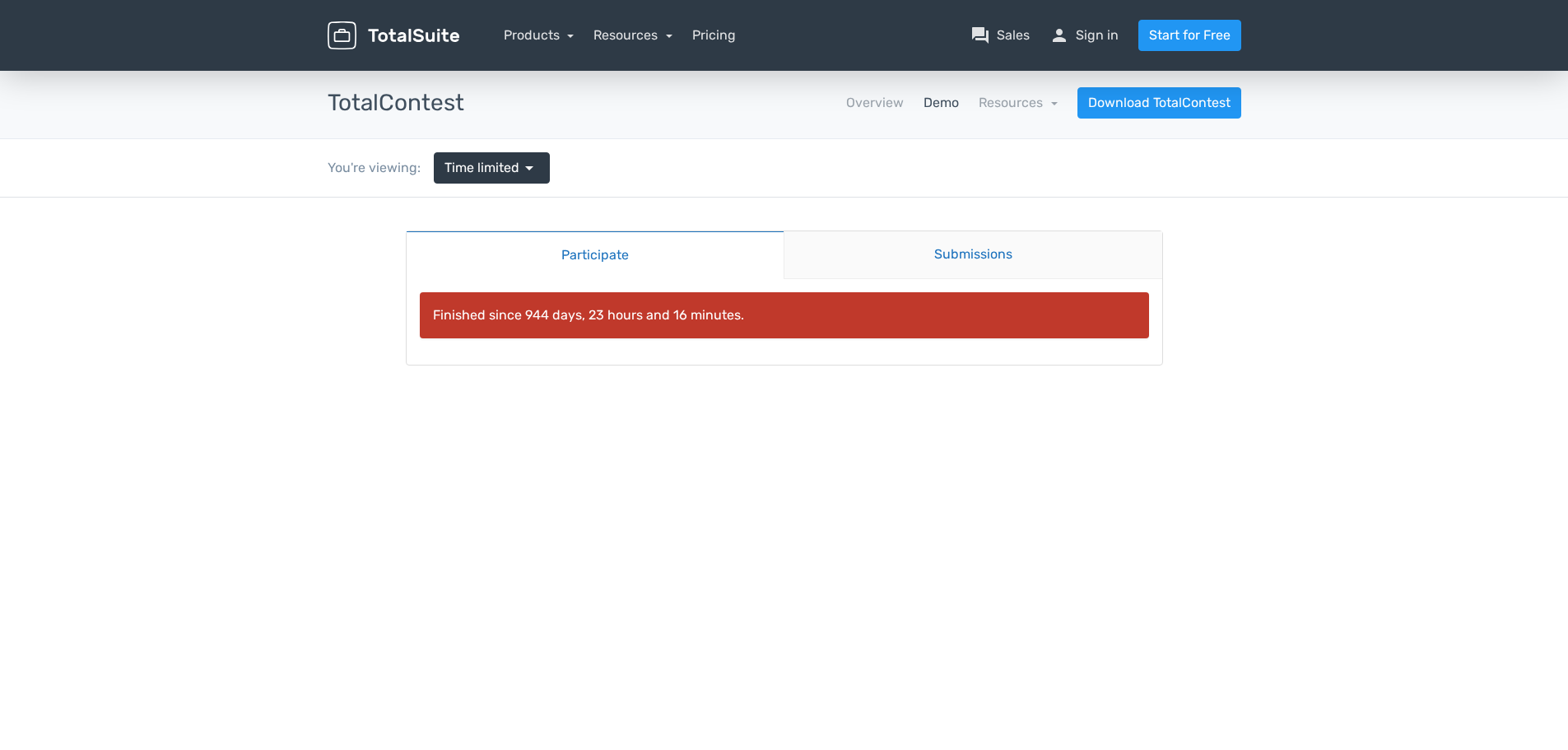
click at [897, 243] on link "Submissions" at bounding box center [972, 255] width 378 height 47
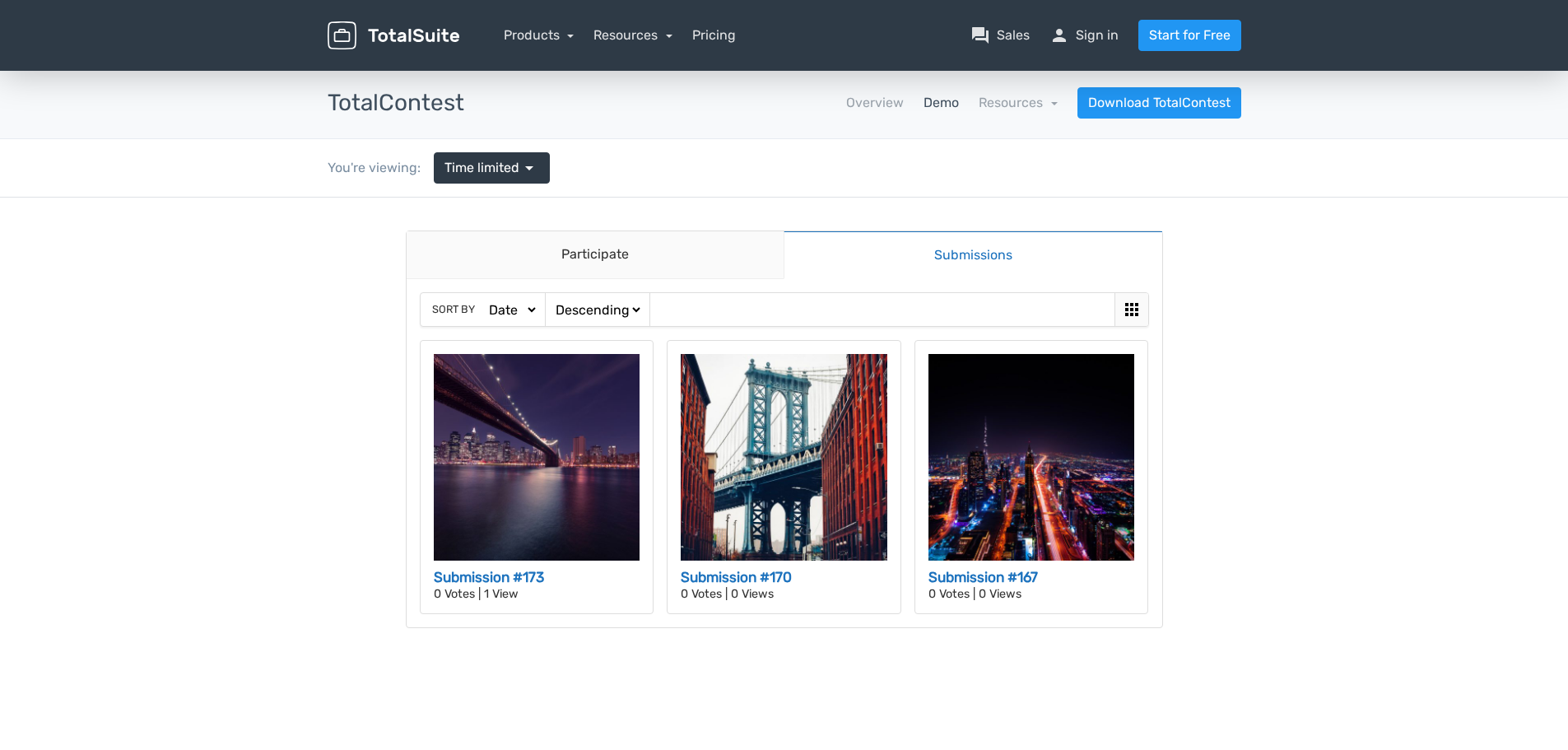
click at [947, 104] on link "Demo" at bounding box center [941, 102] width 36 height 19
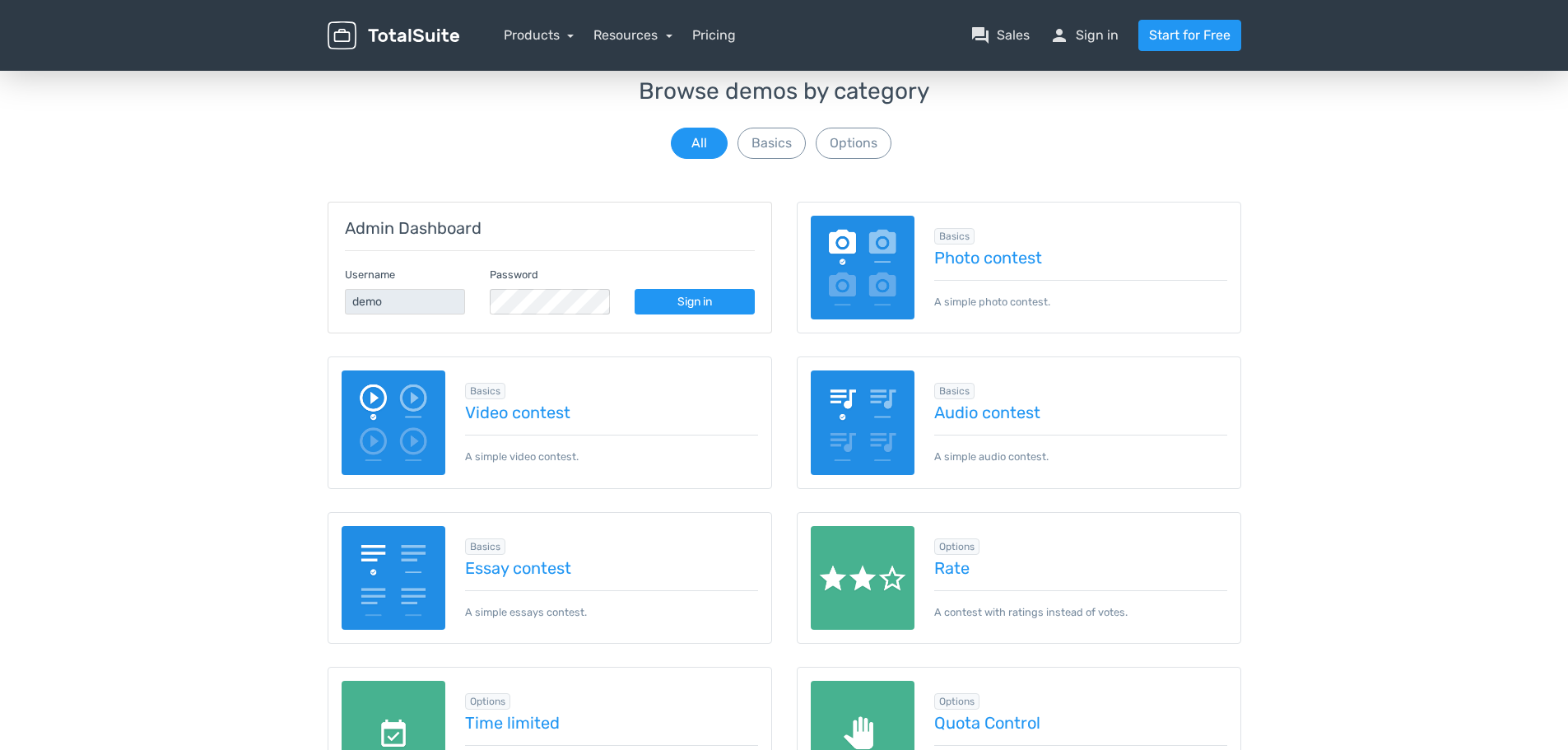
scroll to position [98, 0]
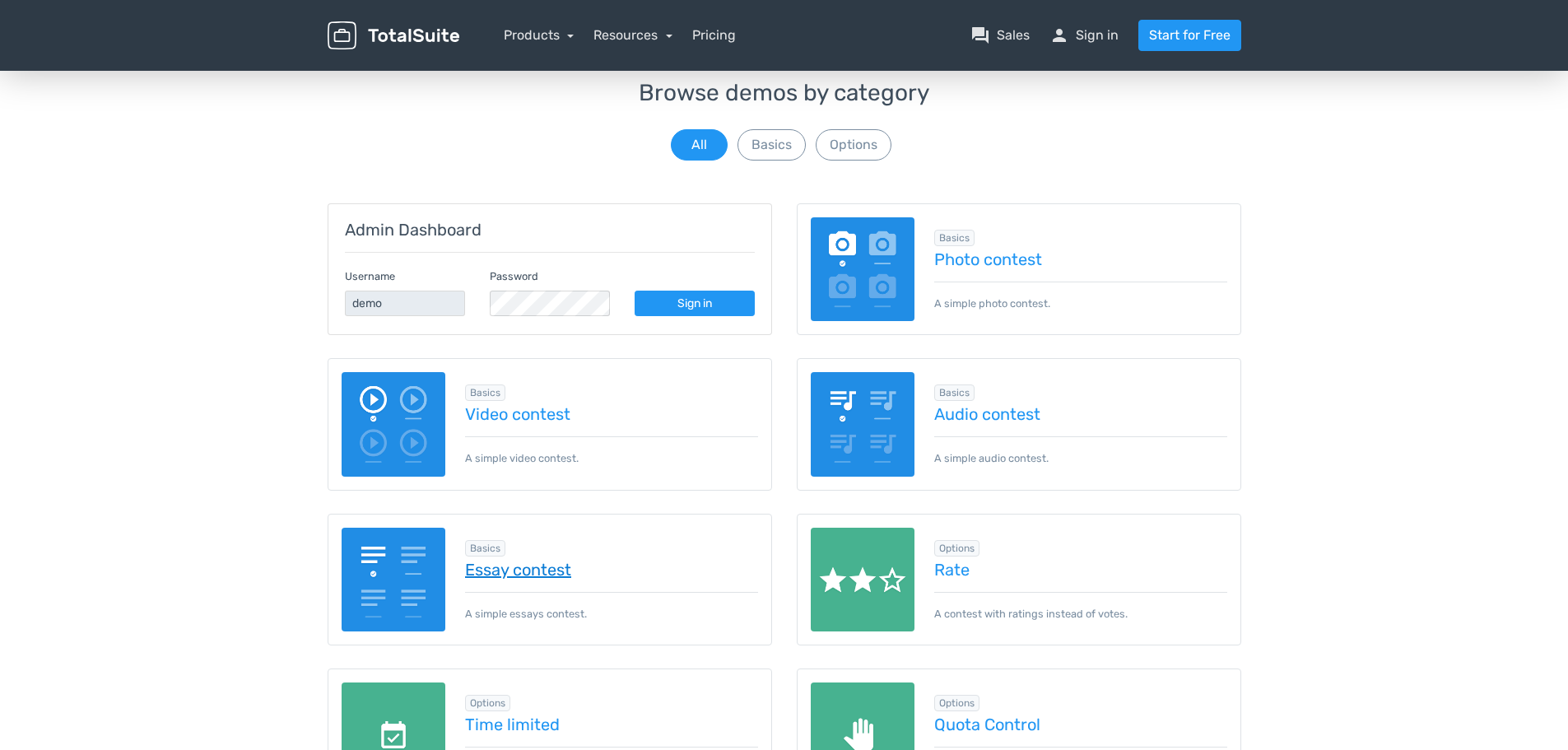
click at [566, 571] on link "Essay contest" at bounding box center [611, 569] width 293 height 18
click at [776, 153] on button "Basics" at bounding box center [771, 145] width 69 height 31
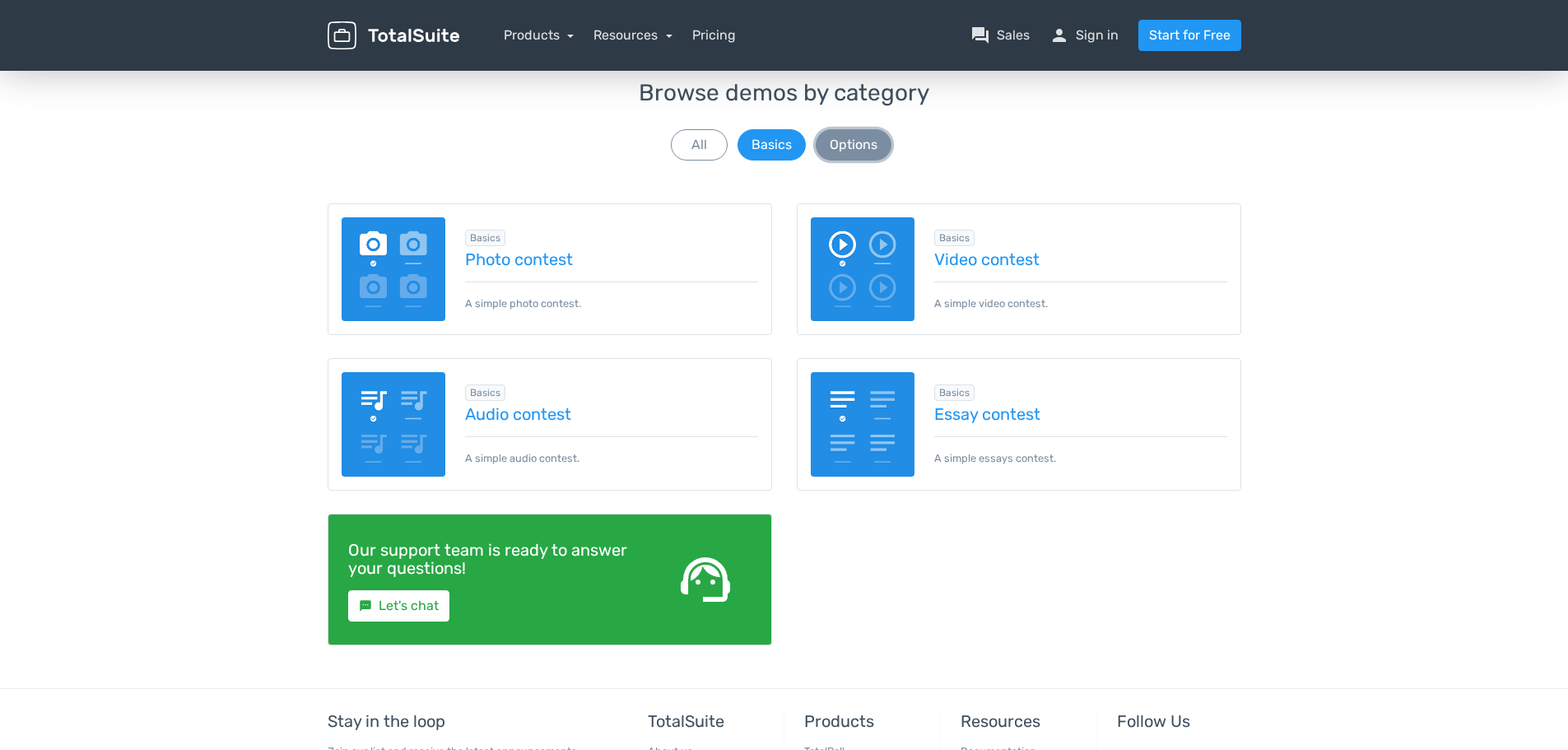
click at [864, 146] on button "Options" at bounding box center [853, 145] width 75 height 31
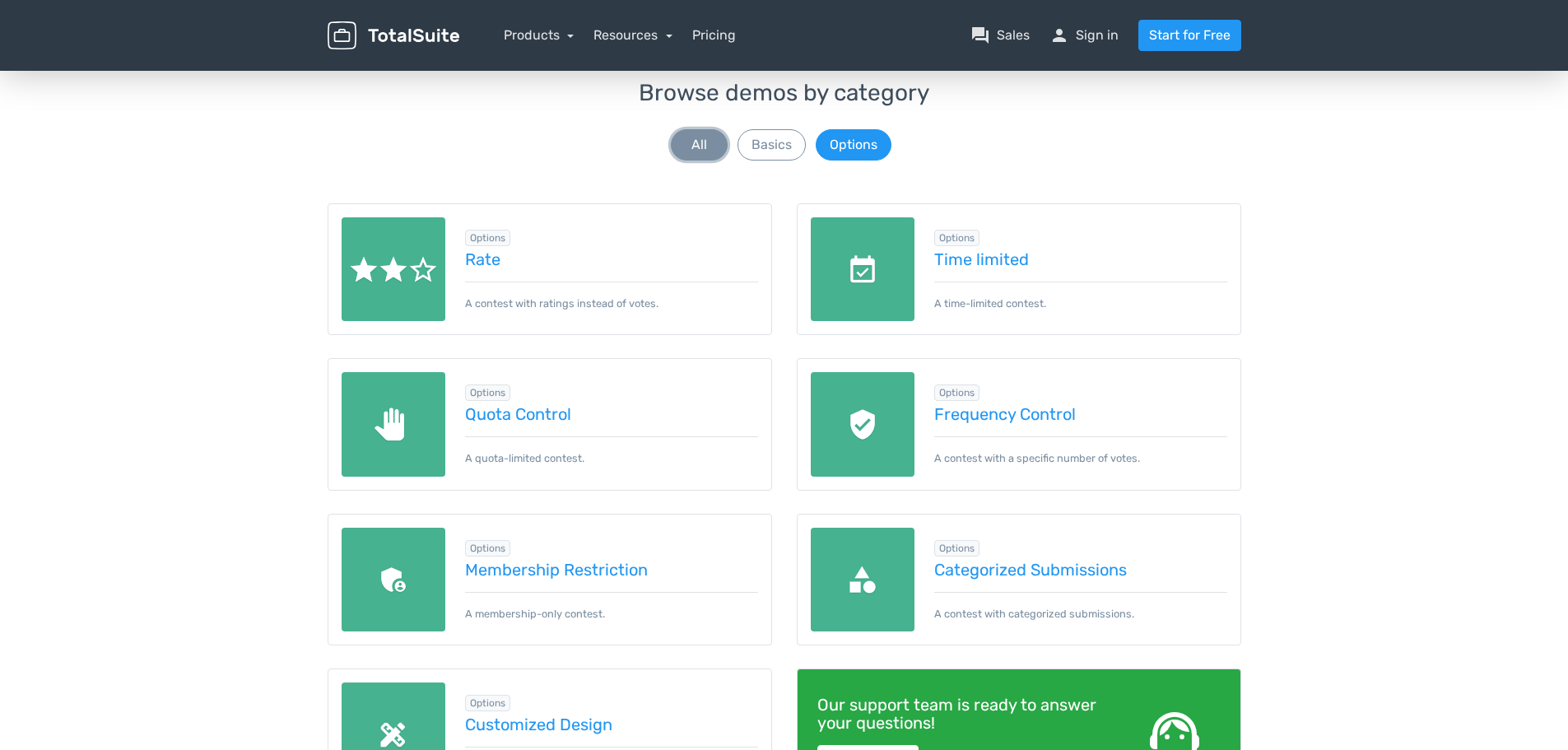
click at [723, 142] on button "All" at bounding box center [698, 145] width 57 height 31
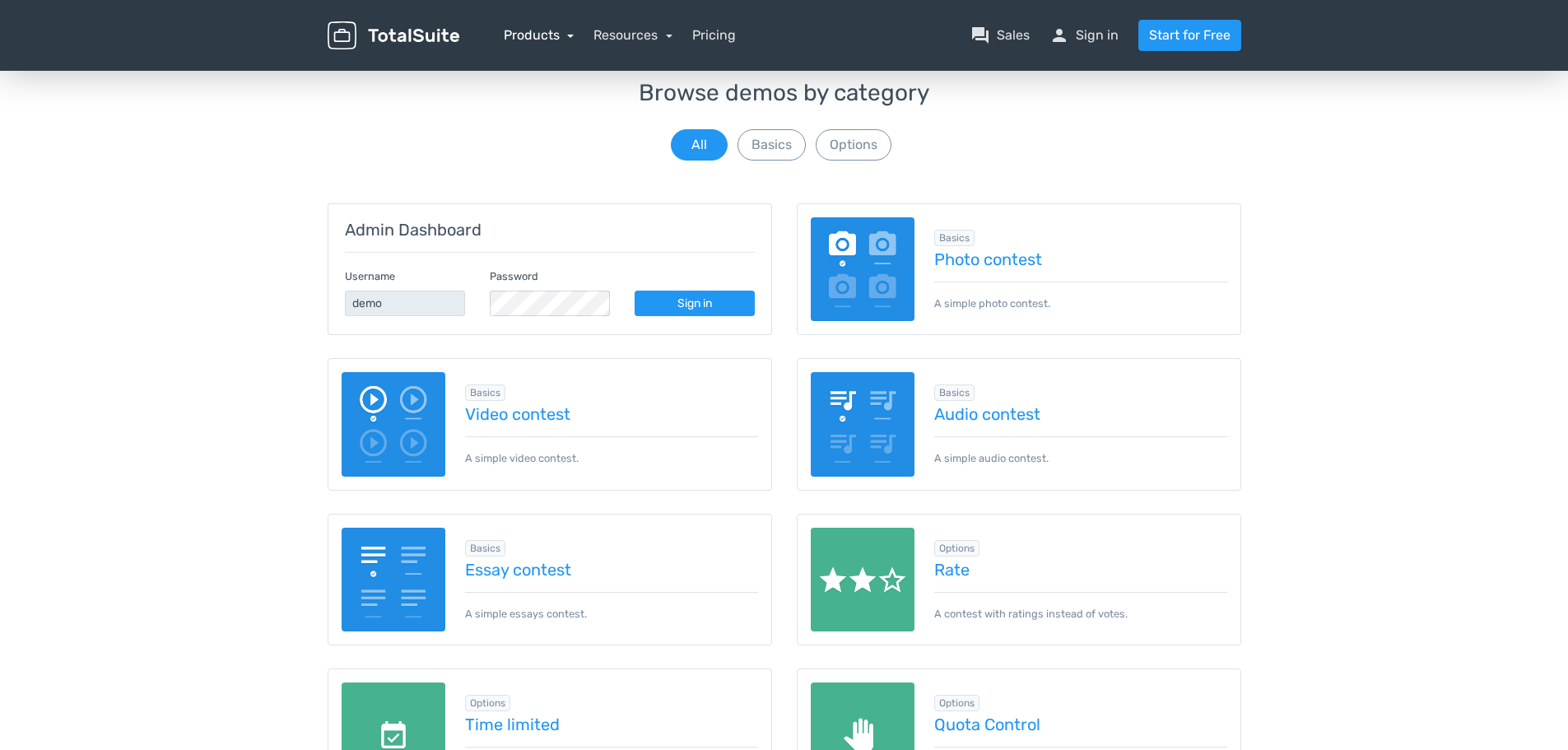
click at [549, 30] on link "Products" at bounding box center [539, 35] width 71 height 15
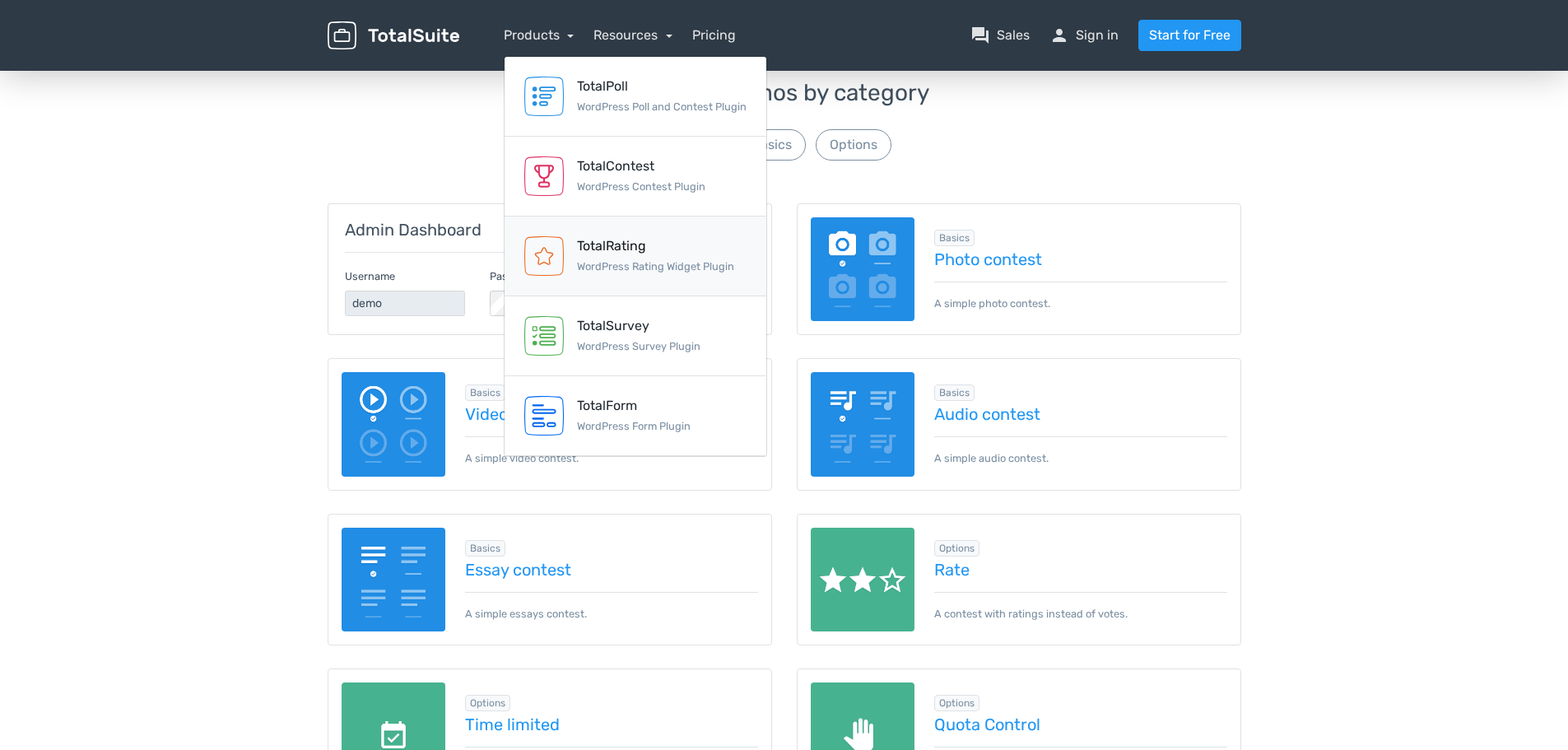
click at [657, 250] on div "TotalRating" at bounding box center [655, 245] width 157 height 19
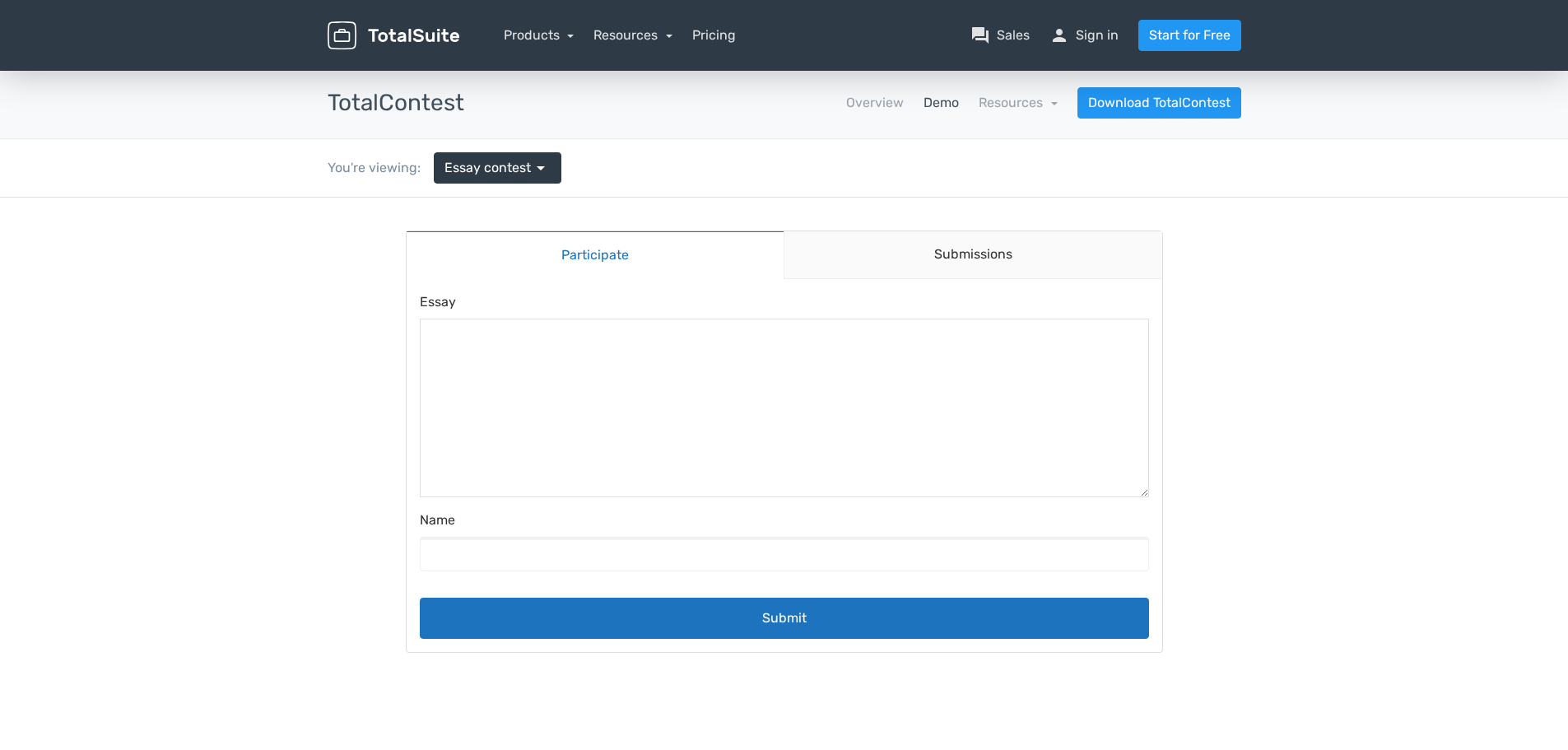
click at [795, 385] on textarea at bounding box center [784, 407] width 727 height 177
click at [913, 273] on link "Submissions" at bounding box center [972, 255] width 378 height 47
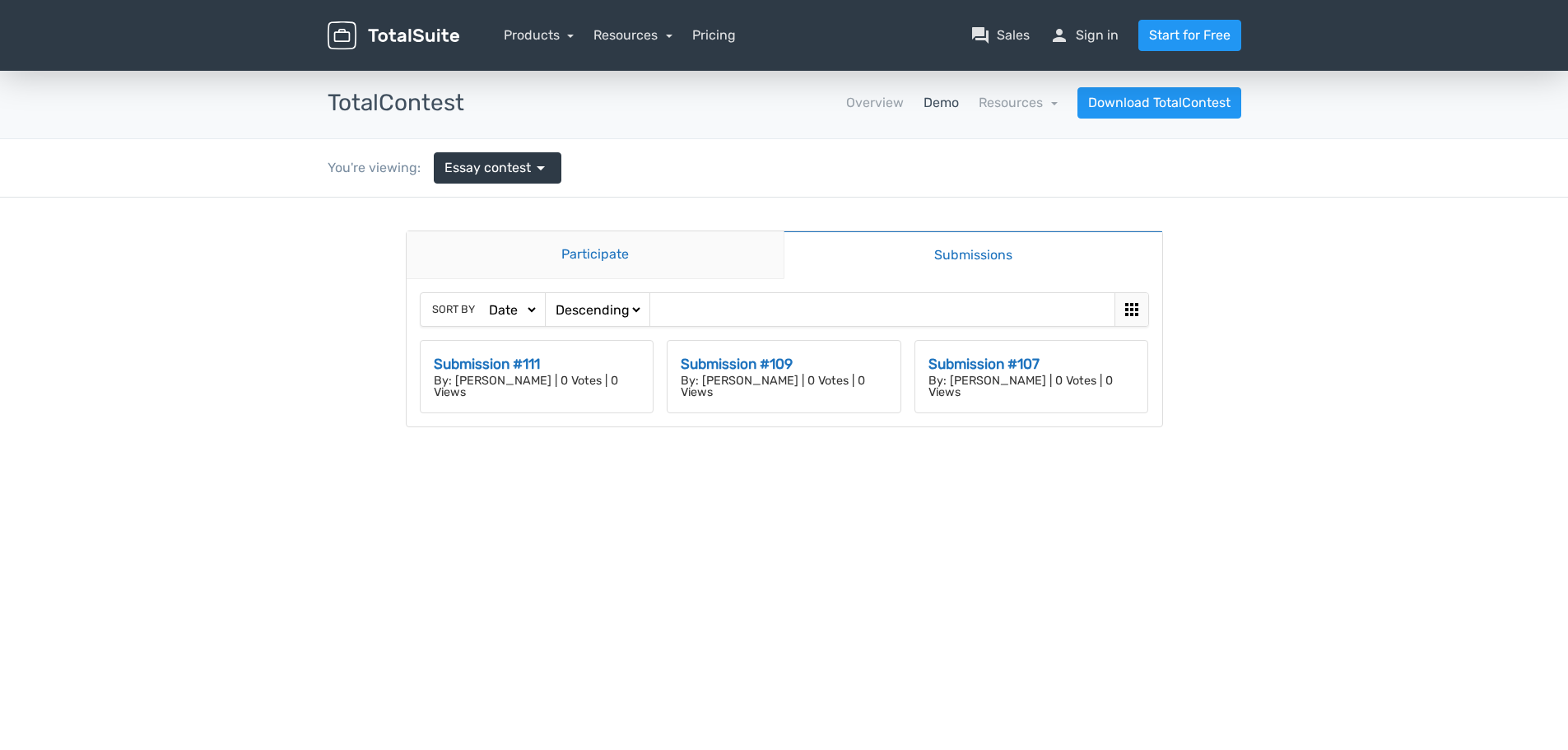
click at [701, 254] on link "Participate" at bounding box center [595, 255] width 378 height 47
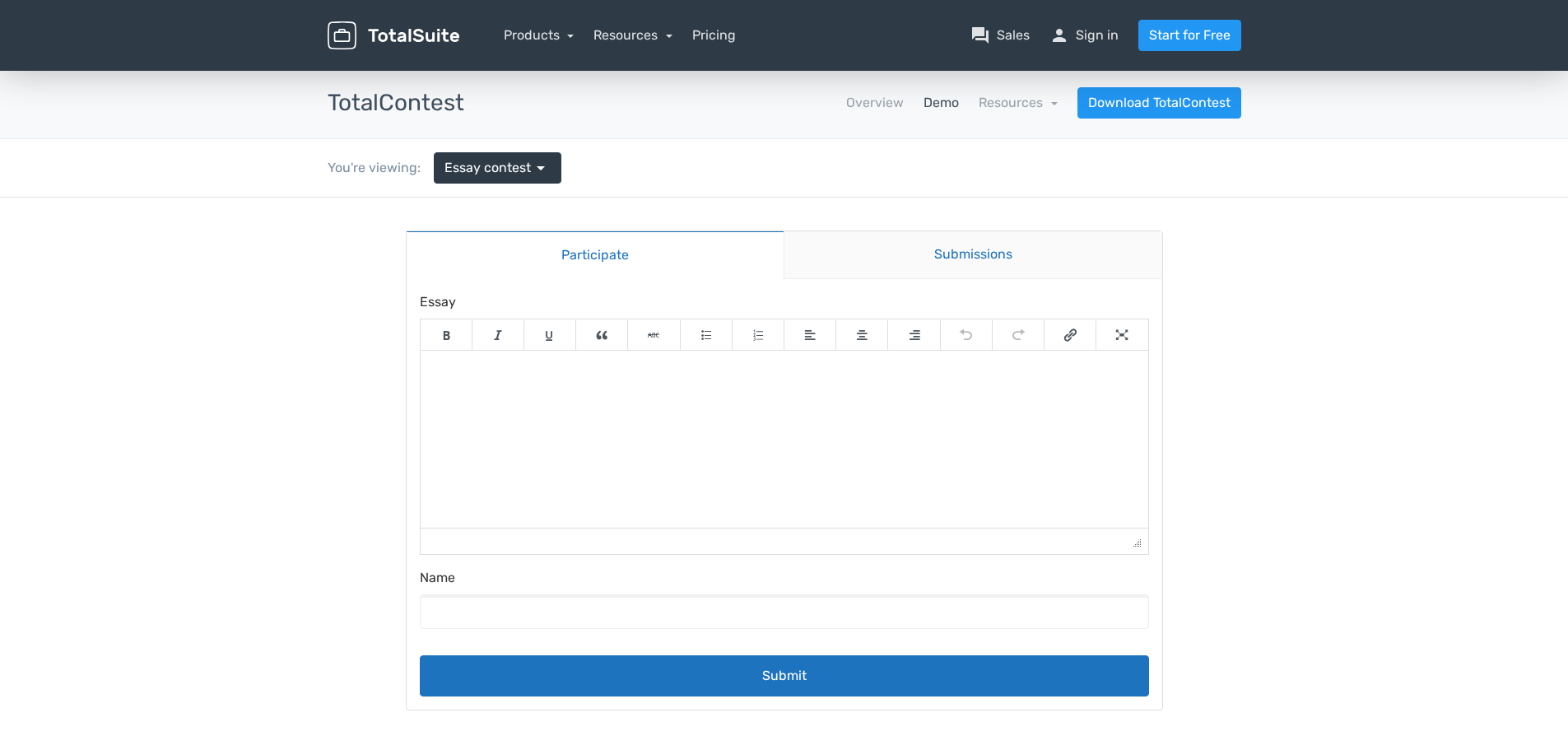
click at [908, 239] on link "Submissions" at bounding box center [972, 255] width 378 height 47
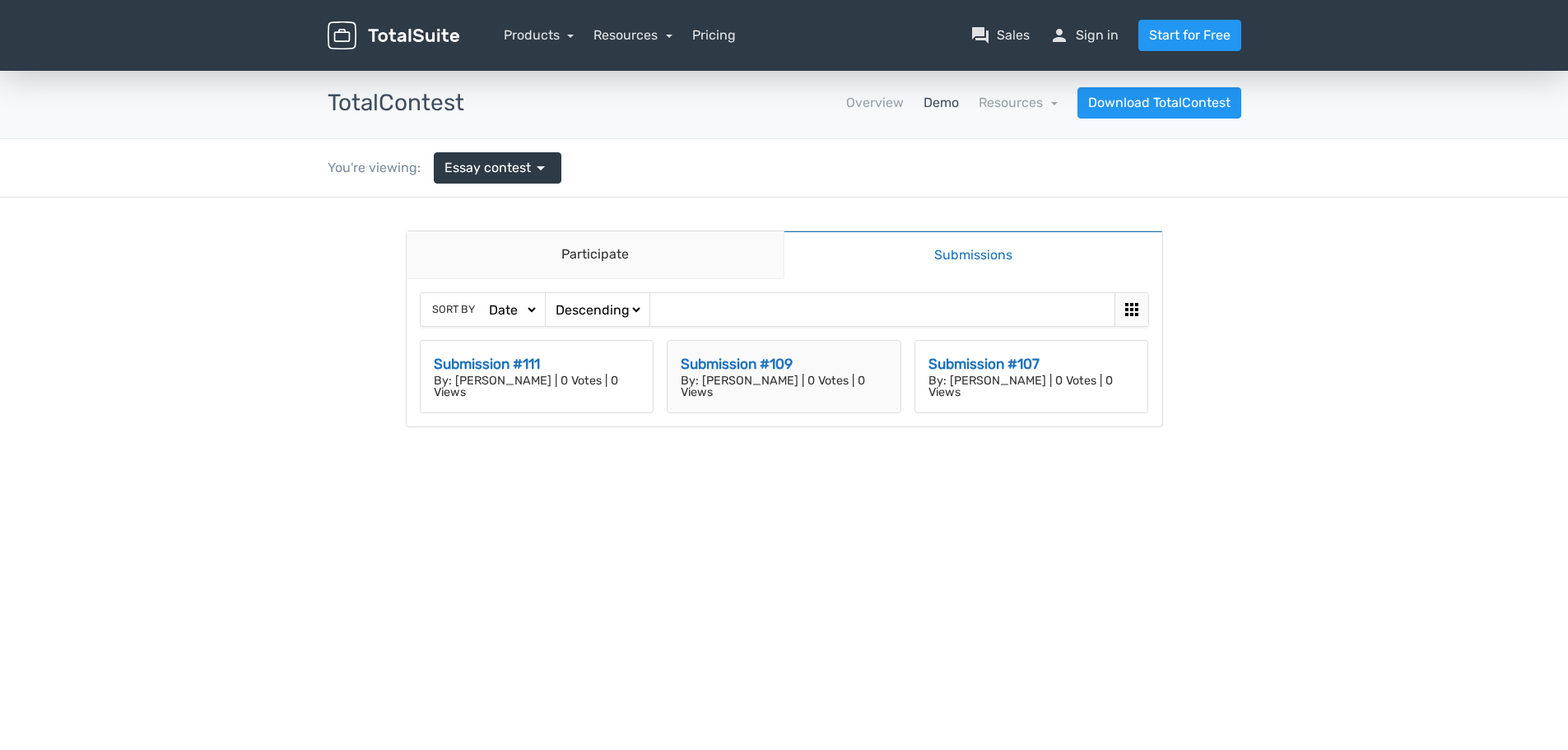
click at [792, 360] on h3 "Submission #109" at bounding box center [784, 364] width 207 height 21
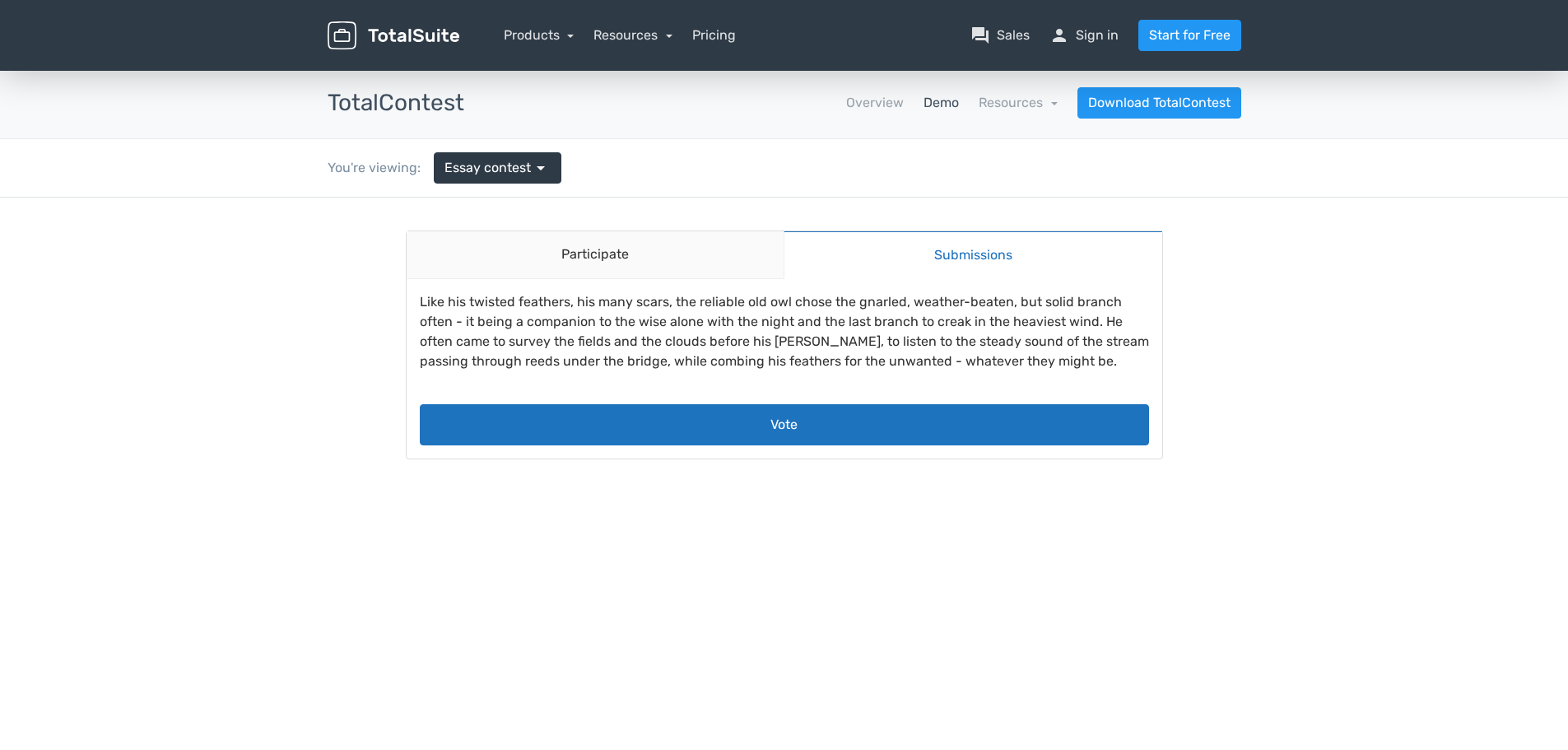
click at [402, 30] on img at bounding box center [394, 36] width 132 height 29
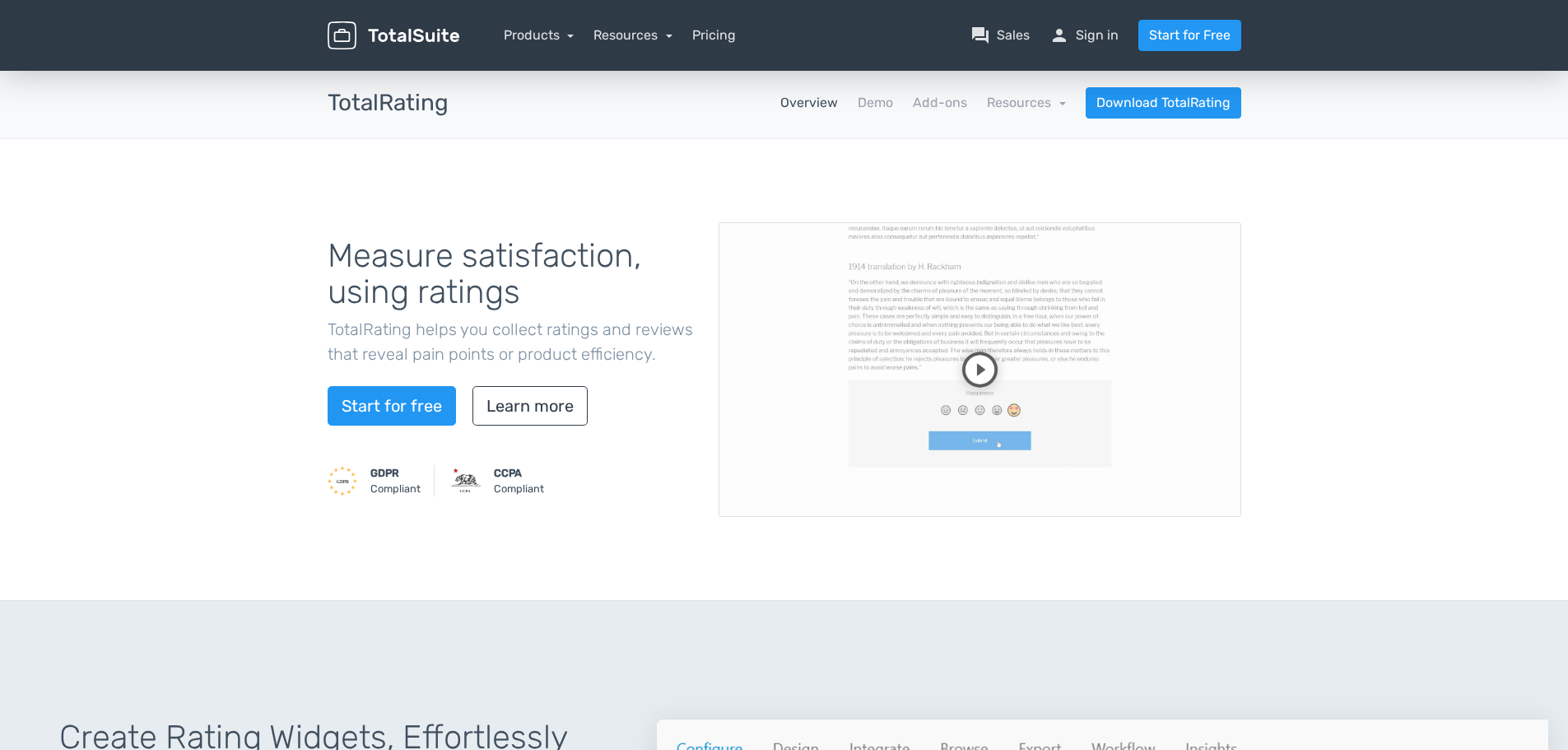
click at [879, 115] on nav "Overview Demo Add-ons Resources school Documentation article Changelog Download…" at bounding box center [857, 102] width 792 height 31
click at [879, 108] on link "Demo" at bounding box center [875, 102] width 36 height 19
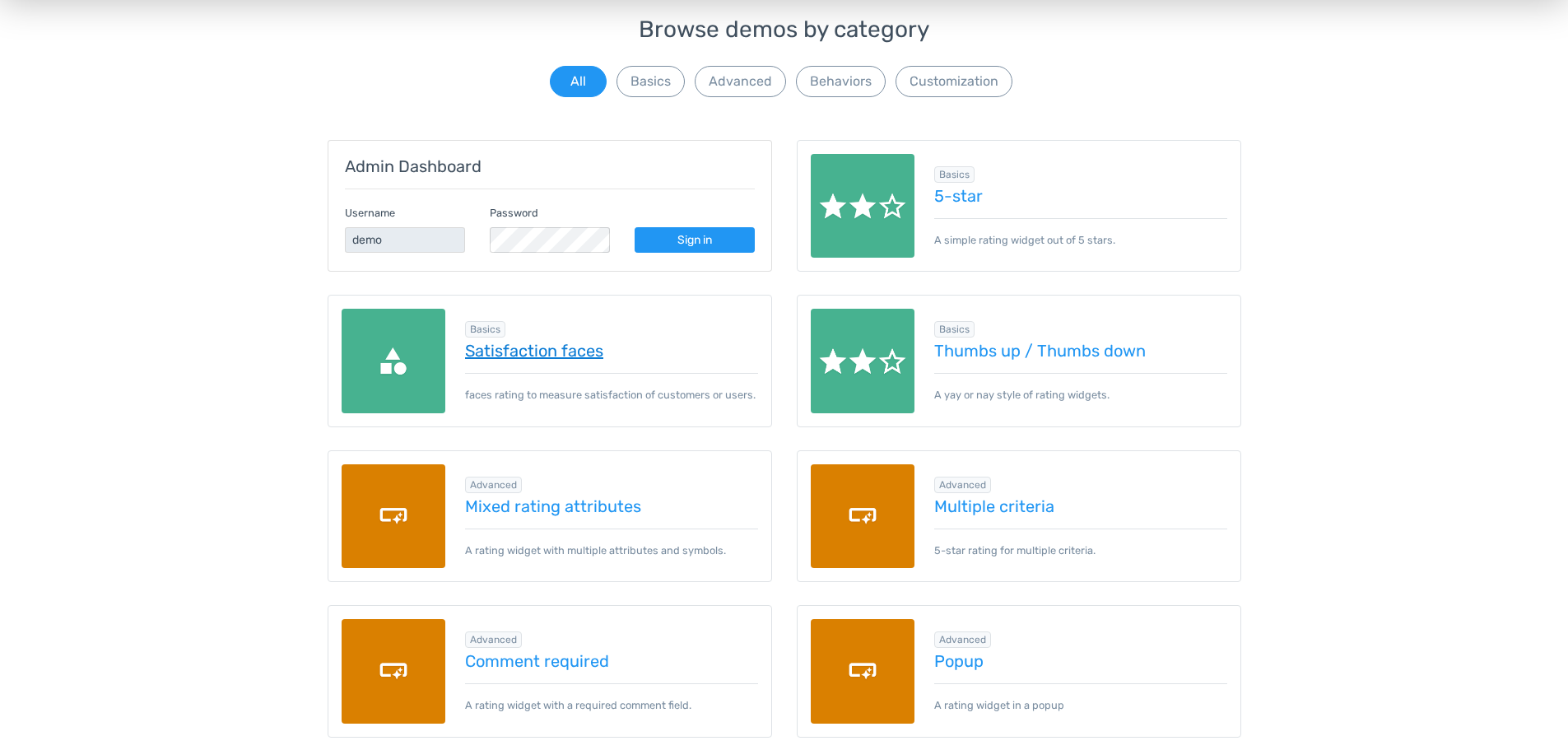
scroll to position [162, 0]
click at [578, 350] on link "Satisfaction faces" at bounding box center [611, 349] width 293 height 18
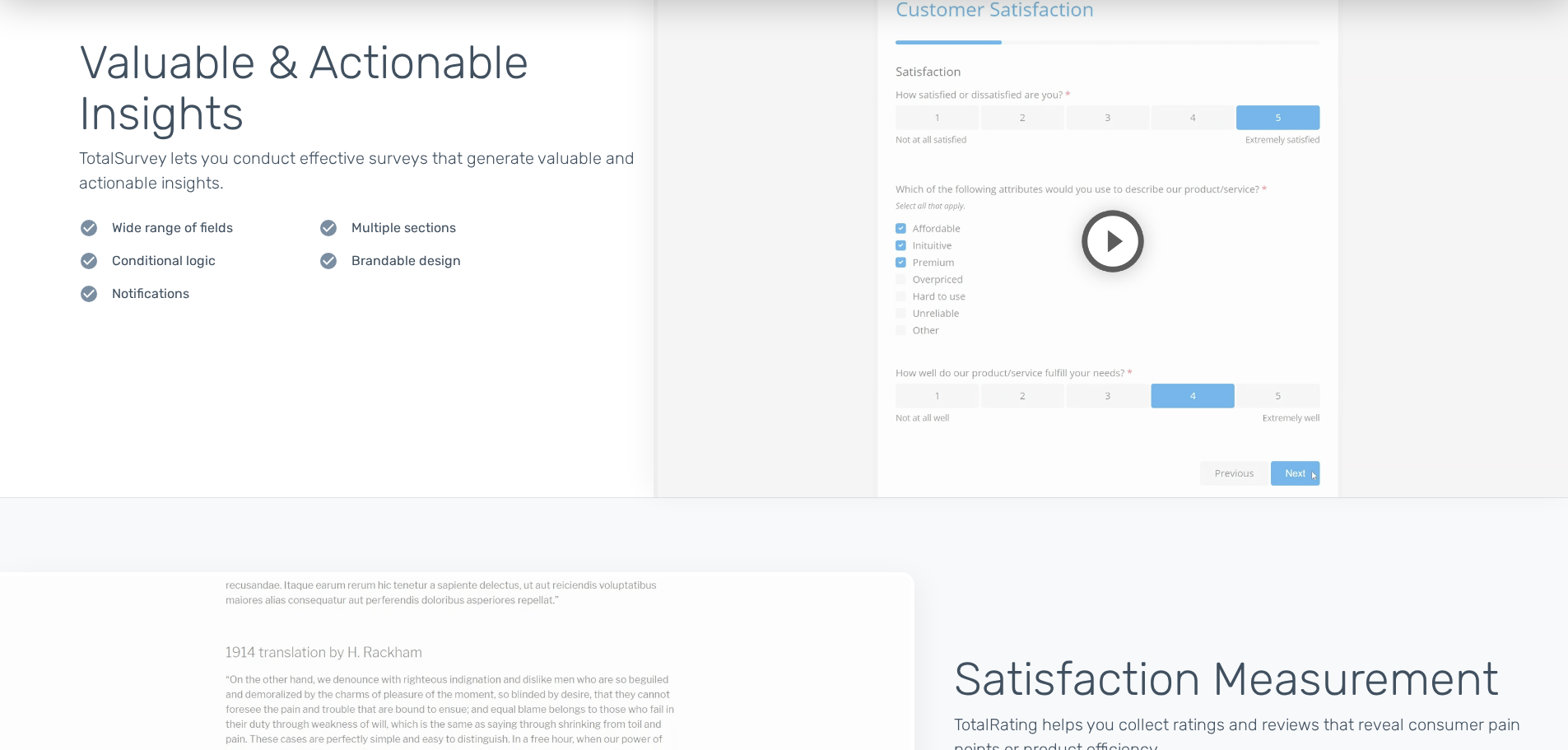
scroll to position [1973, 0]
